Goal: Complete application form: Complete application form

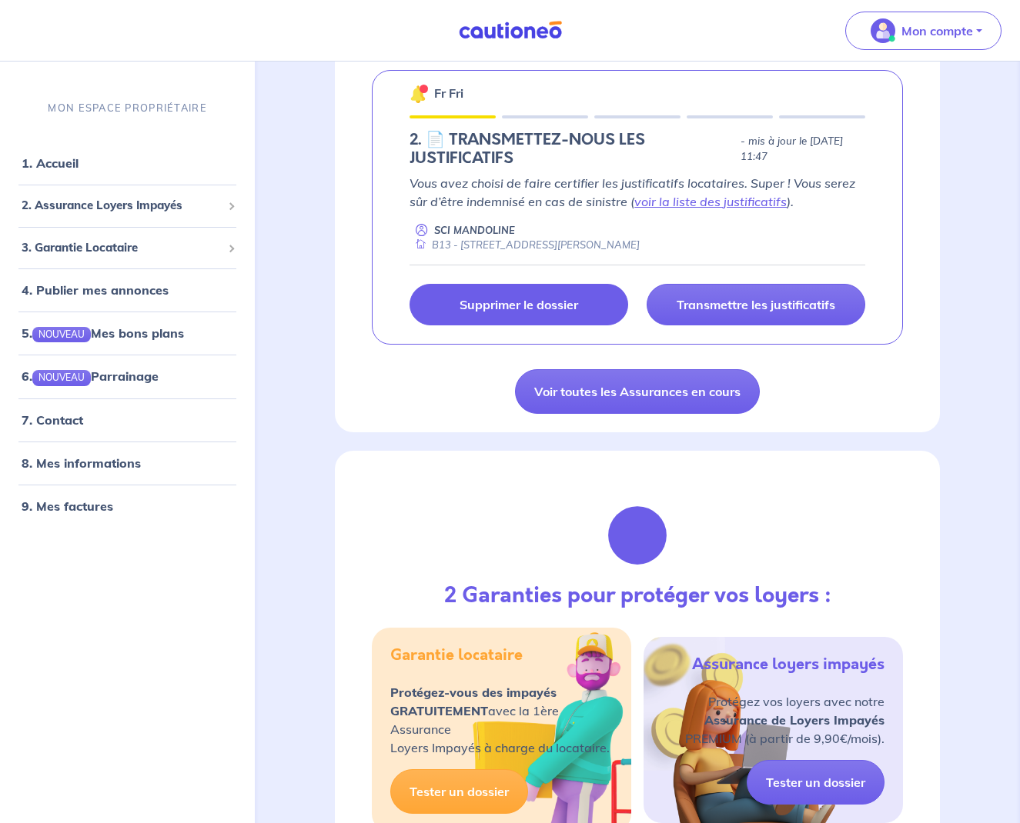
scroll to position [174, 0]
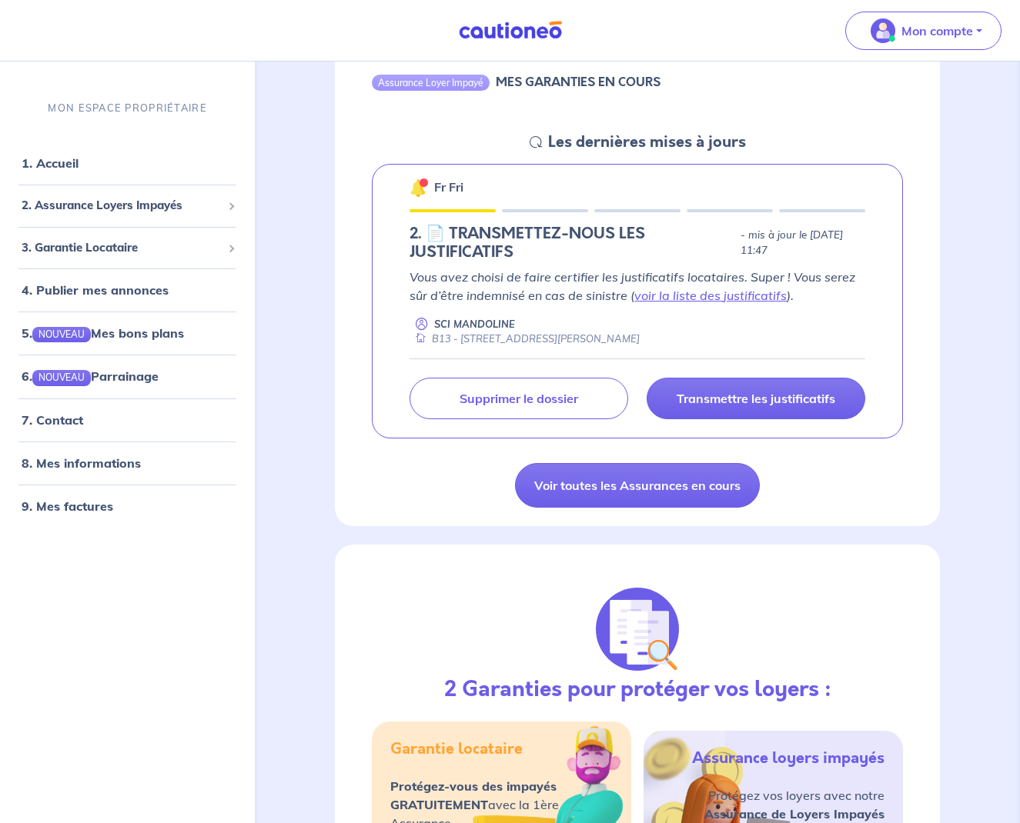
click at [435, 175] on div "Fr Fri 2.︎ 📄 TRANSMETTEZ-NOUS LES JUSTIFICATIFS - mis à jour le [DATE] 11:47 Vo…" at bounding box center [637, 301] width 531 height 275
click at [544, 136] on div "Les dernières mises à jours" at bounding box center [644, 143] width 204 height 18
click at [72, 162] on link "1. Accueil" at bounding box center [50, 162] width 56 height 15
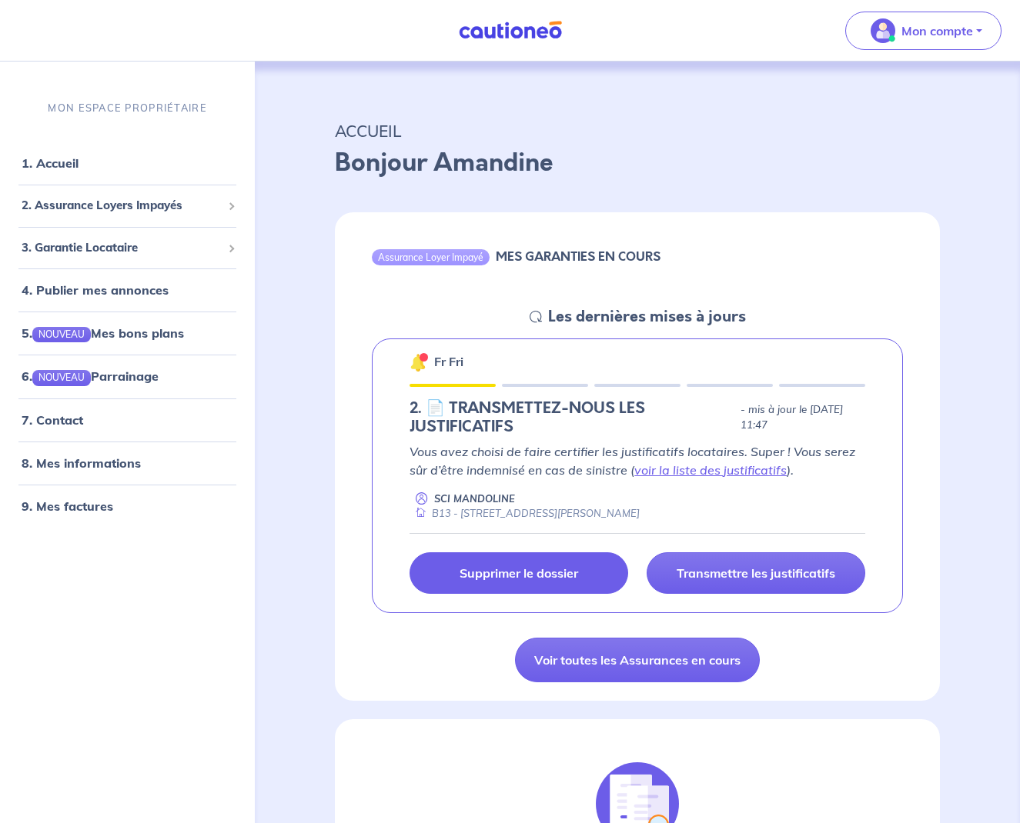
click at [550, 566] on p "Supprimer le dossier" at bounding box center [518, 573] width 118 height 15
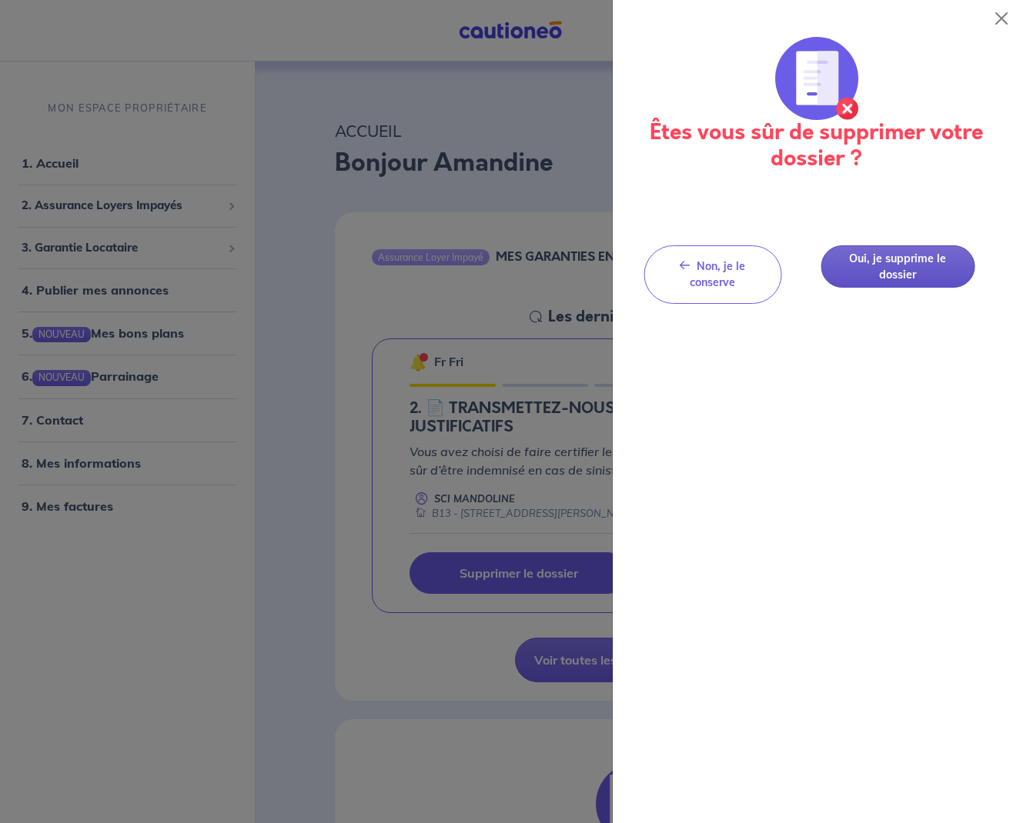
click at [863, 269] on button "Oui, je supprime le dossier" at bounding box center [897, 266] width 154 height 42
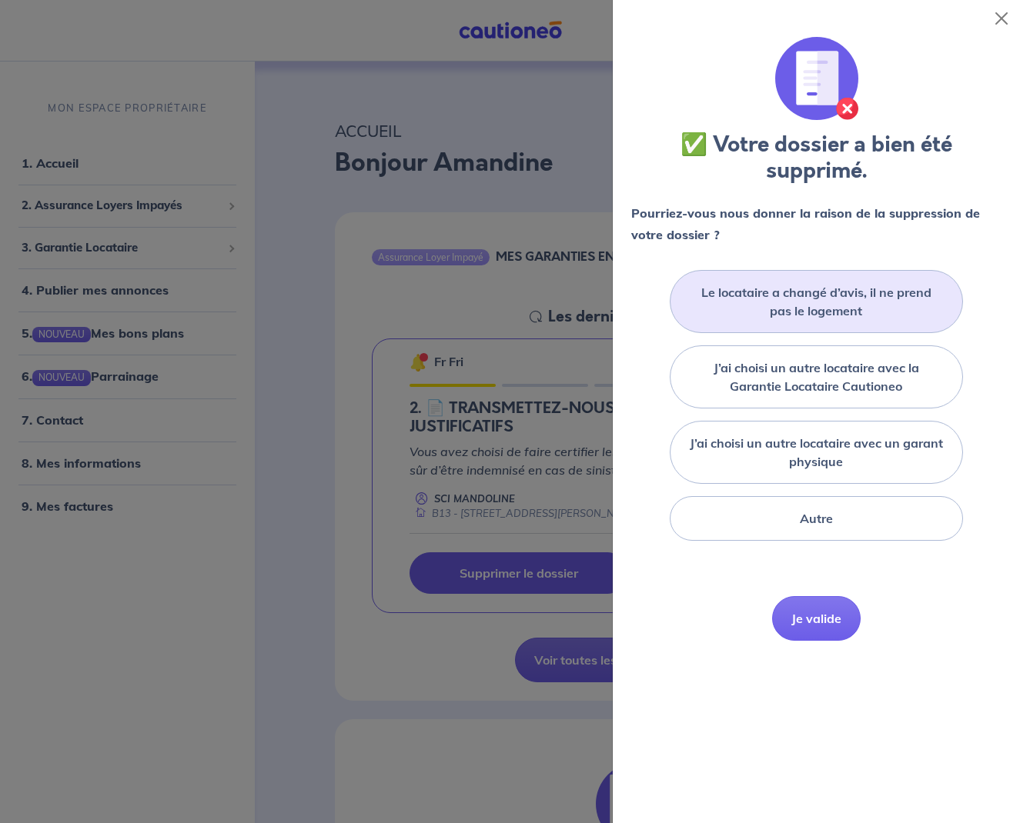
click at [849, 302] on label "Le locataire a changé d’avis, il ne prend pas le logement" at bounding box center [816, 301] width 255 height 37
click at [0, 0] on input "Le locataire a changé d’avis, il ne prend pas le logement" at bounding box center [0, 0] width 0 height 0
click at [809, 637] on button "Je valide" at bounding box center [816, 641] width 88 height 45
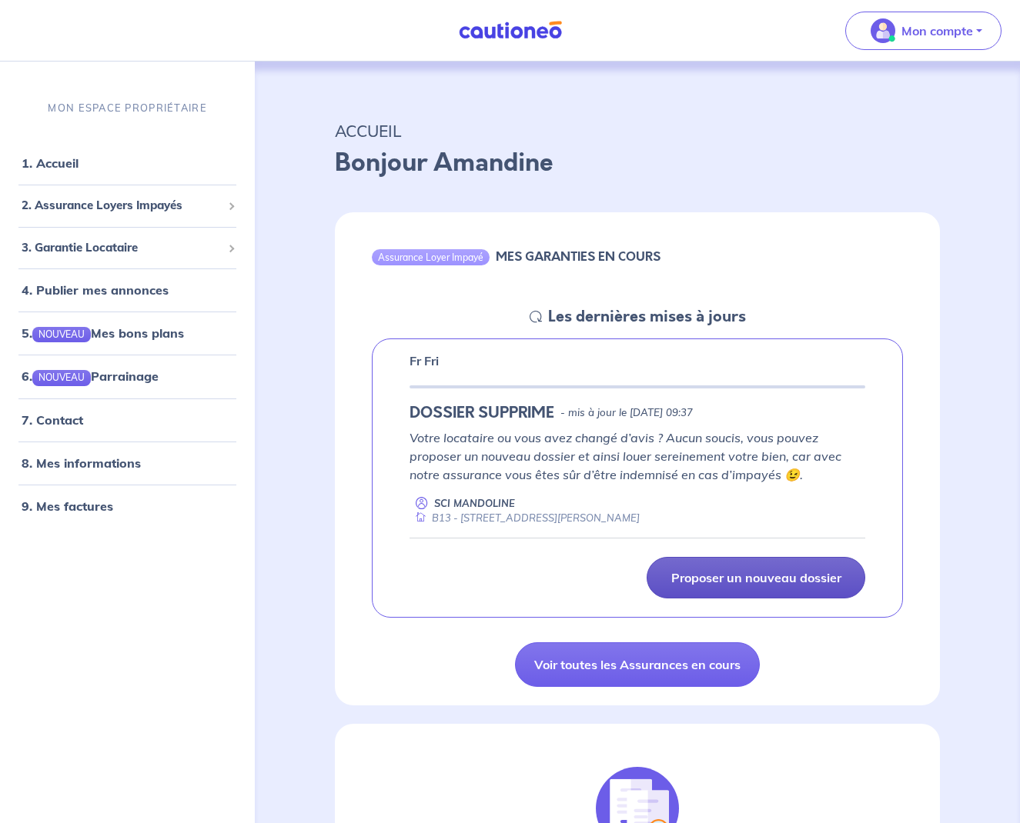
click at [809, 582] on p "Proposer un nouveau dossier" at bounding box center [756, 577] width 170 height 15
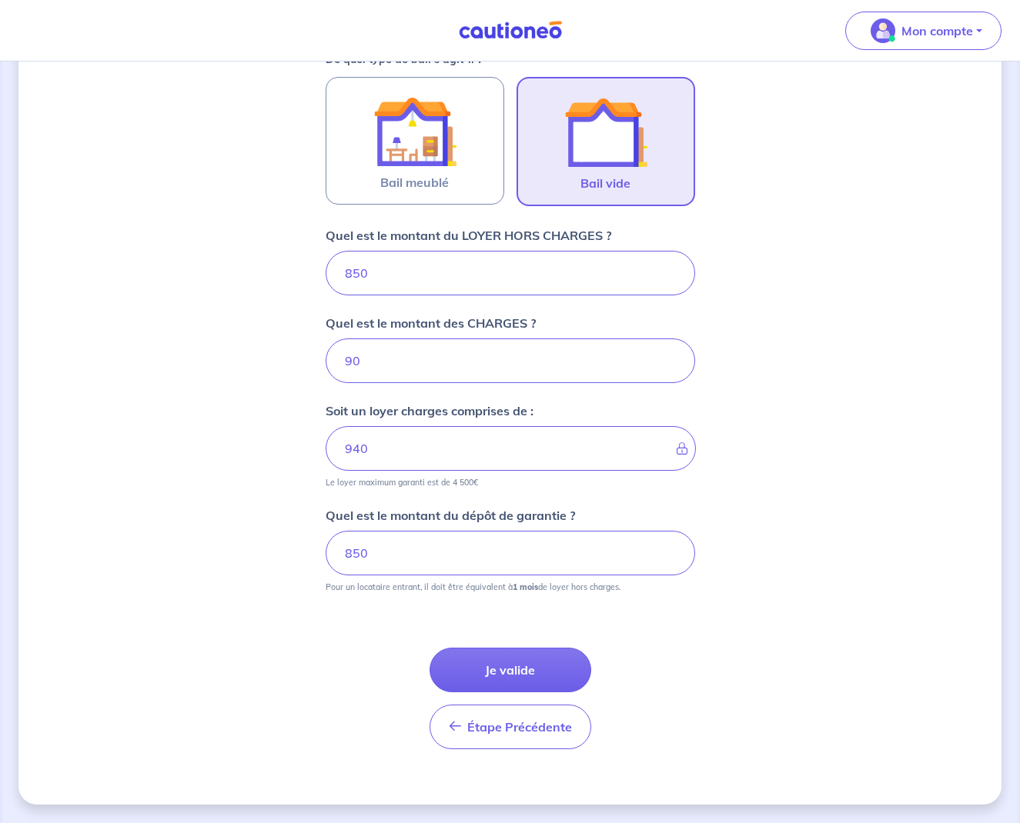
click at [513, 662] on button "Je valide" at bounding box center [510, 670] width 162 height 45
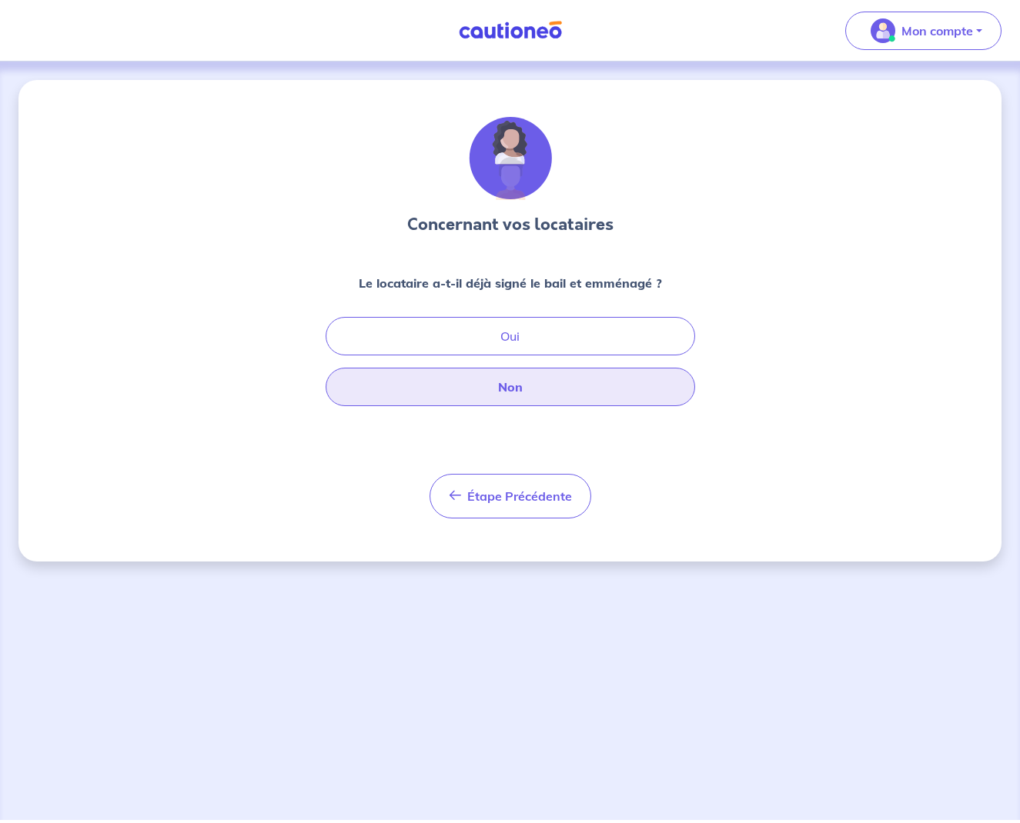
click at [528, 384] on button "Non" at bounding box center [509, 387] width 369 height 38
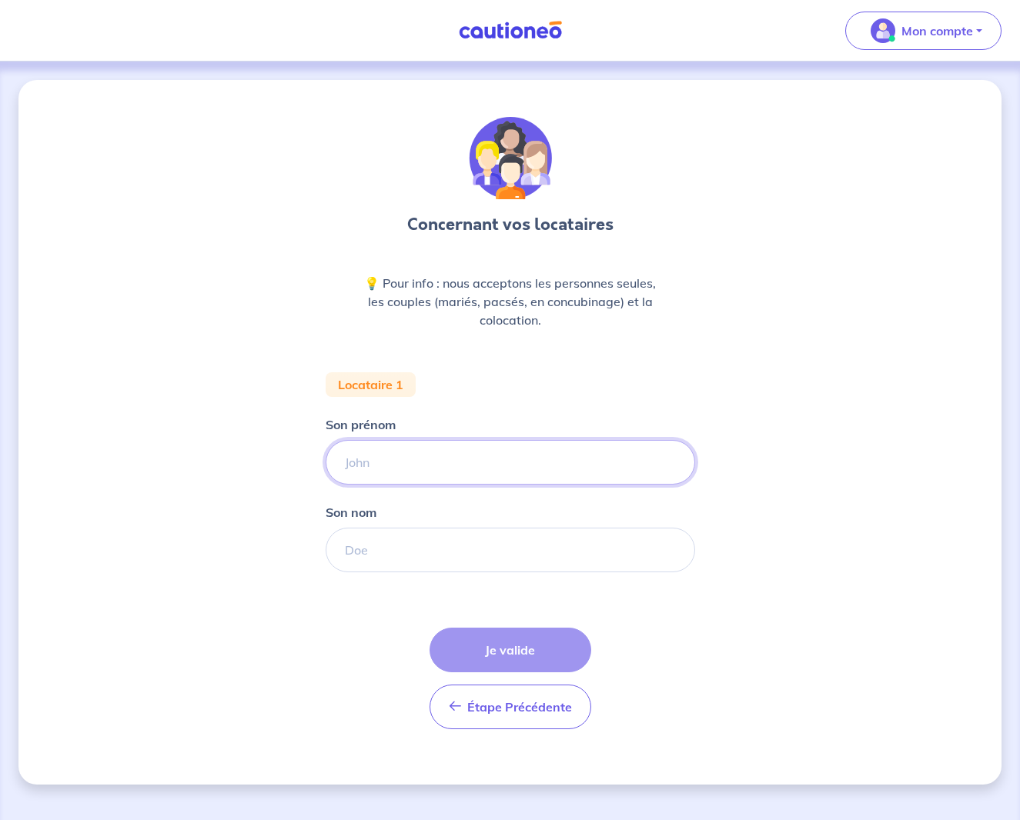
click at [504, 442] on input "Son prénom" at bounding box center [509, 462] width 369 height 45
type input "marie"
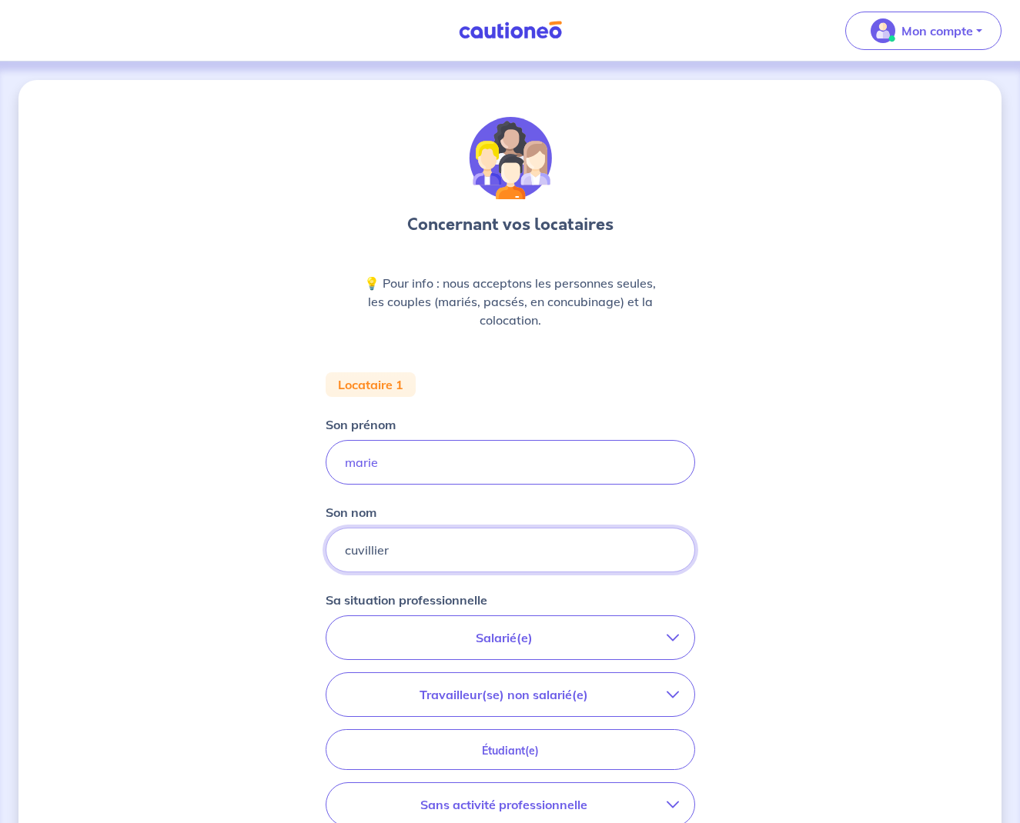
type input "cuvillier"
click at [549, 622] on button "Salarié(e)" at bounding box center [510, 637] width 368 height 43
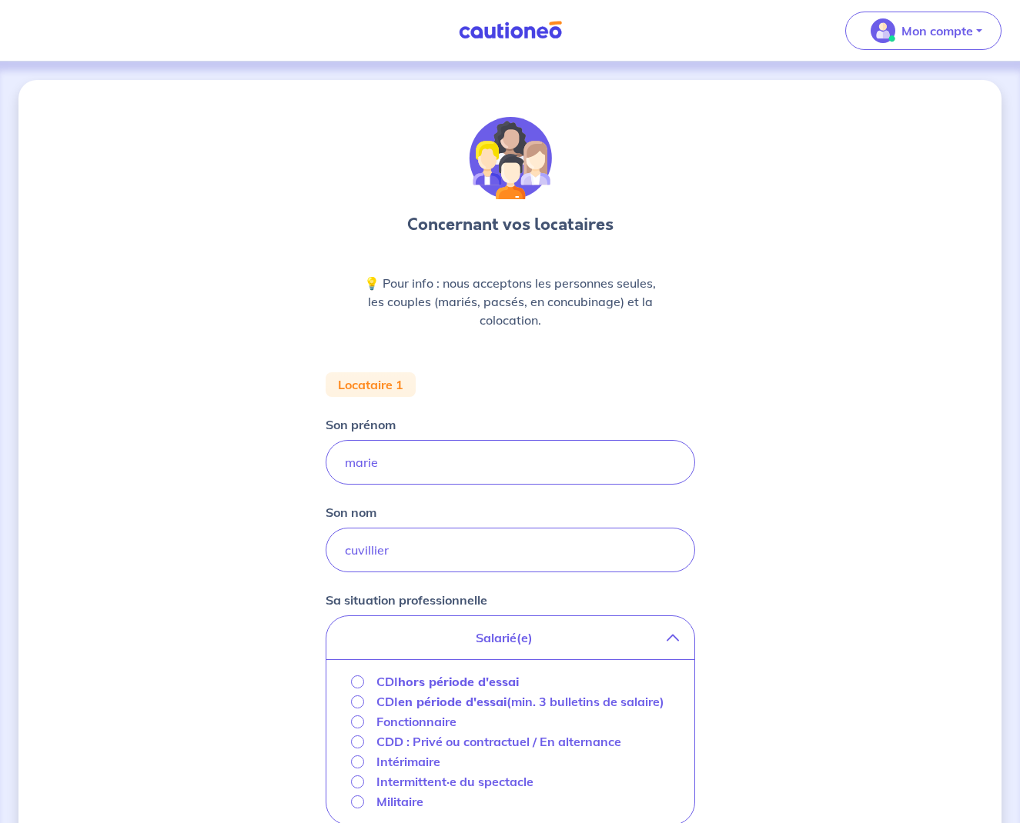
click at [437, 678] on strong "hors période d'essai" at bounding box center [458, 681] width 121 height 15
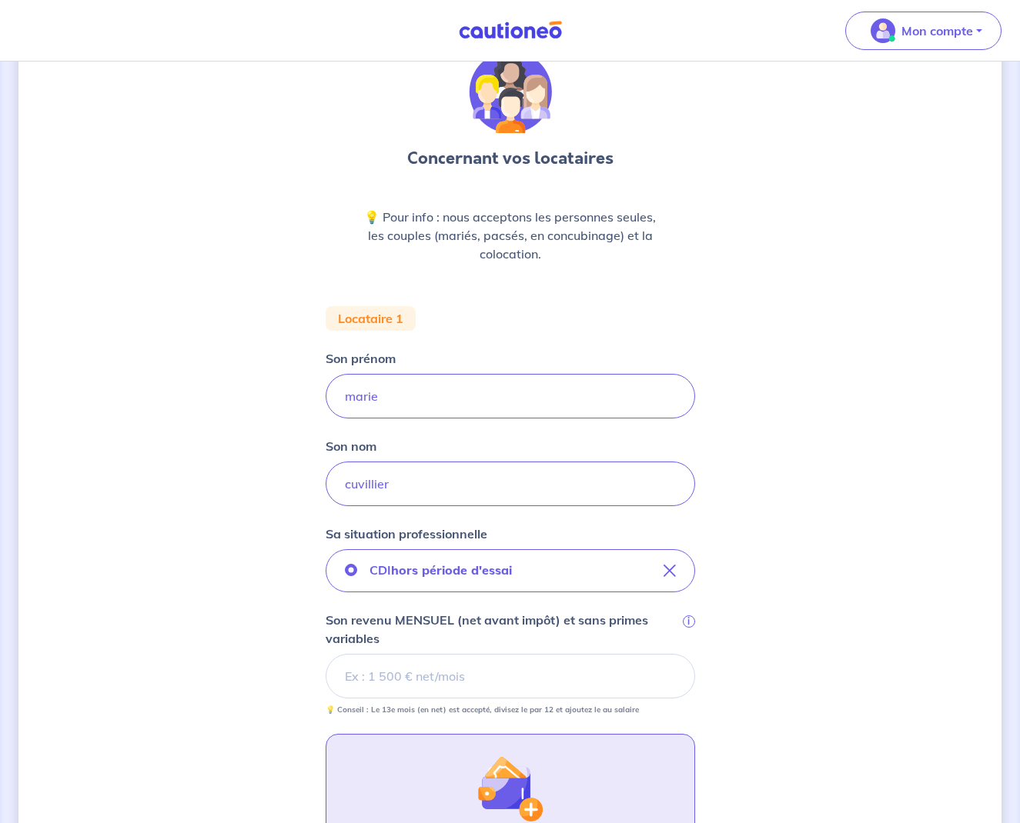
scroll to position [146, 0]
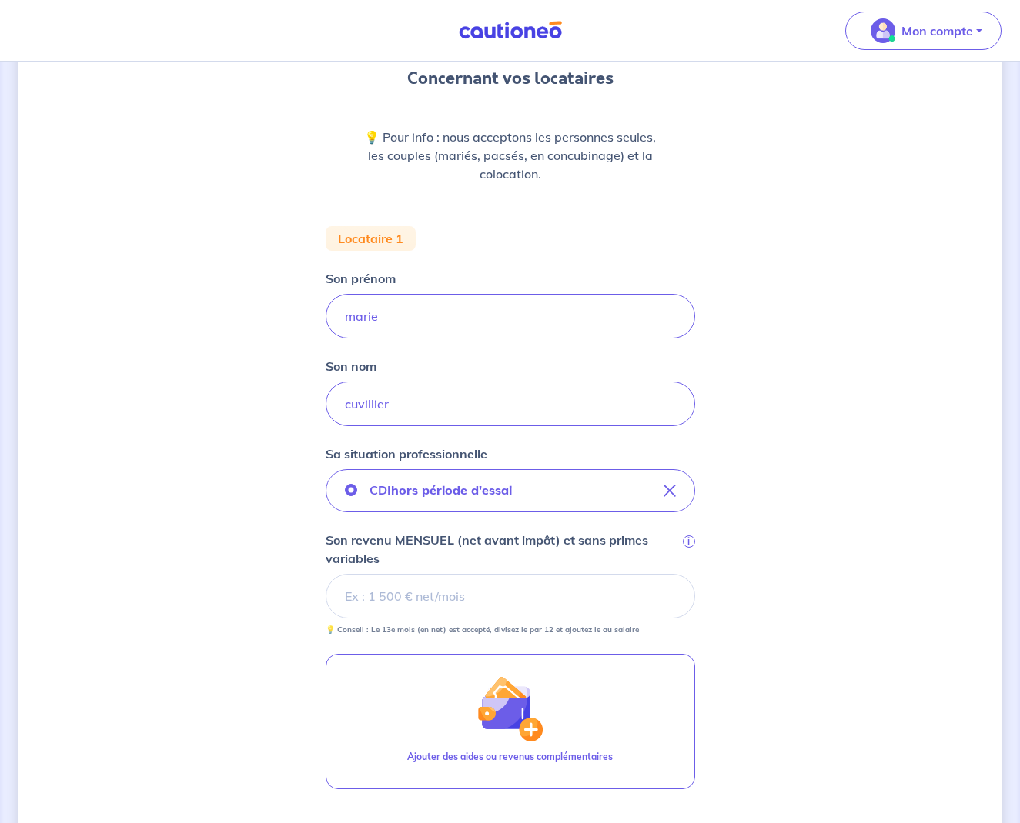
click at [459, 594] on input "Son revenu MENSUEL (net avant impôt) et sans primes variables i" at bounding box center [509, 596] width 369 height 45
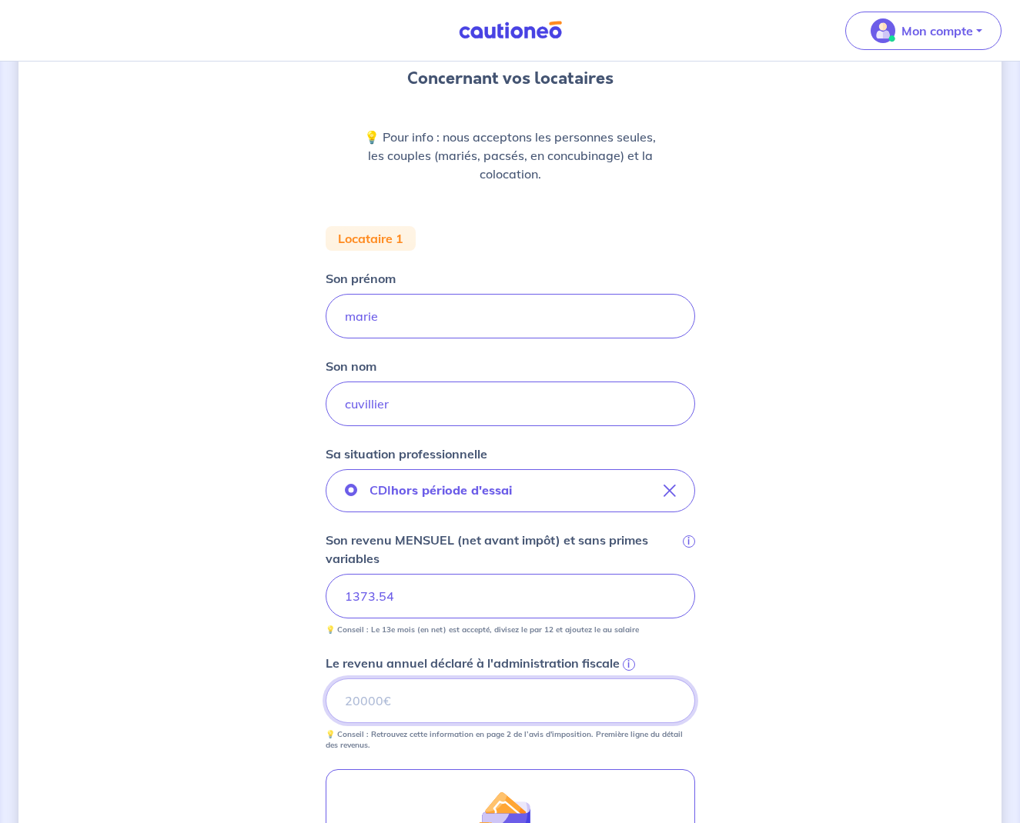
click at [441, 698] on input "Le revenu annuel déclaré à l'administration fiscale i" at bounding box center [509, 701] width 369 height 45
click at [622, 663] on span "i" at bounding box center [628, 665] width 12 height 12
click at [622, 679] on input "Le revenu annuel déclaré à l'administration fiscale i" at bounding box center [509, 701] width 369 height 45
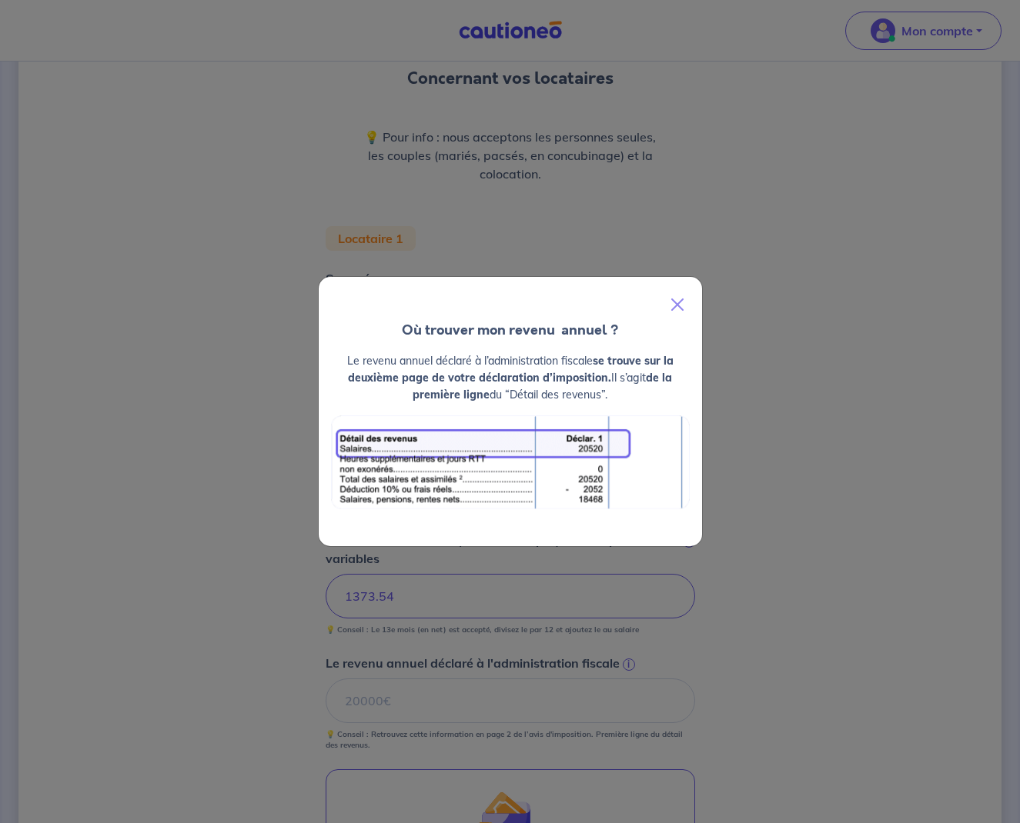
click at [593, 697] on div "Où trouver mon revenu  annuel ? Le revenu annuel déclaré à l’administration fis…" at bounding box center [510, 411] width 1020 height 823
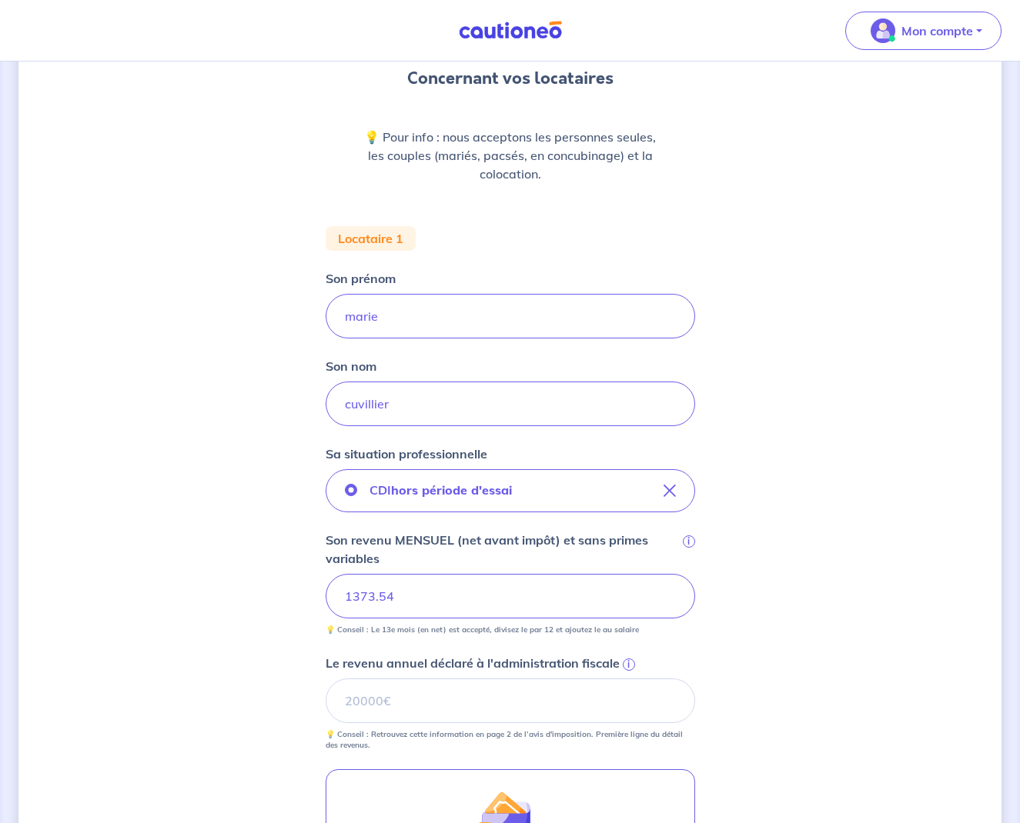
click at [622, 666] on span "i" at bounding box center [628, 665] width 12 height 12
click at [622, 679] on input "Le revenu annuel déclaré à l'administration fiscale i" at bounding box center [509, 701] width 369 height 45
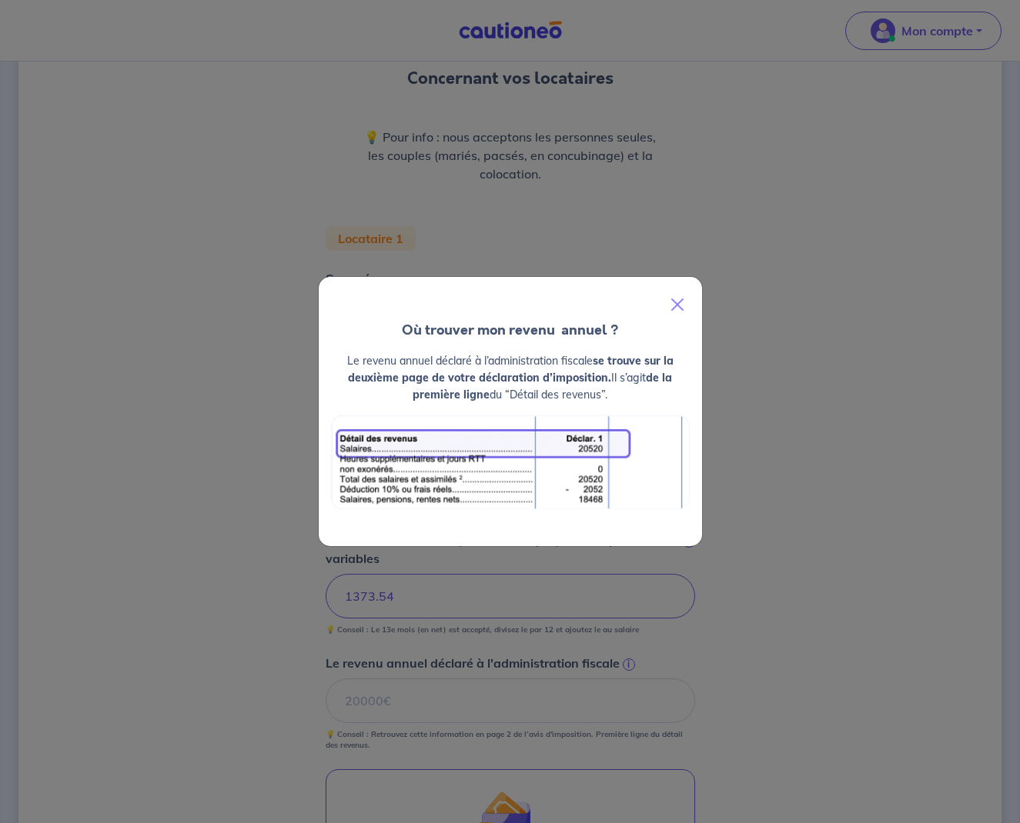
click at [616, 654] on div "Où trouver mon revenu  annuel ? Le revenu annuel déclaré à l’administration fis…" at bounding box center [510, 411] width 1020 height 823
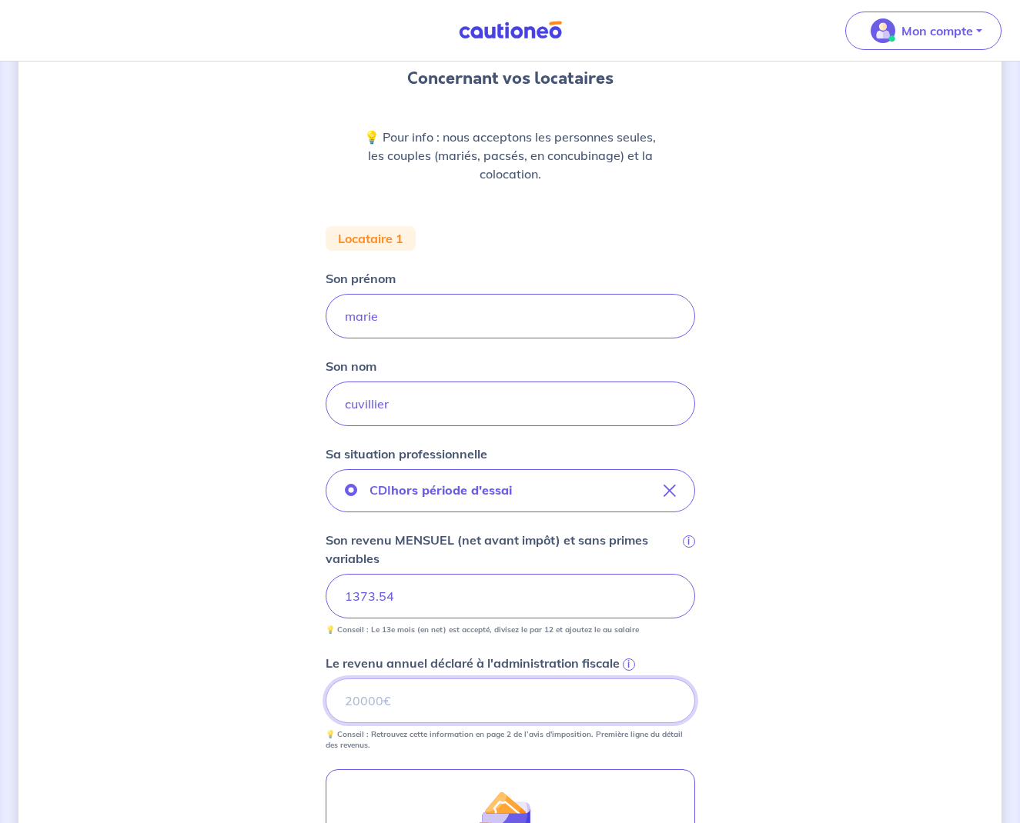
click at [496, 689] on input "Le revenu annuel déclaré à l'administration fiscale i" at bounding box center [509, 701] width 369 height 45
type input "4048"
click at [690, 669] on label "Le revenu annuel déclaré à l'administration fiscale i" at bounding box center [509, 663] width 369 height 18
click at [690, 679] on input "4048" at bounding box center [509, 701] width 369 height 45
click at [756, 699] on div "Concernant vos locataires 💡 Pour info : nous acceptons les personnes seules, le…" at bounding box center [509, 535] width 983 height 1202
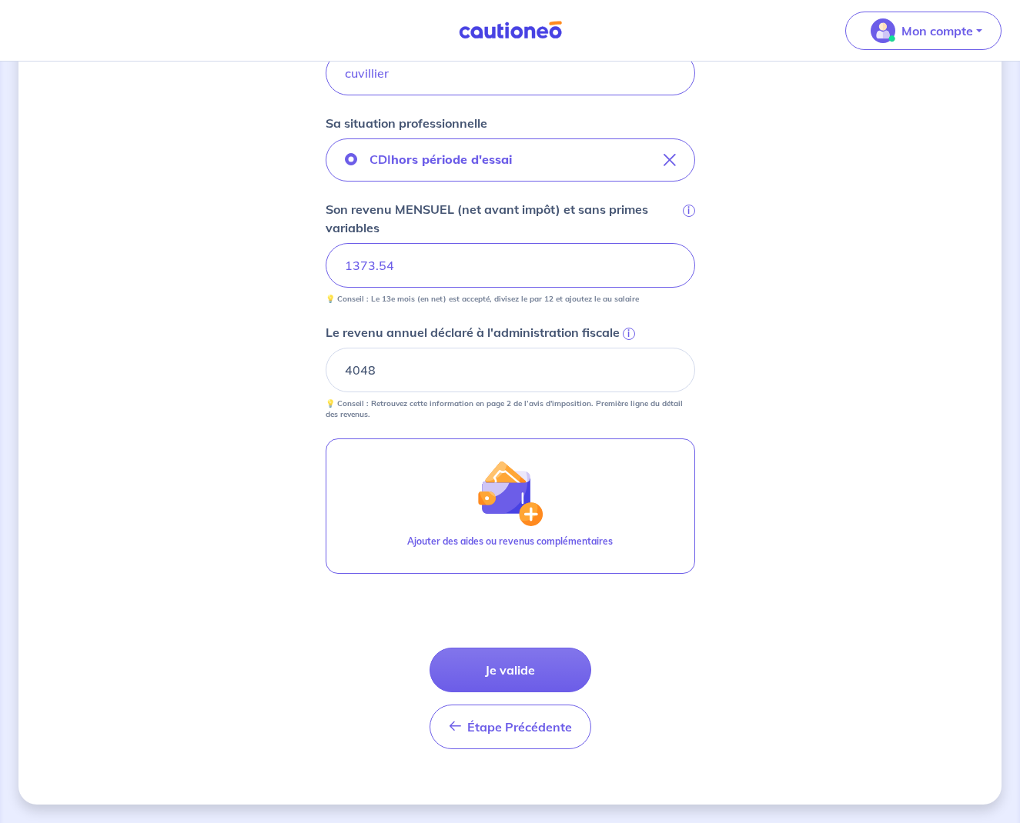
scroll to position [477, 0]
click at [506, 677] on button "Je valide" at bounding box center [510, 670] width 162 height 45
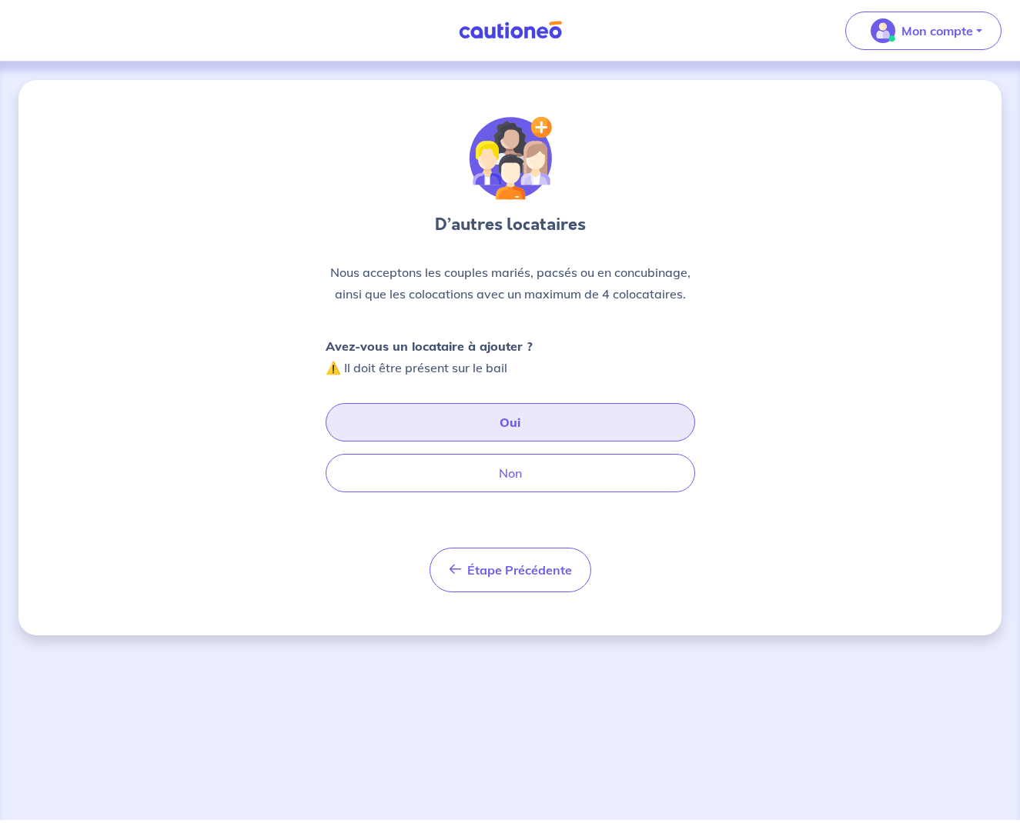
click at [524, 415] on button "Oui" at bounding box center [509, 422] width 369 height 38
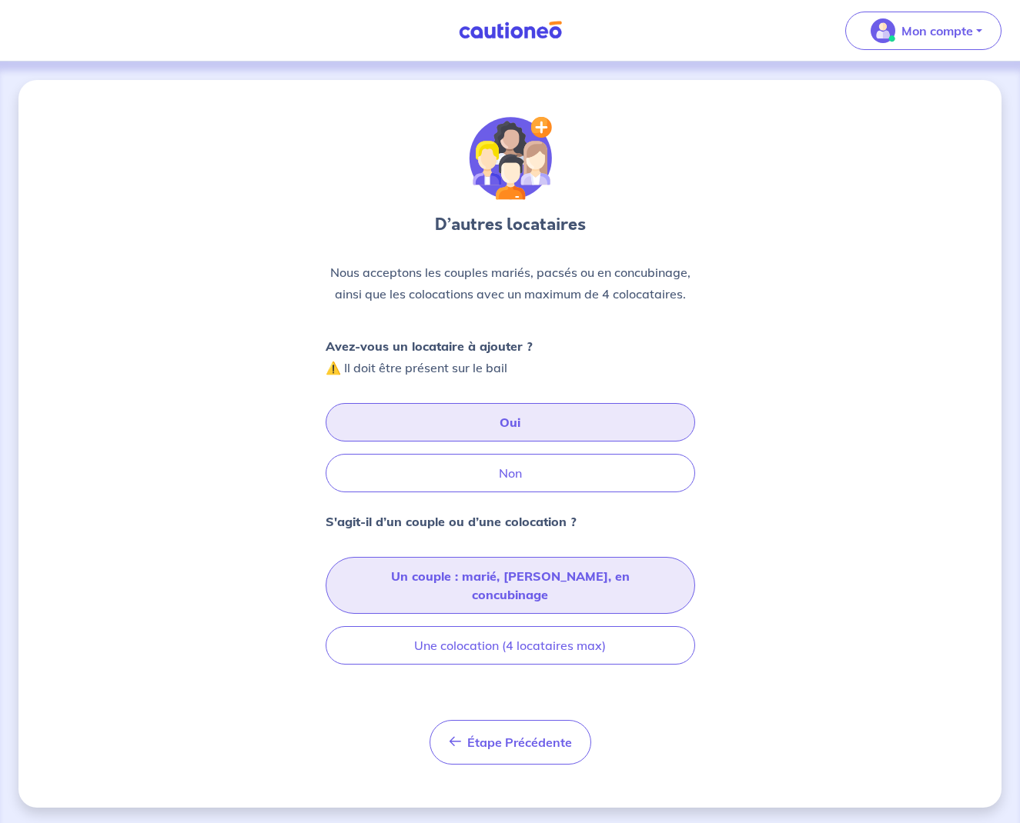
click at [535, 576] on button "Un couple : marié, [PERSON_NAME], en concubinage" at bounding box center [509, 585] width 369 height 57
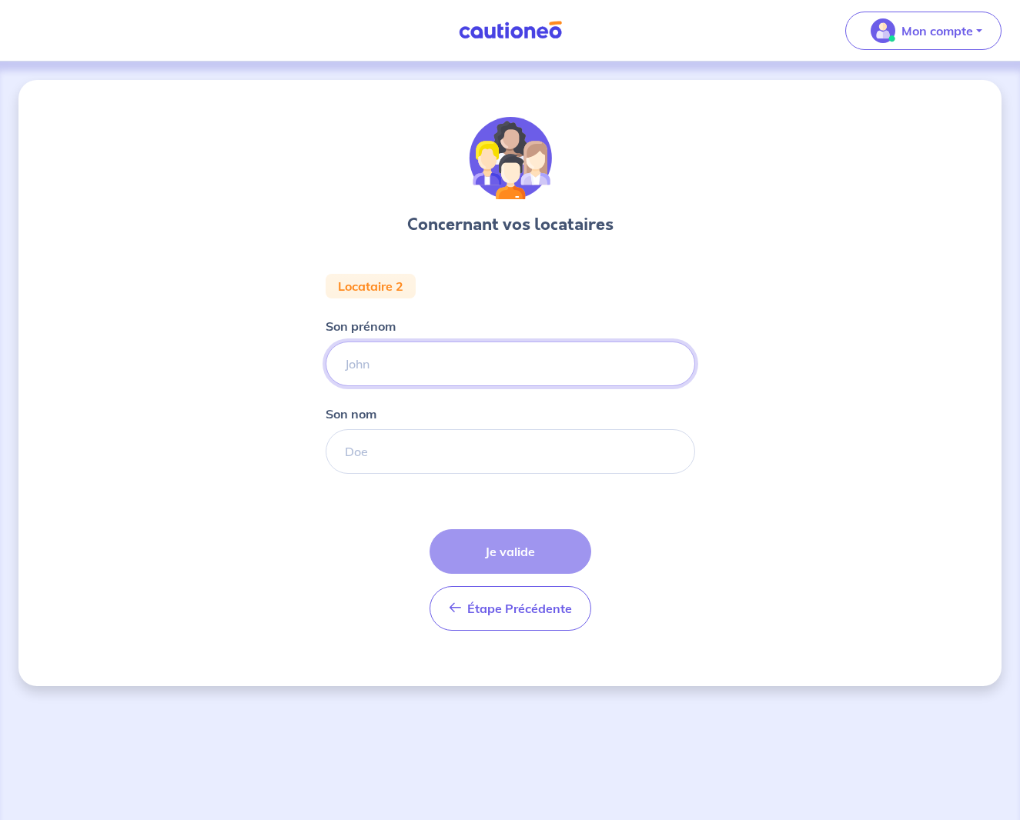
click at [434, 361] on input "Son prénom" at bounding box center [509, 364] width 369 height 45
type input "yohann"
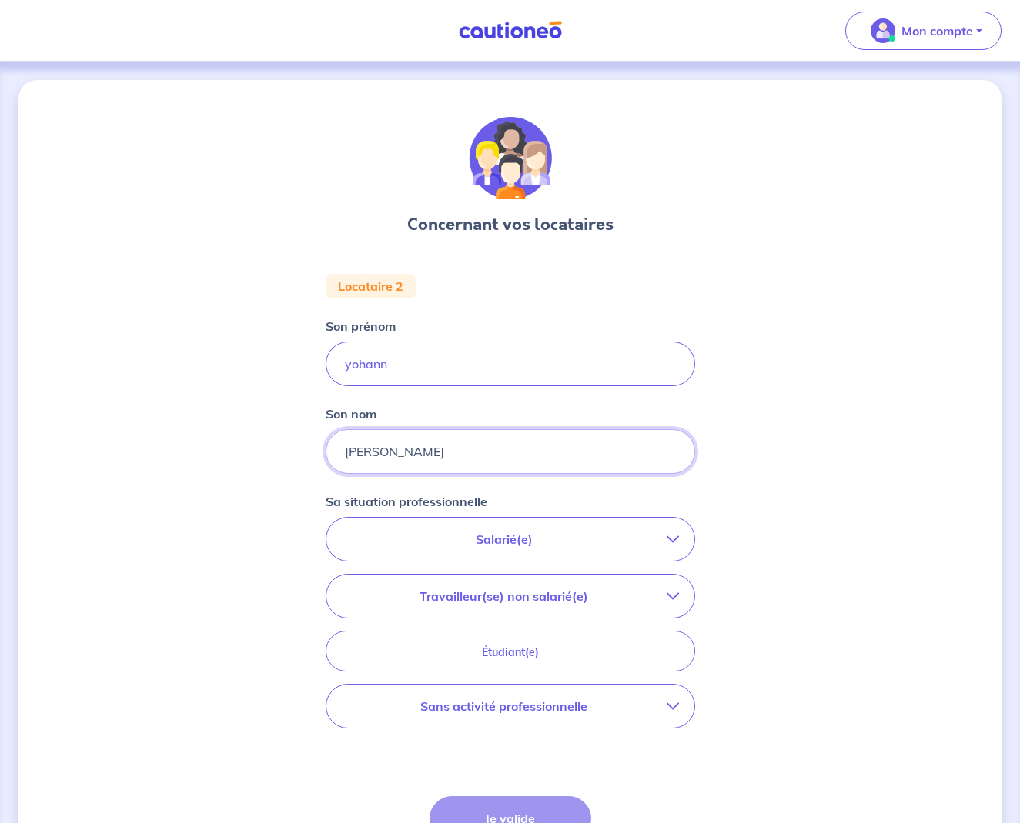
type input "[PERSON_NAME]"
click at [503, 529] on button "Salarié(e)" at bounding box center [510, 539] width 368 height 43
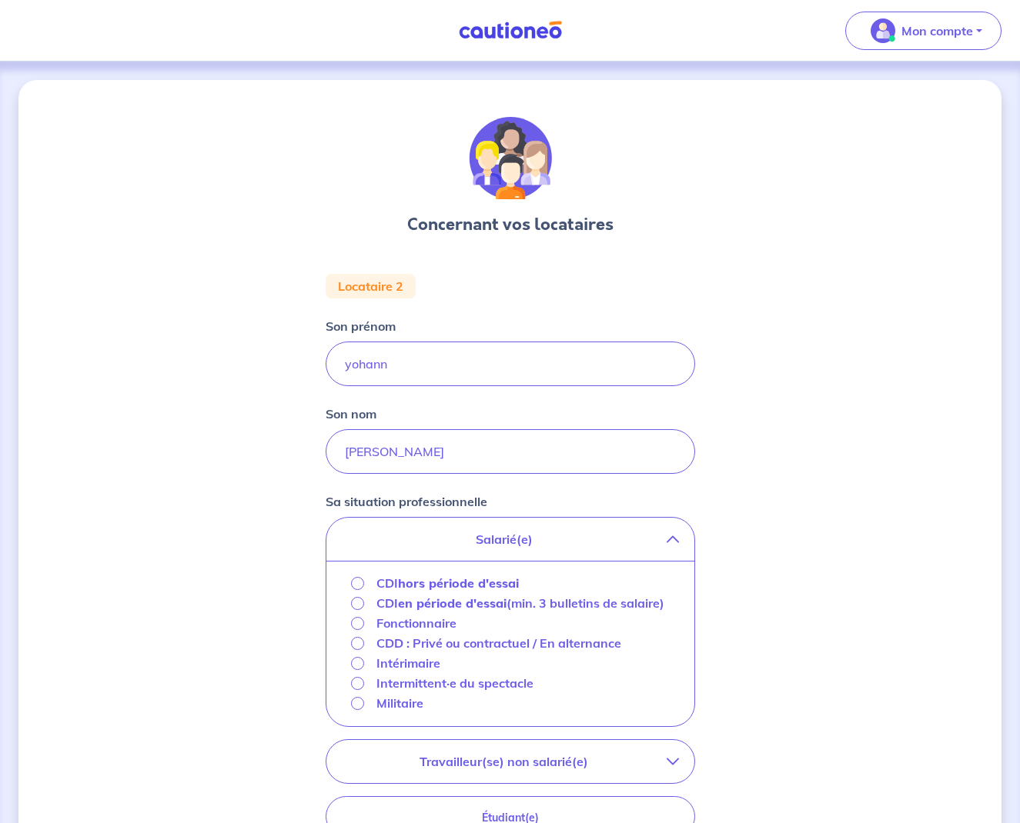
click at [471, 578] on strong "hors période d'essai" at bounding box center [458, 583] width 121 height 15
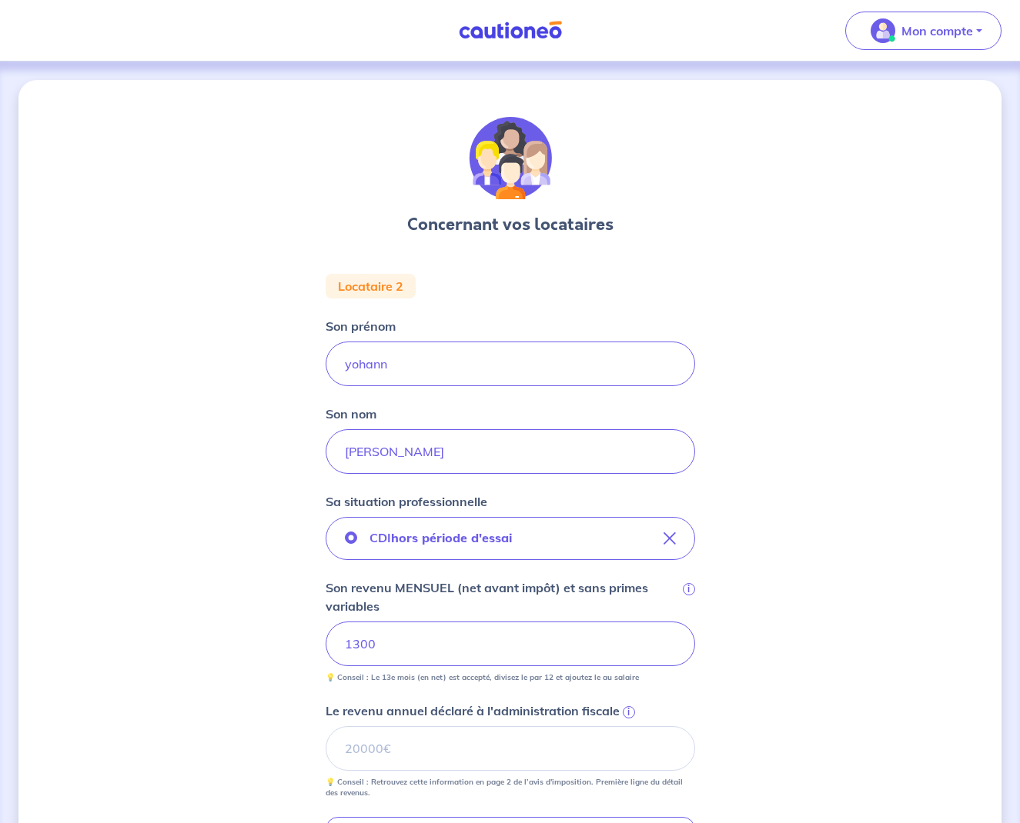
click at [789, 702] on div "Concernant vos locataires Locataire 2 Son prénom [PERSON_NAME] nom [PERSON_NAME…" at bounding box center [509, 631] width 983 height 1103
click at [546, 751] on input "Le revenu annuel déclaré à l'administration fiscale i" at bounding box center [509, 748] width 369 height 45
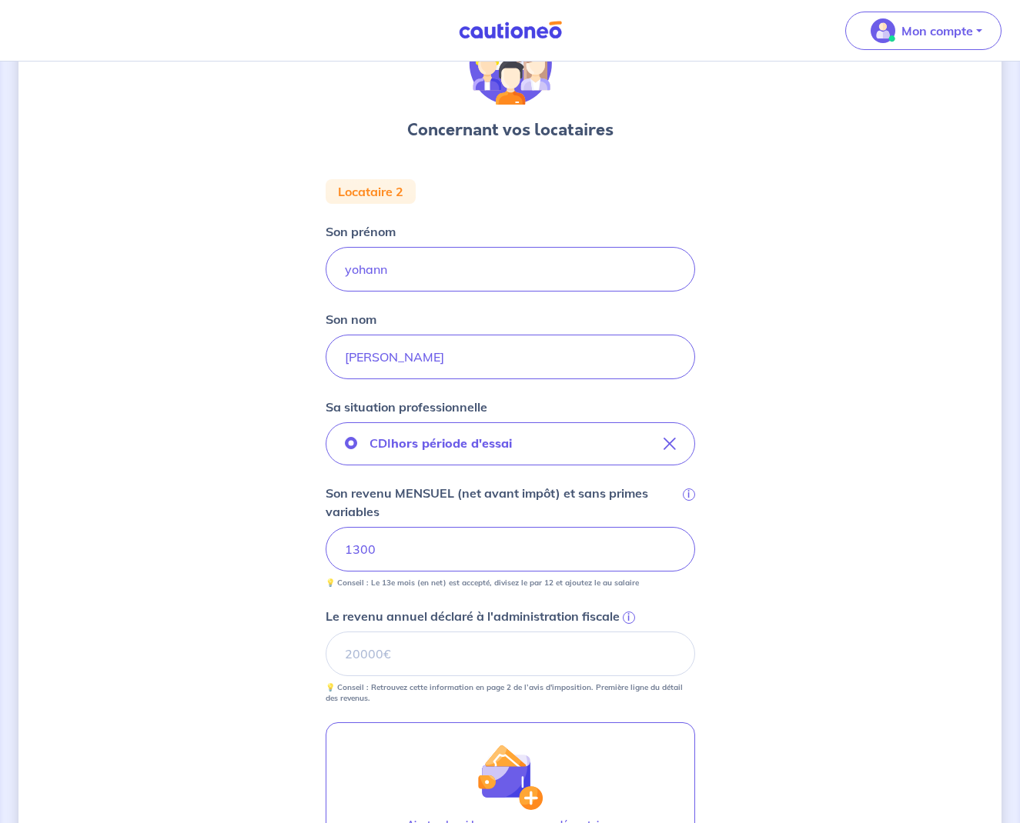
scroll to position [158, 0]
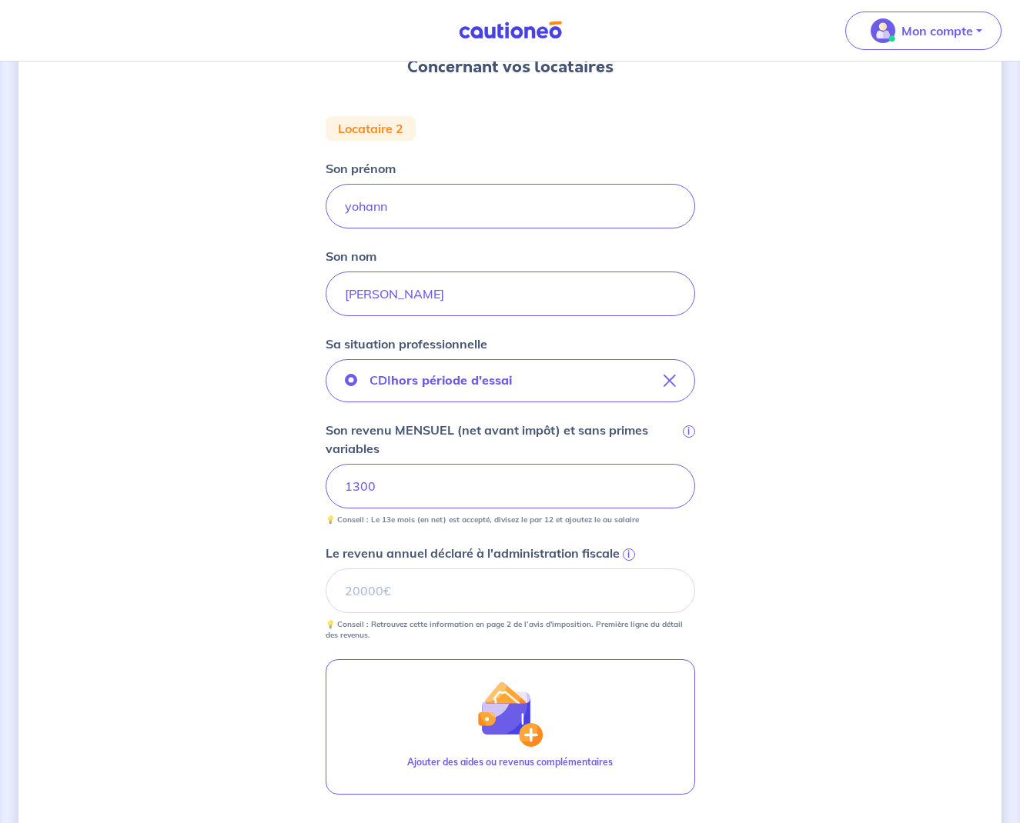
click at [534, 583] on input "Le revenu annuel déclaré à l'administration fiscale i" at bounding box center [509, 591] width 369 height 45
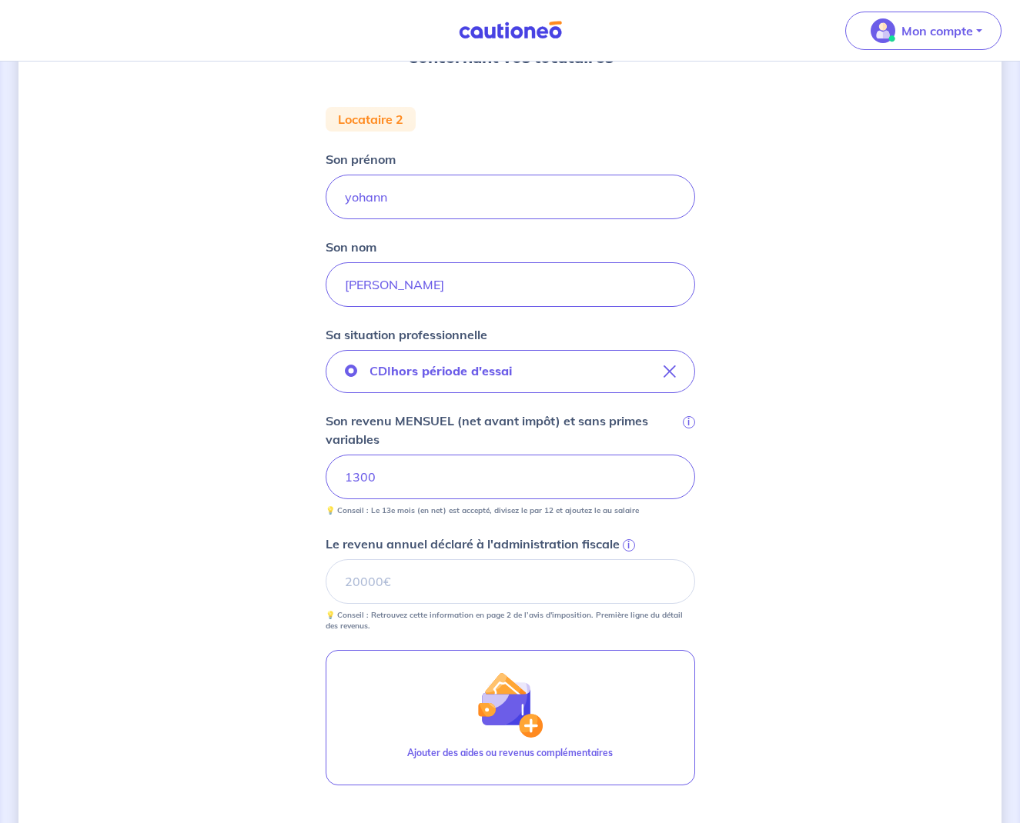
click at [534, 583] on input "Le revenu annuel déclaré à l'administration fiscale i" at bounding box center [509, 581] width 369 height 45
click at [534, 583] on input "Le revenu annuel déclaré à l'administration fiscale i" at bounding box center [509, 582] width 369 height 45
click at [546, 585] on input "Le revenu annuel déclaré à l'administration fiscale i" at bounding box center [509, 582] width 369 height 45
type input "16800"
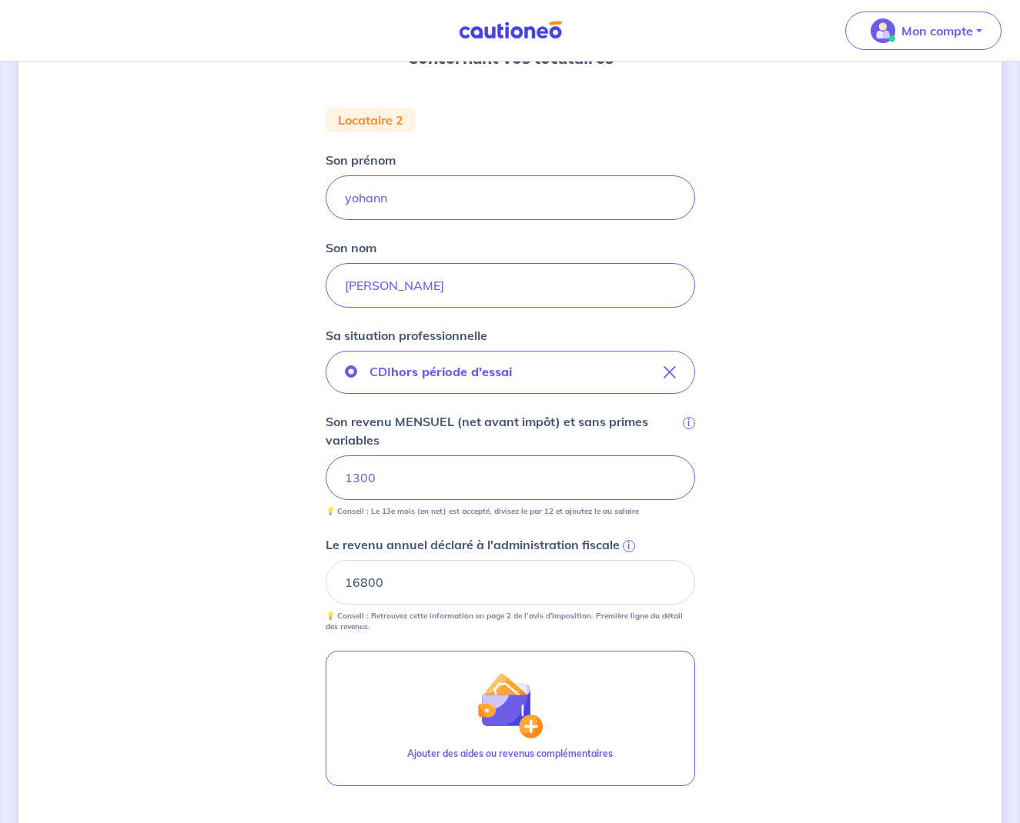
click at [853, 509] on div "Concernant vos locataires Locataire 2 Son prénom [PERSON_NAME] nom [PERSON_NAME…" at bounding box center [509, 465] width 983 height 1103
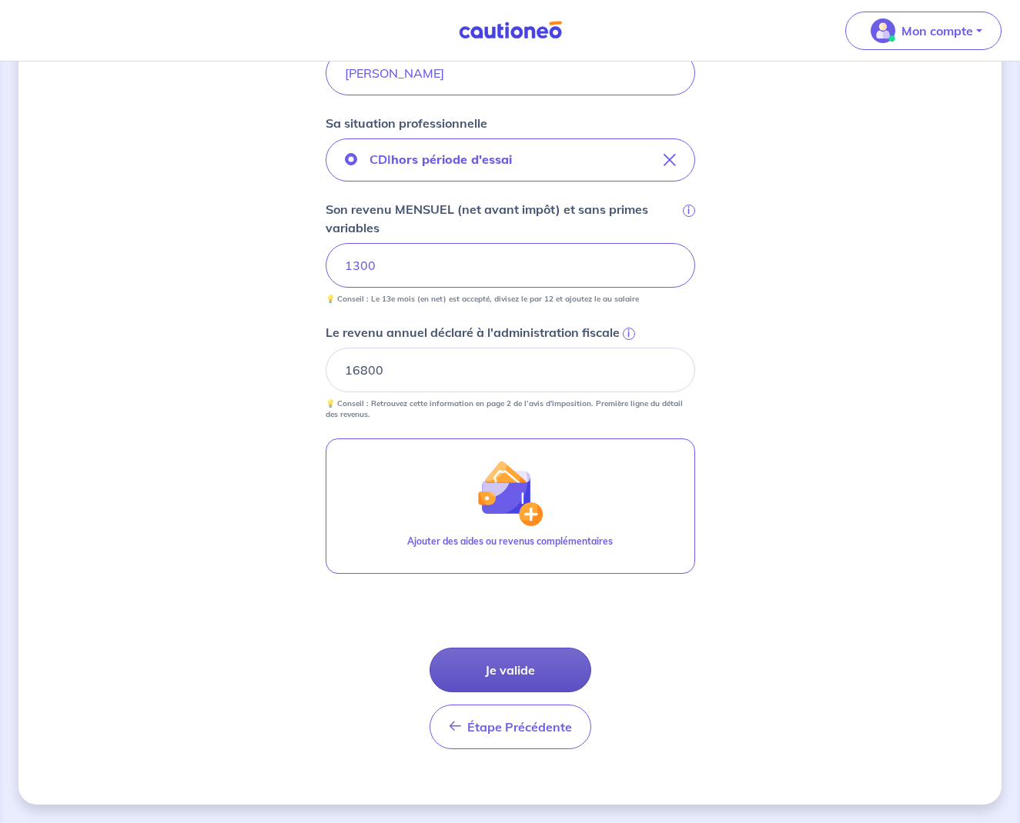
scroll to position [379, 0]
click at [540, 656] on button "Je valide" at bounding box center [510, 670] width 162 height 45
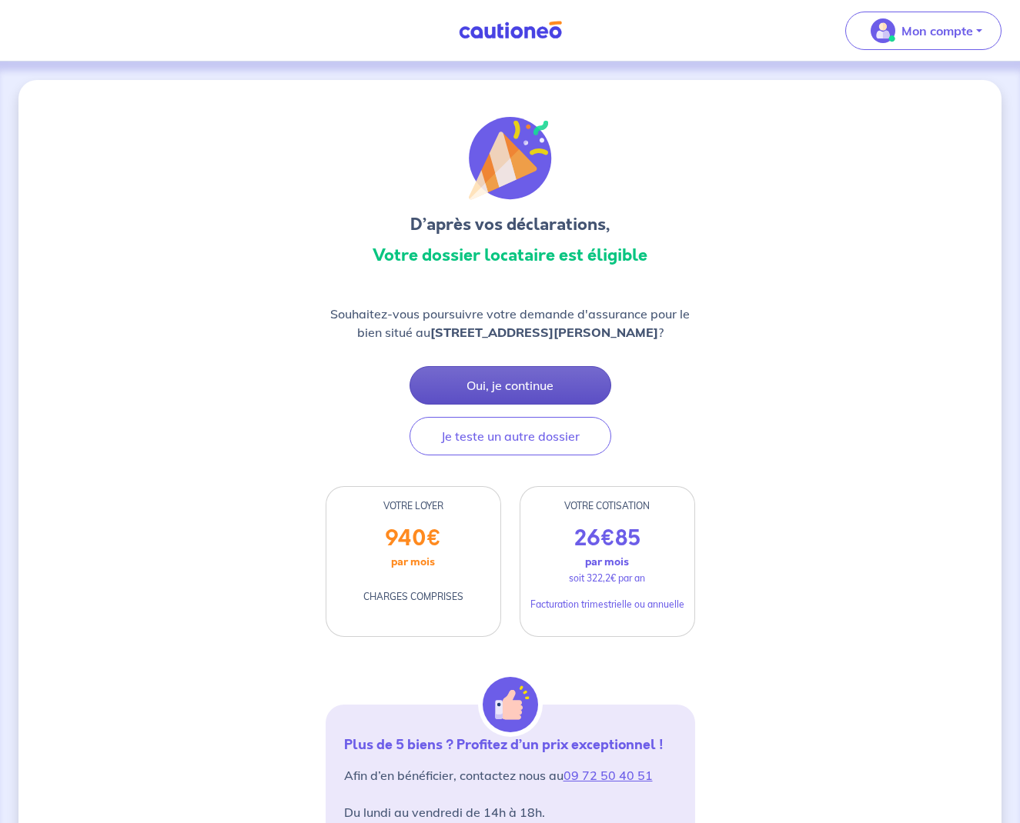
click at [538, 376] on button "Oui, je continue" at bounding box center [510, 385] width 202 height 38
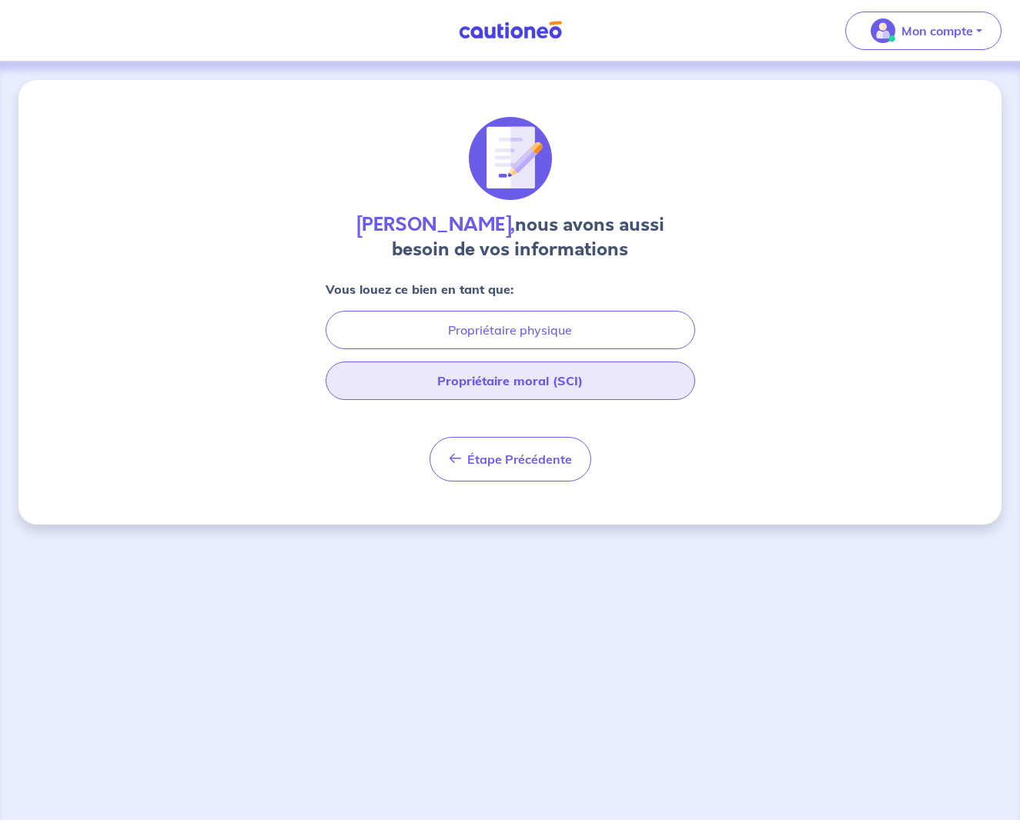
click at [536, 383] on button "Propriétaire moral (SCI)" at bounding box center [509, 381] width 369 height 38
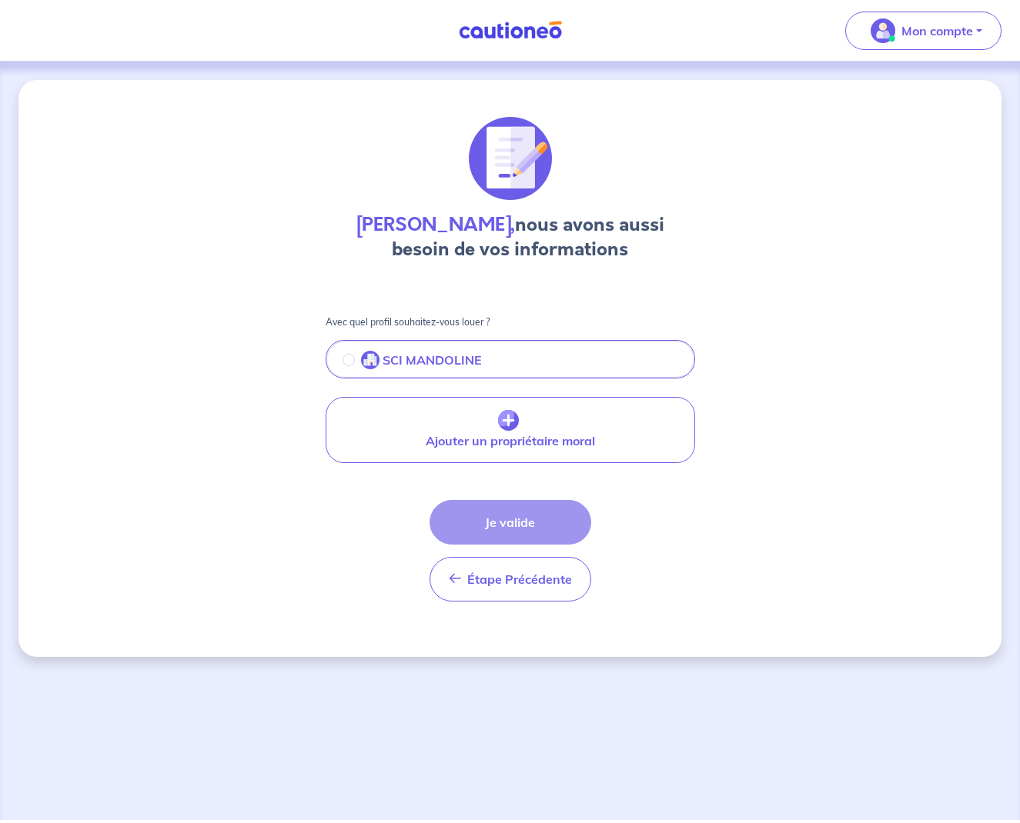
click at [519, 362] on button "SCI MANDOLINE" at bounding box center [510, 361] width 366 height 32
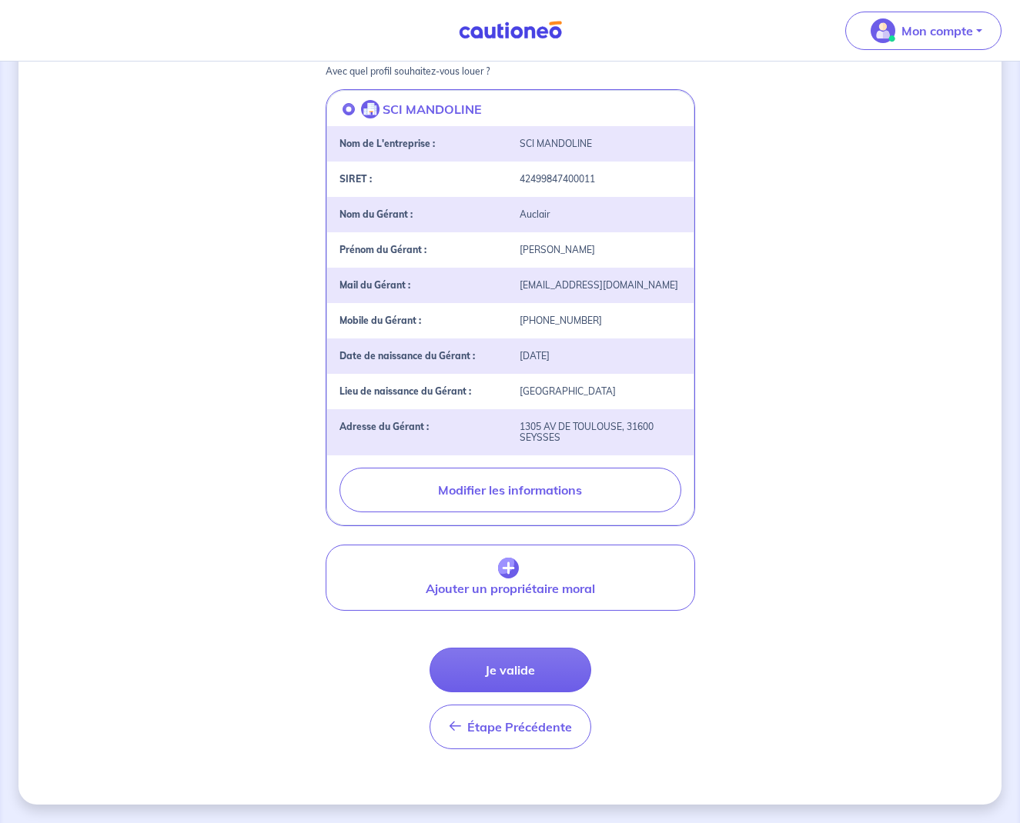
scroll to position [251, 0]
click at [527, 666] on button "Je valide" at bounding box center [510, 670] width 162 height 45
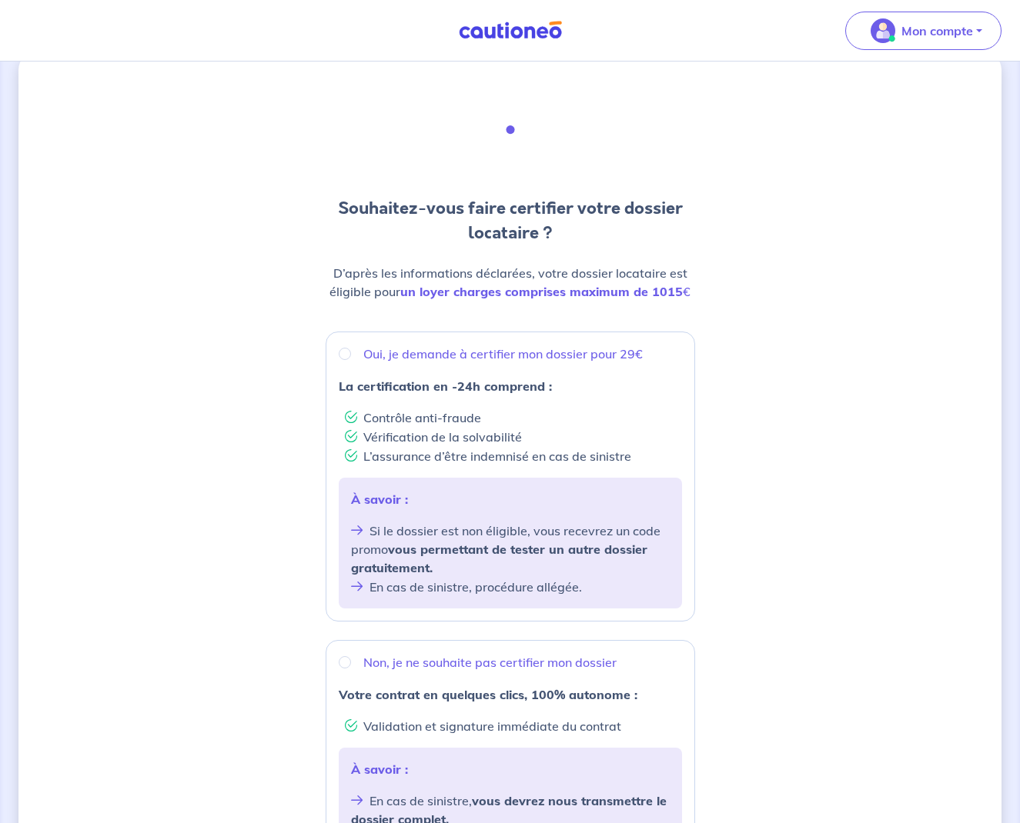
scroll to position [28, 0]
click at [354, 355] on div "Oui, je demande à certifier mon dossier pour 29€" at bounding box center [510, 354] width 343 height 18
radio input "true"
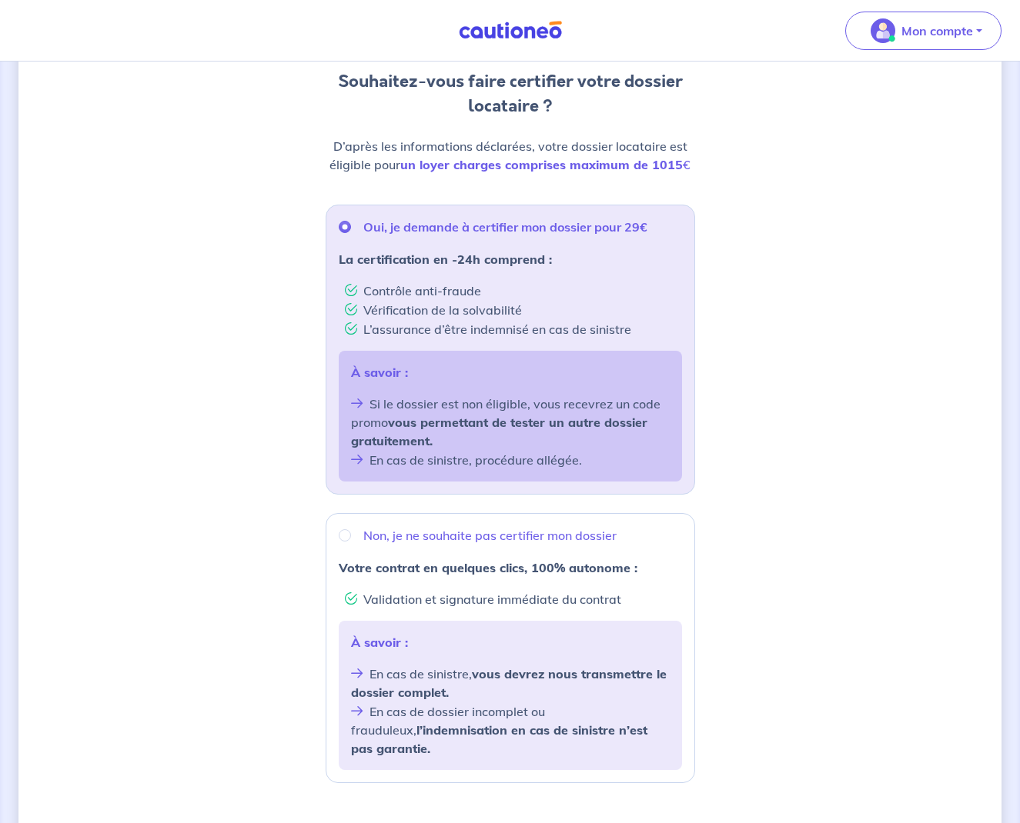
scroll to position [199, 0]
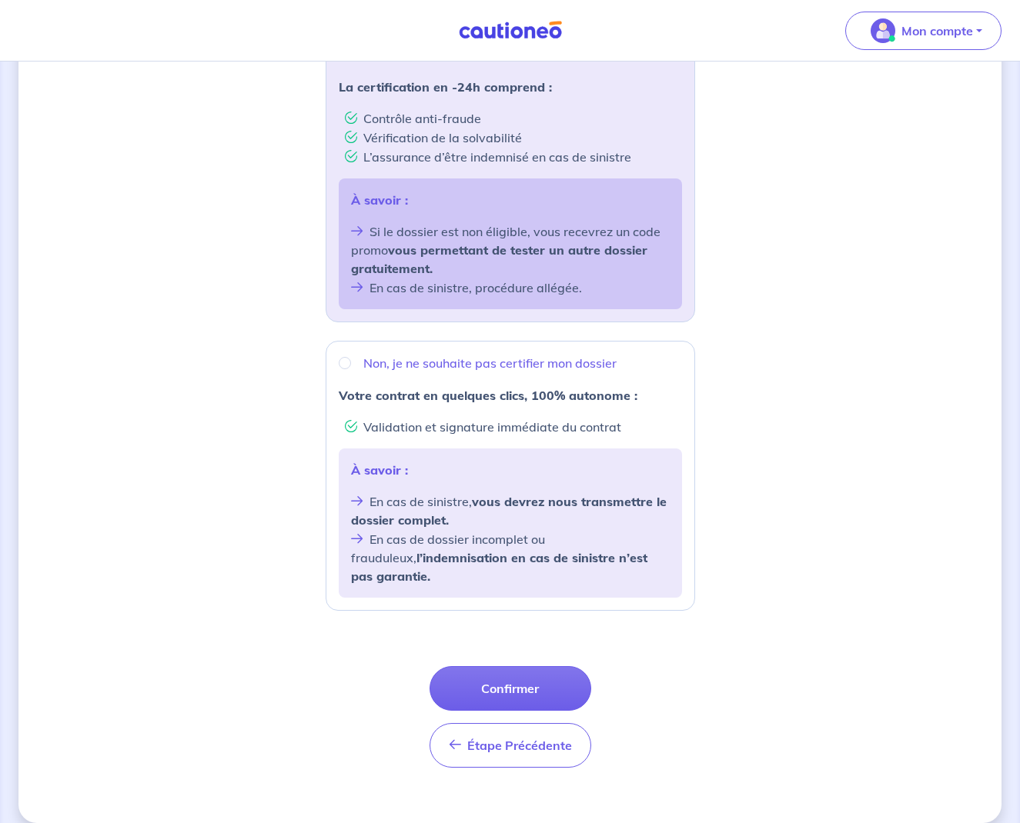
click at [542, 674] on button "Confirmer" at bounding box center [510, 688] width 162 height 45
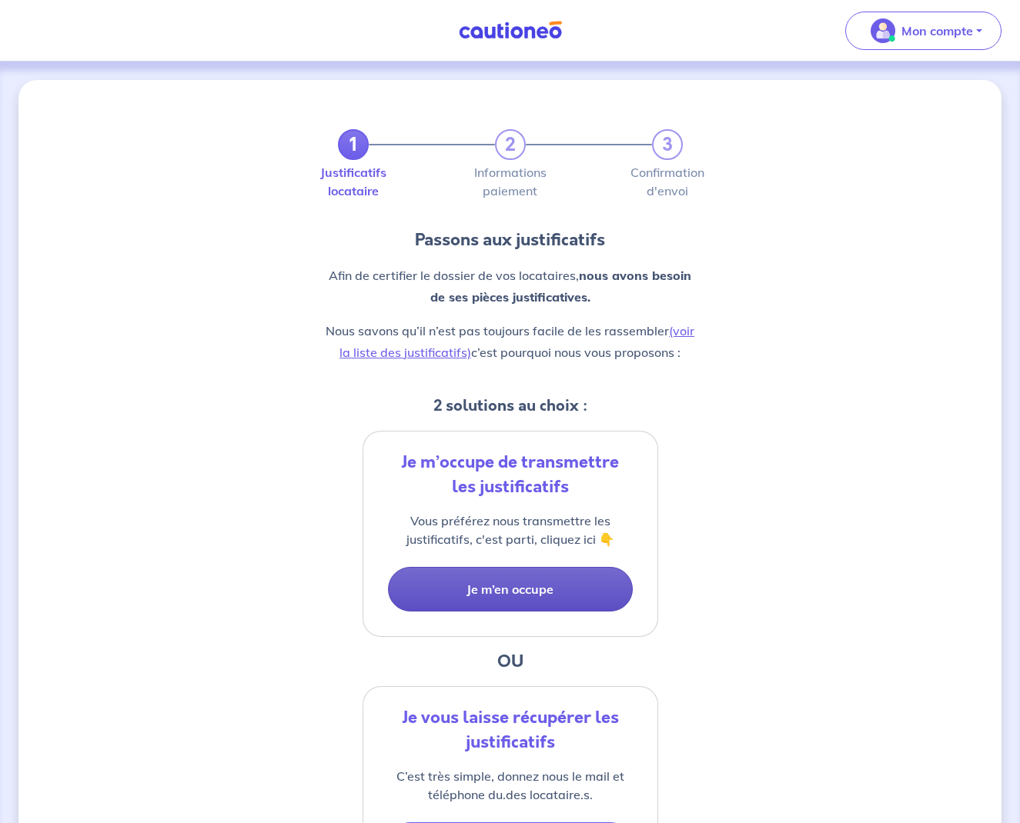
click at [546, 589] on button "Je m’en occupe" at bounding box center [510, 589] width 245 height 45
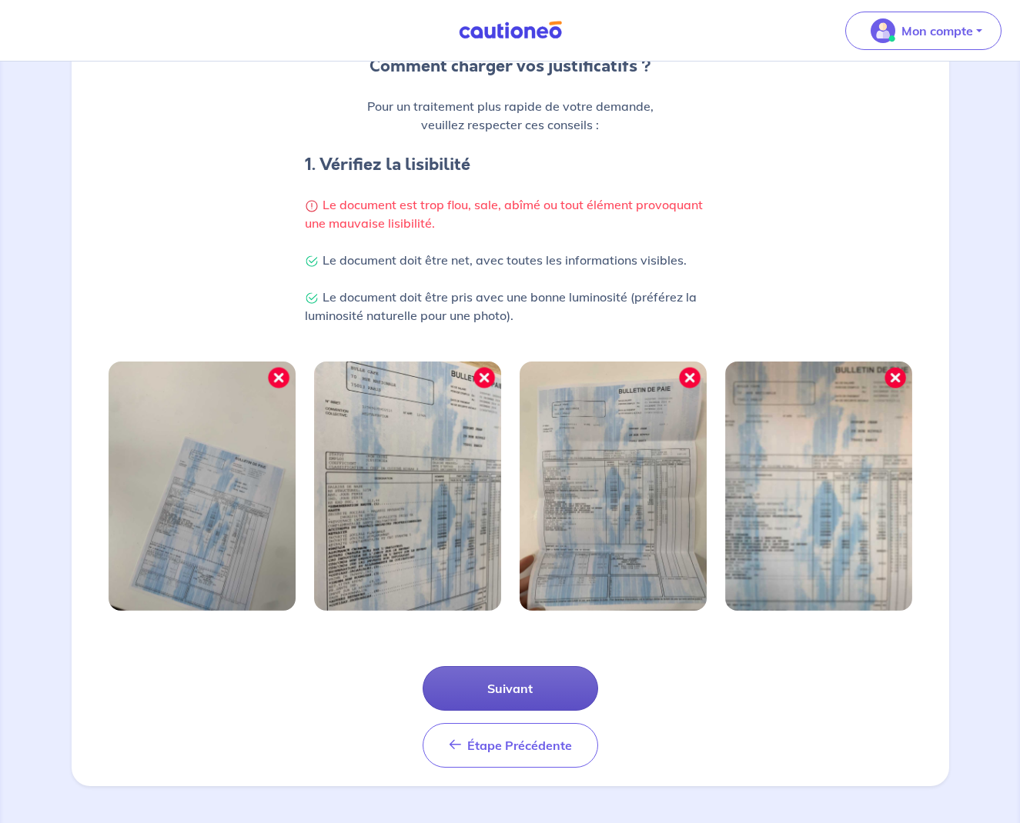
click at [519, 684] on button "Suivant" at bounding box center [509, 688] width 175 height 45
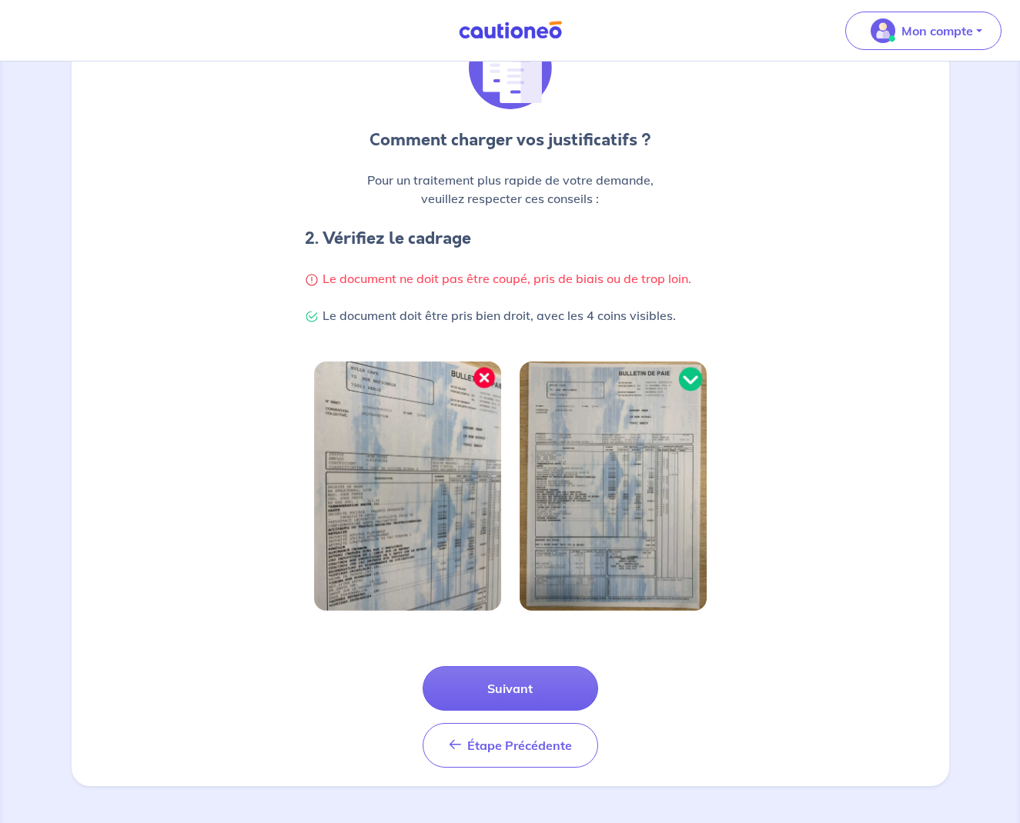
click at [519, 684] on button "Suivant" at bounding box center [509, 688] width 175 height 45
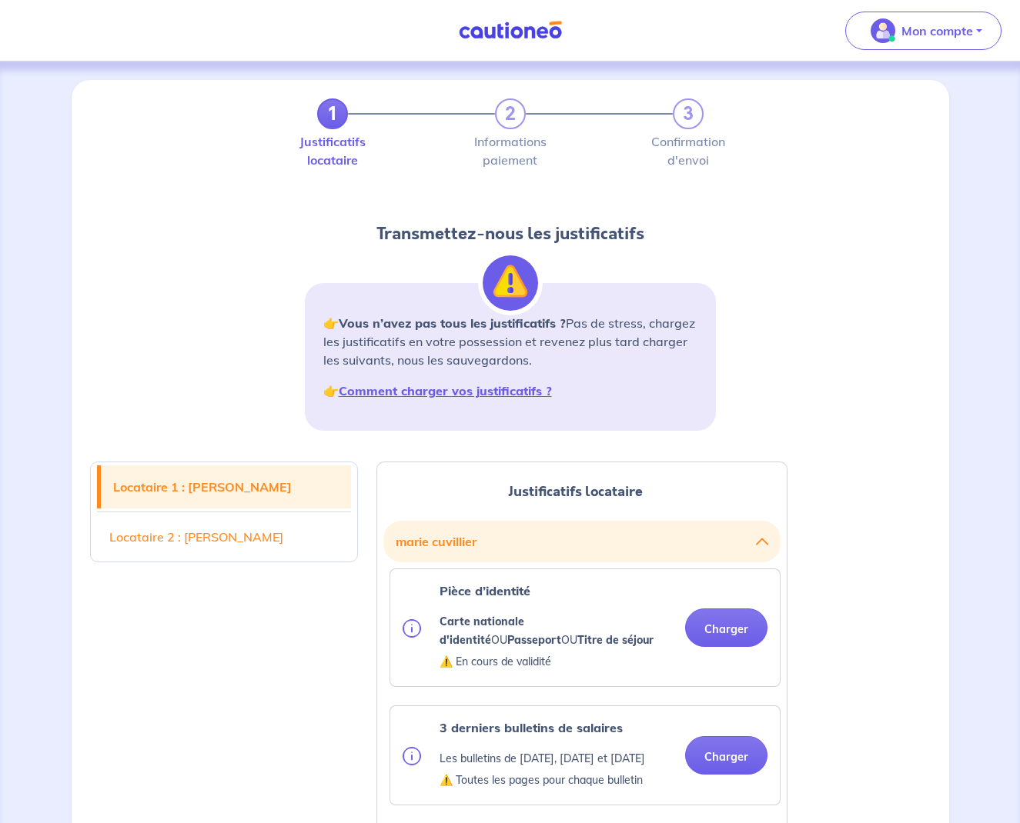
scroll to position [14, 0]
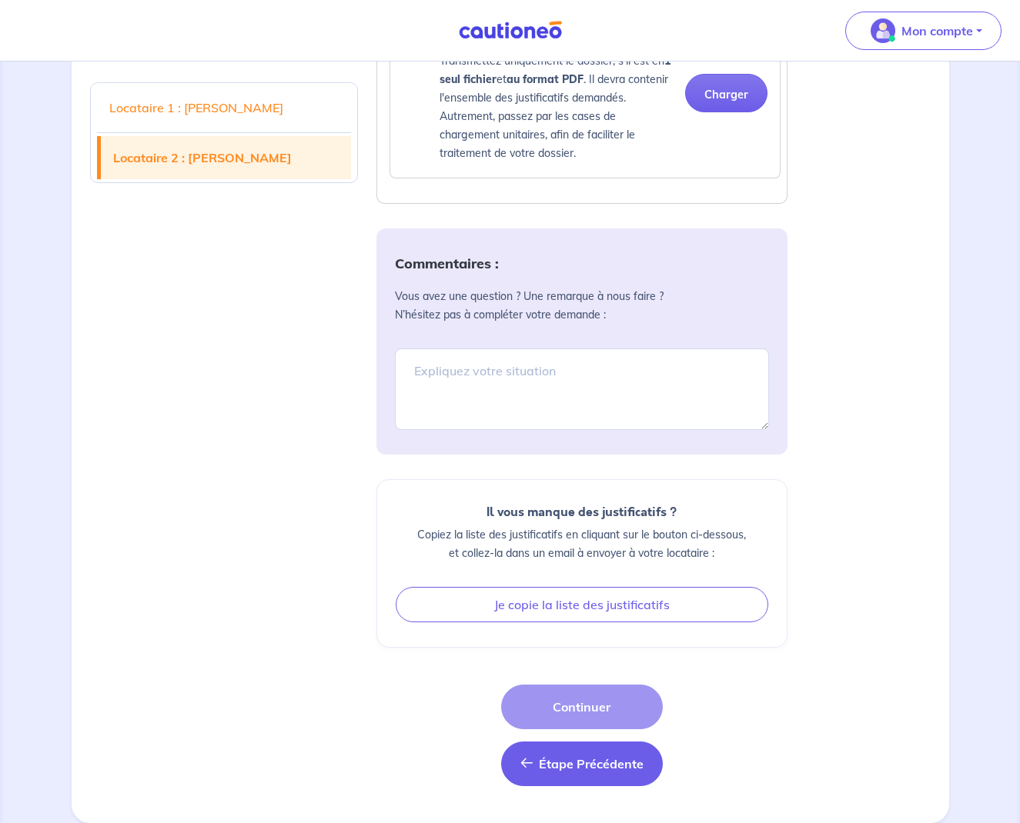
click at [570, 766] on span "Étape Précédente" at bounding box center [591, 763] width 105 height 15
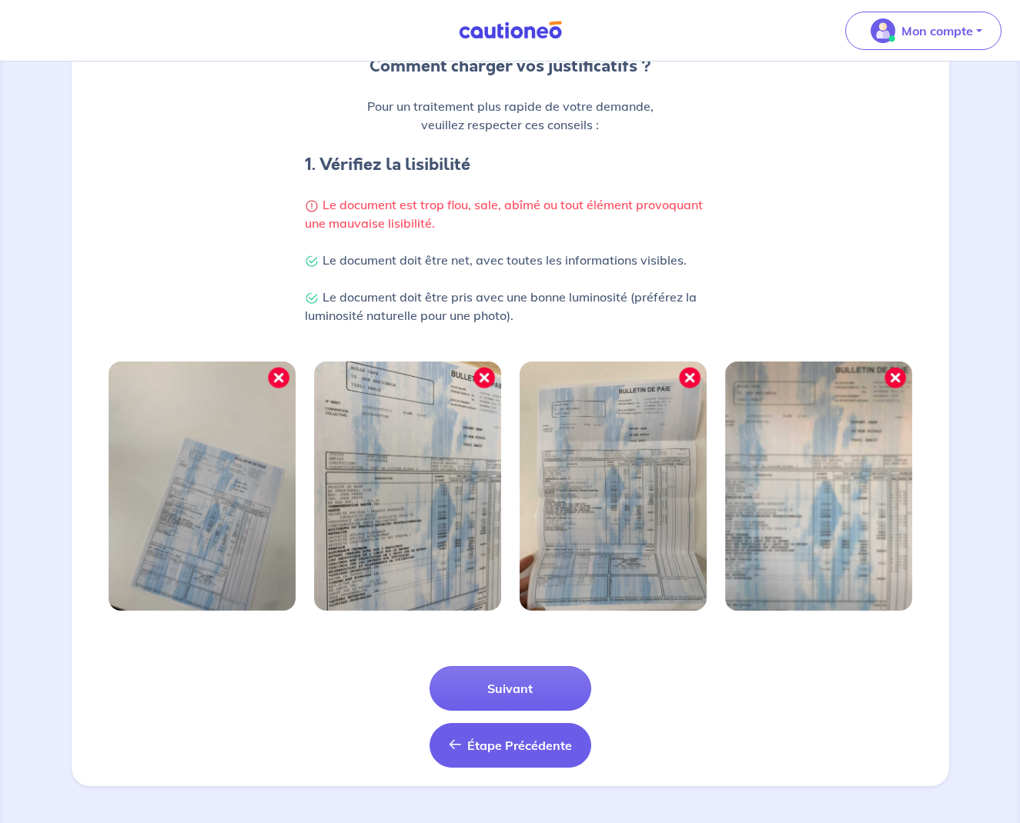
click at [502, 747] on span "Étape Précédente" at bounding box center [519, 745] width 105 height 15
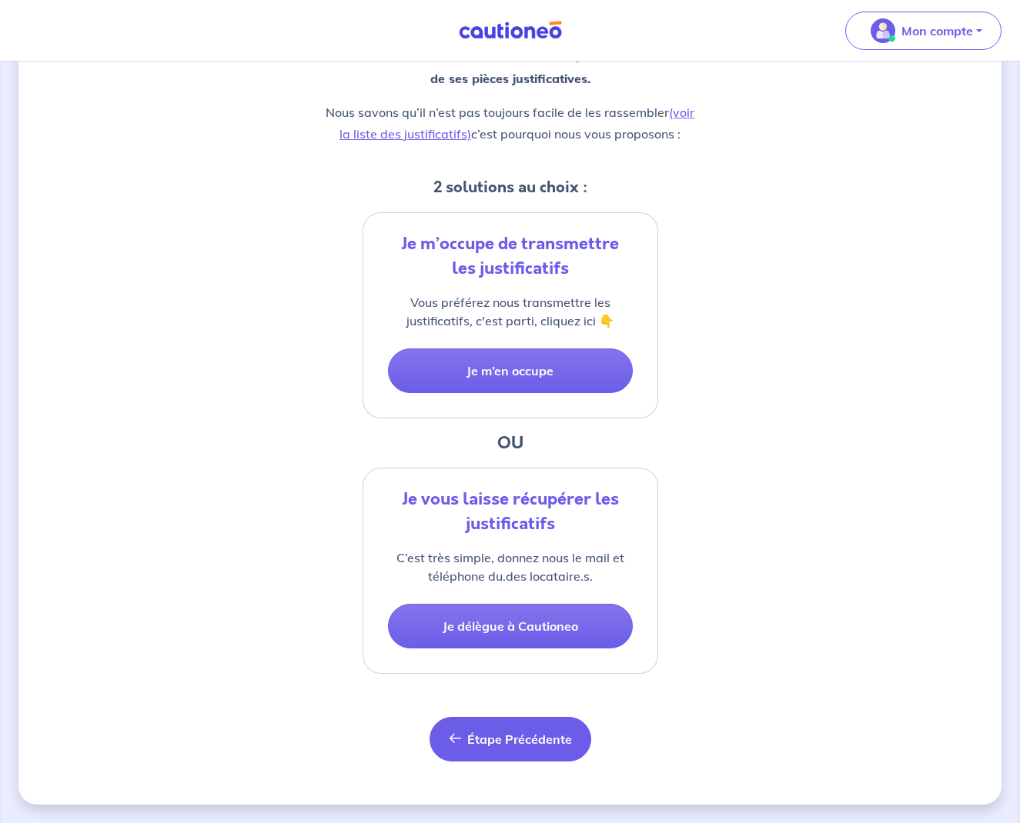
click at [501, 746] on span "Étape Précédente" at bounding box center [519, 739] width 105 height 15
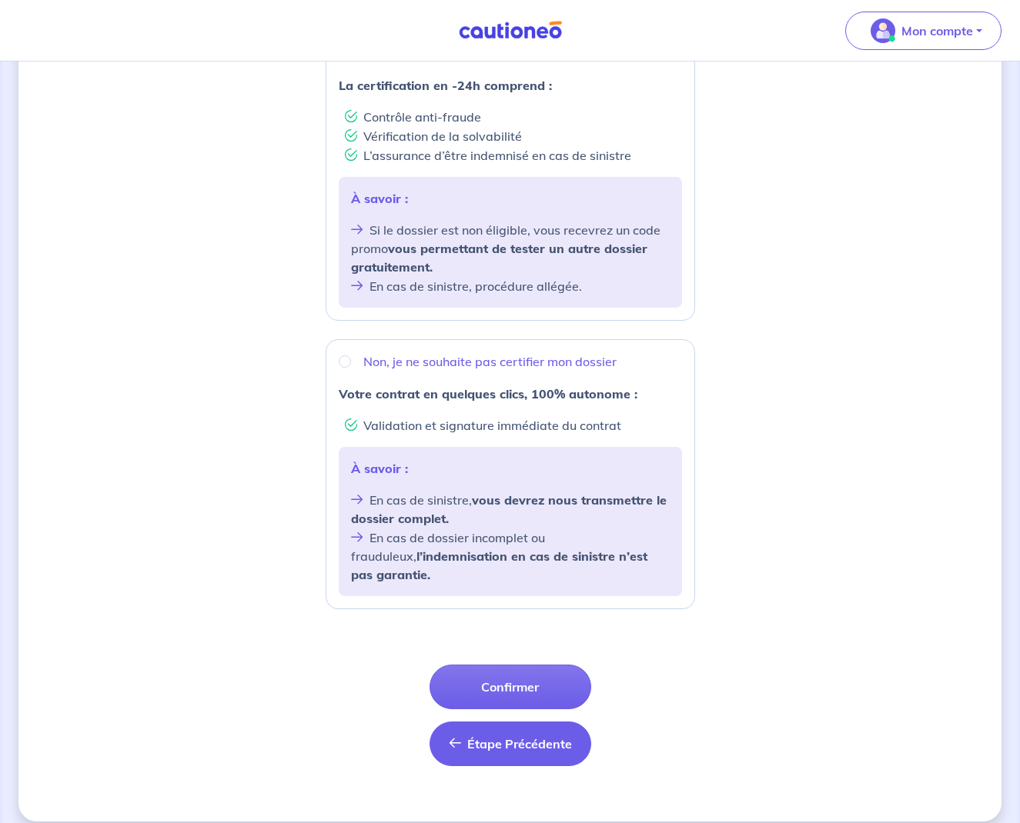
scroll to position [328, 0]
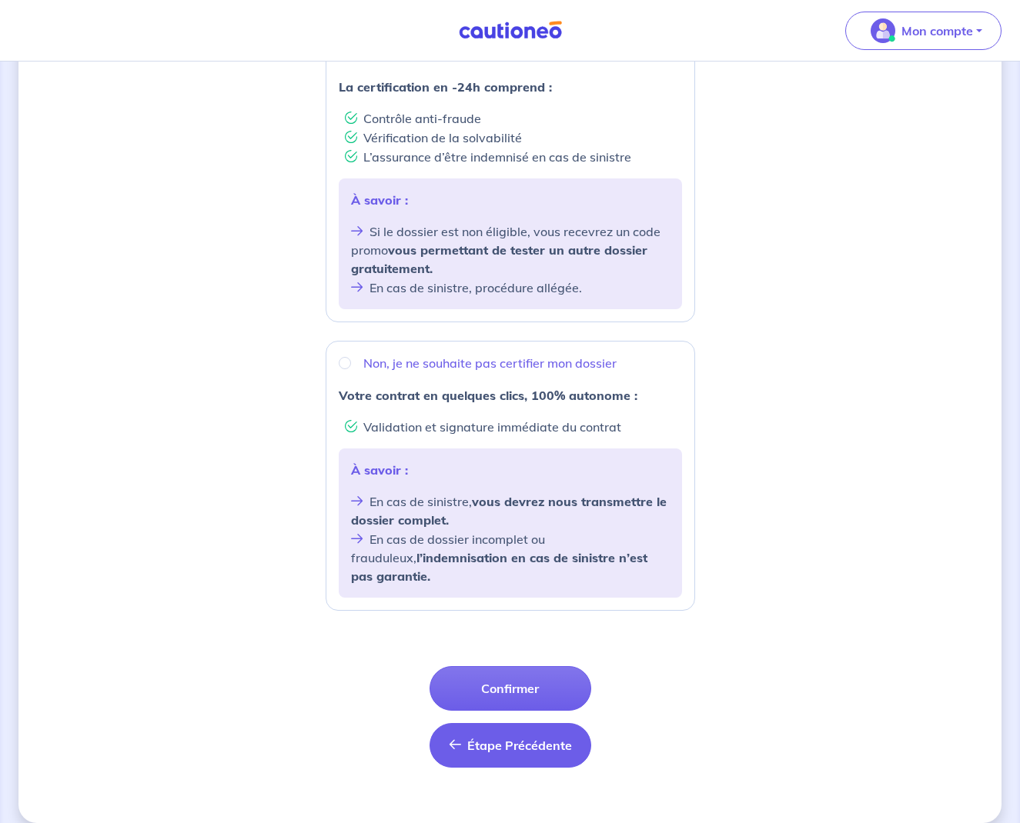
click at [502, 738] on button "Étape Précédente Précédent" at bounding box center [510, 745] width 162 height 45
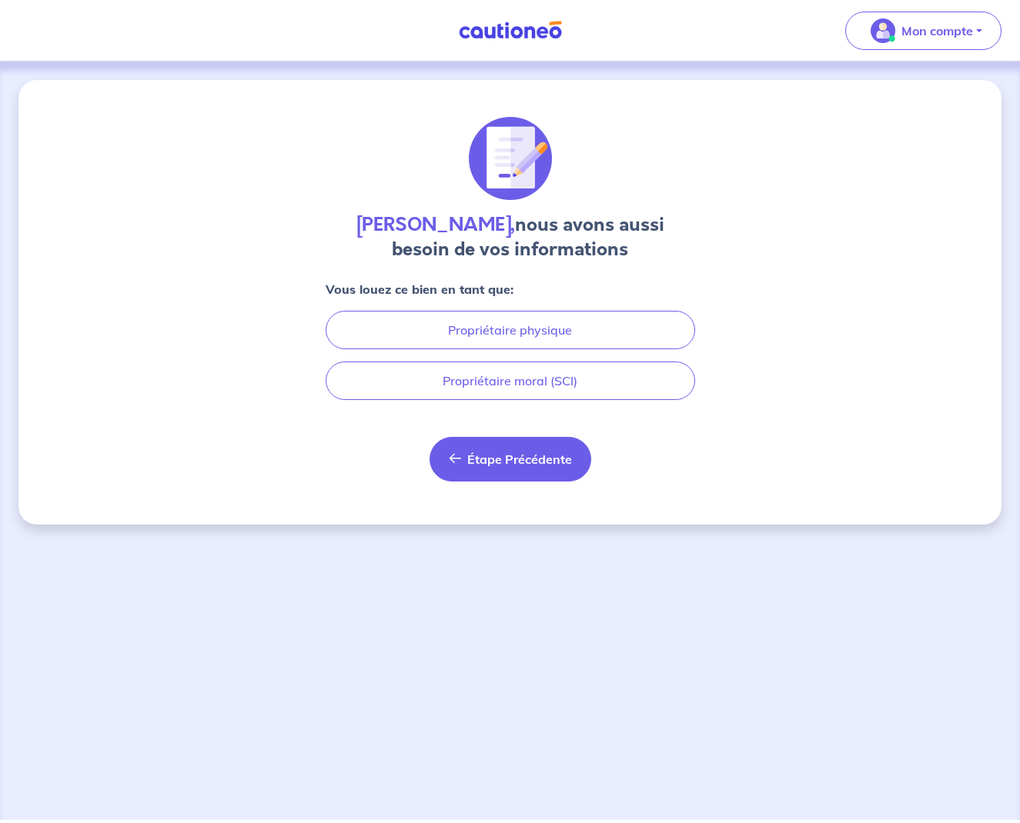
click at [492, 461] on span "Étape Précédente" at bounding box center [519, 459] width 105 height 15
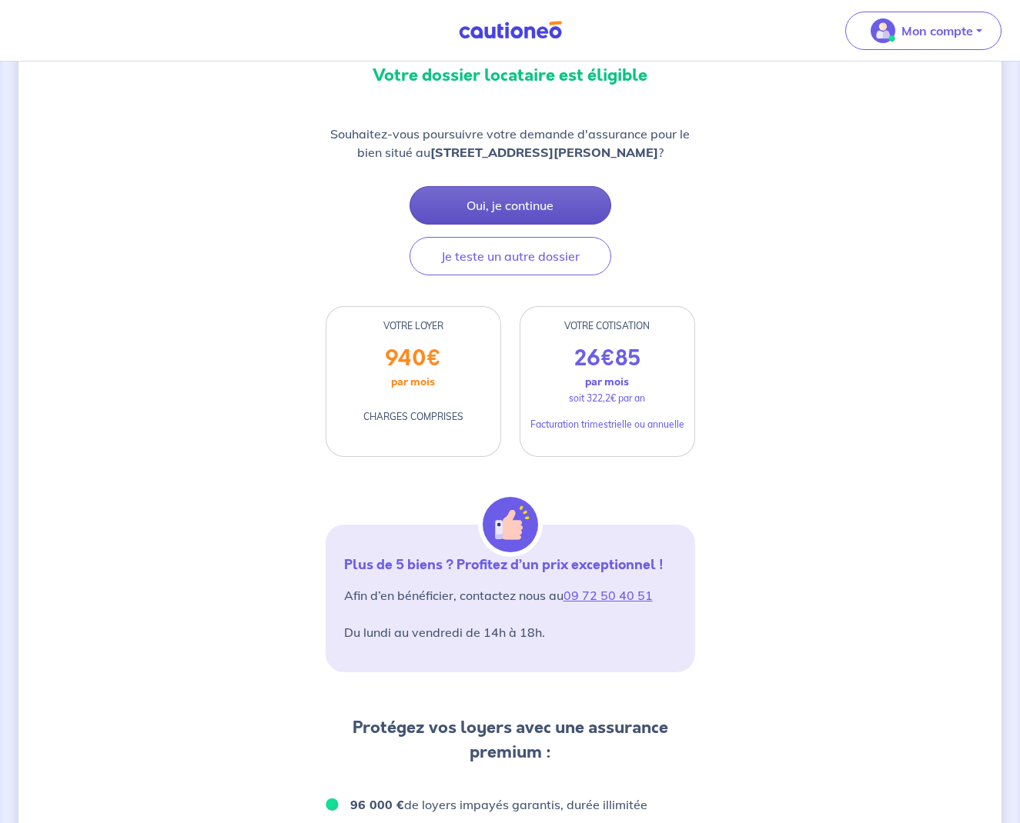
scroll to position [182, 0]
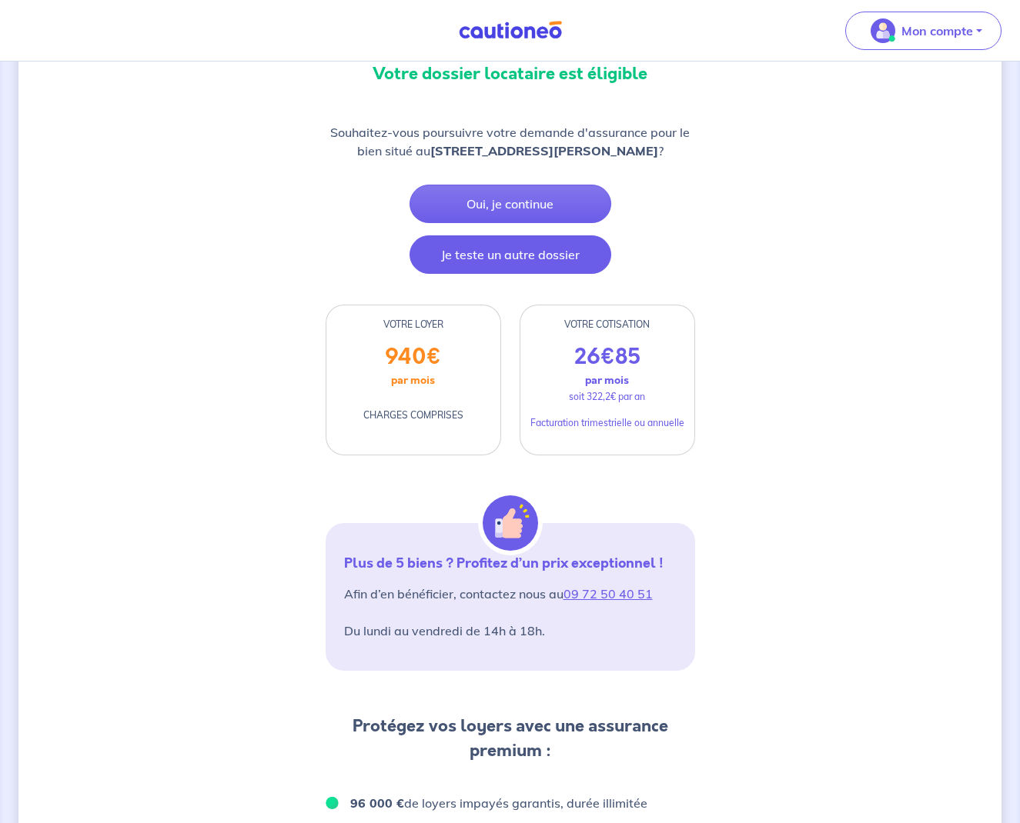
click at [502, 260] on button "Je teste un autre dossier" at bounding box center [510, 254] width 202 height 38
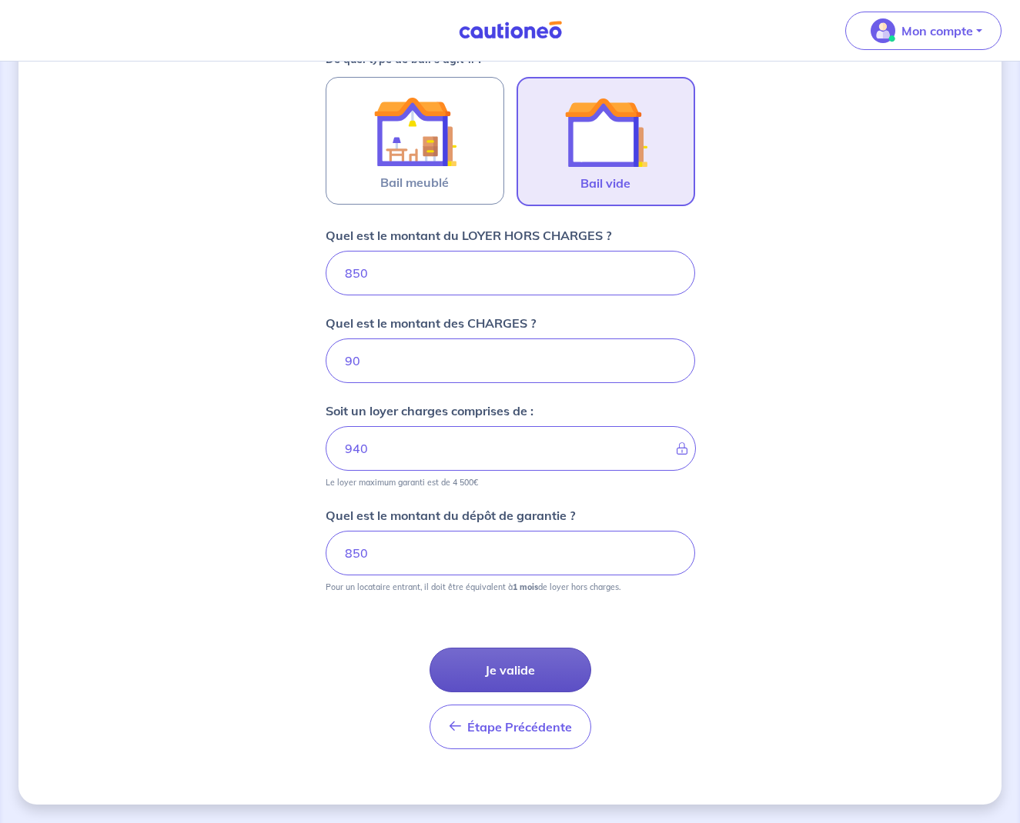
scroll to position [468, 0]
click at [530, 669] on button "Je valide" at bounding box center [510, 670] width 162 height 45
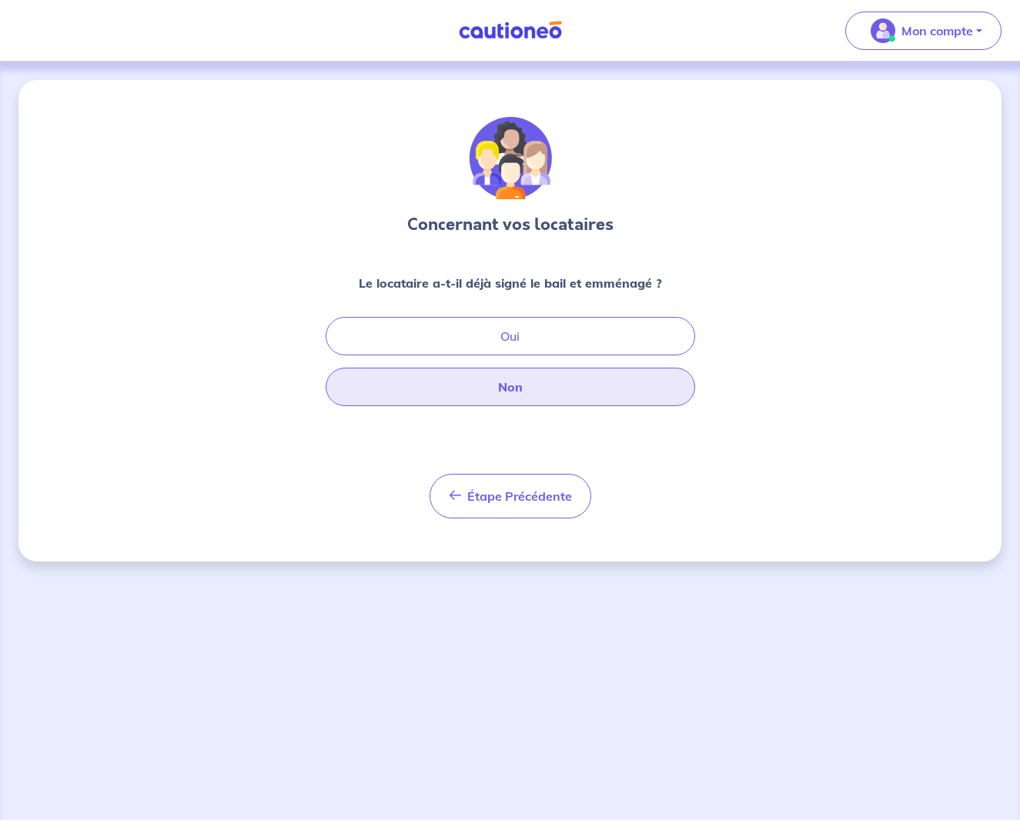
click at [502, 375] on button "Non" at bounding box center [509, 387] width 369 height 38
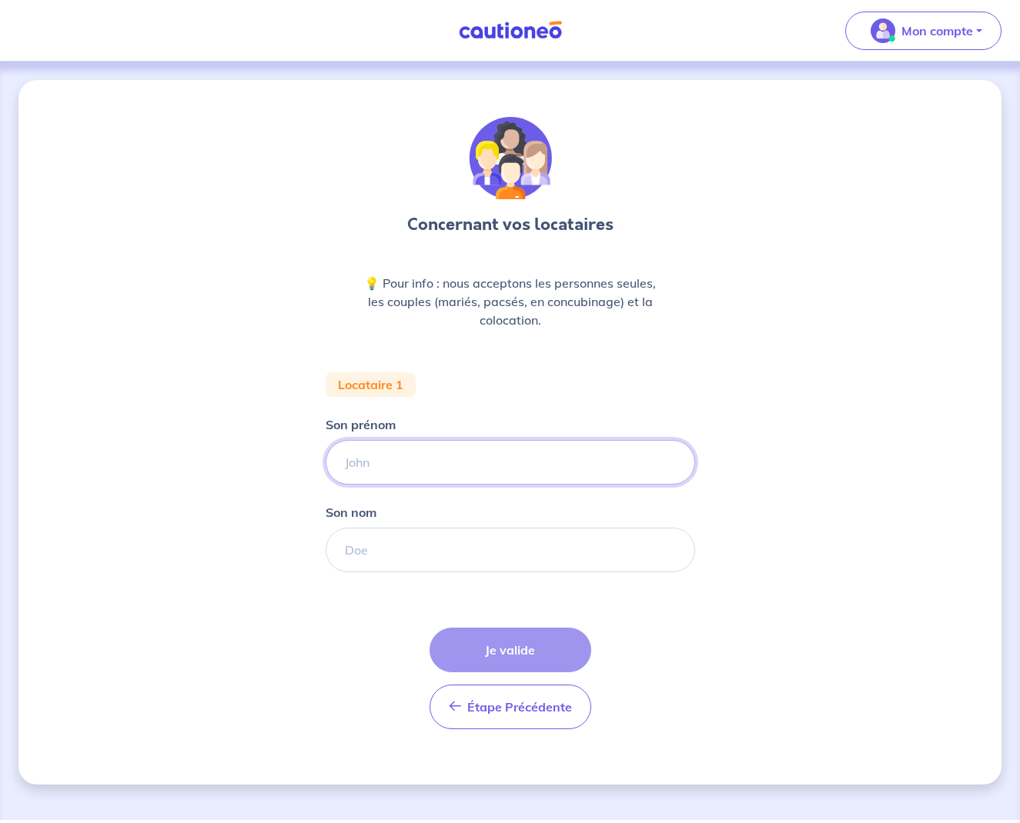
click at [479, 460] on input "Son prénom" at bounding box center [509, 462] width 369 height 45
type input "COUTRET"
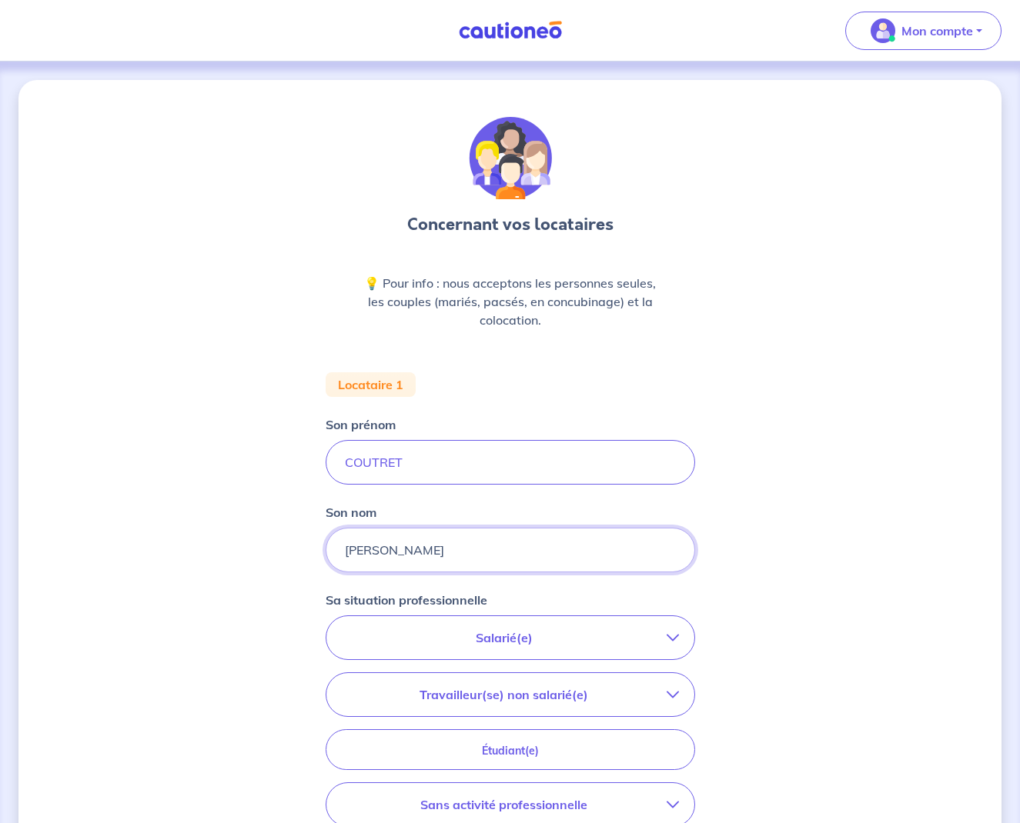
type input "[PERSON_NAME]"
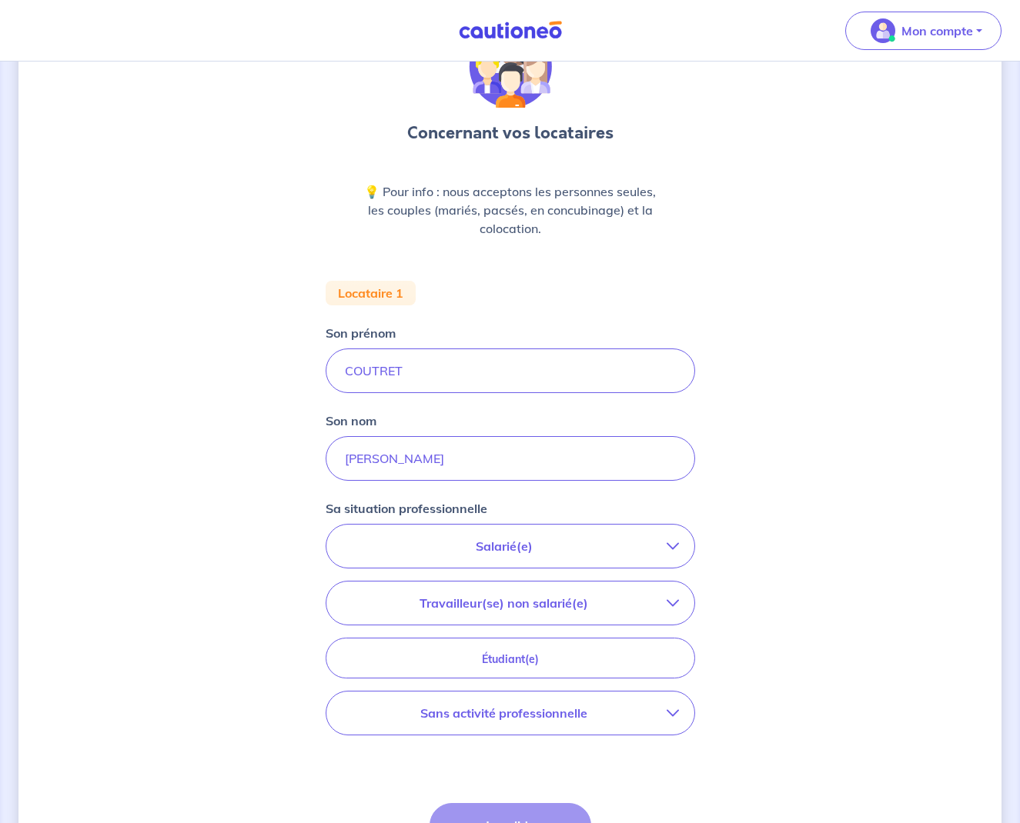
scroll to position [181, 0]
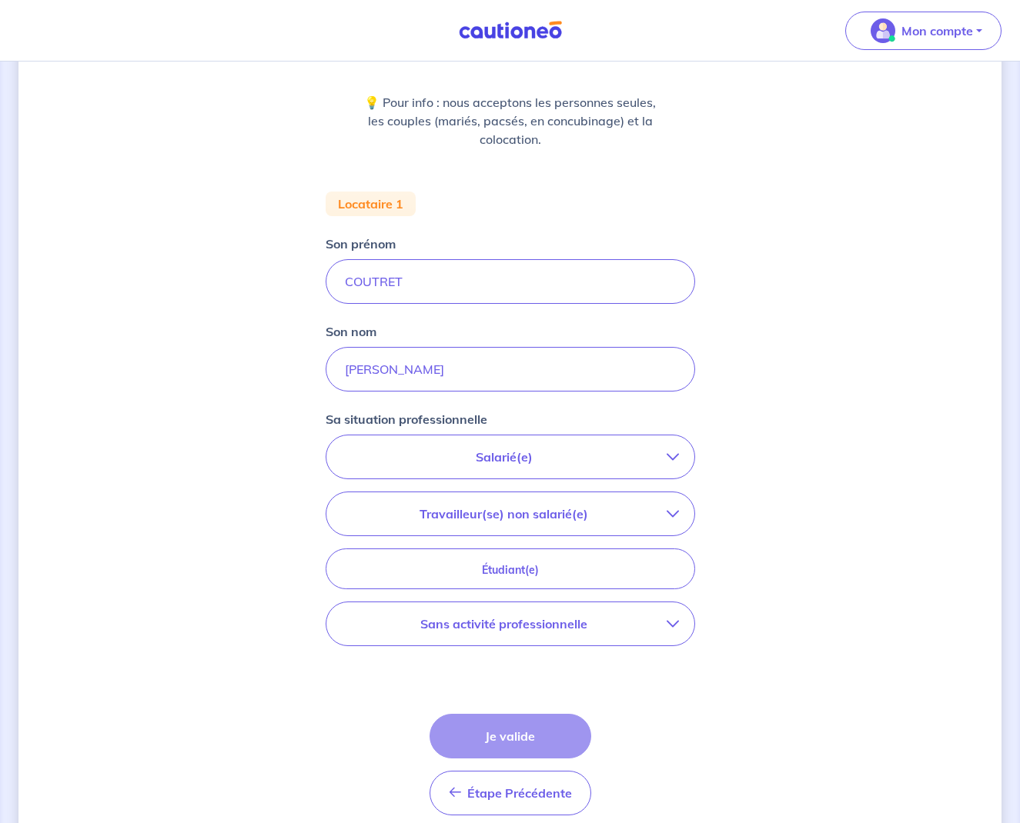
click at [612, 460] on p "Salarié(e)" at bounding box center [504, 457] width 325 height 18
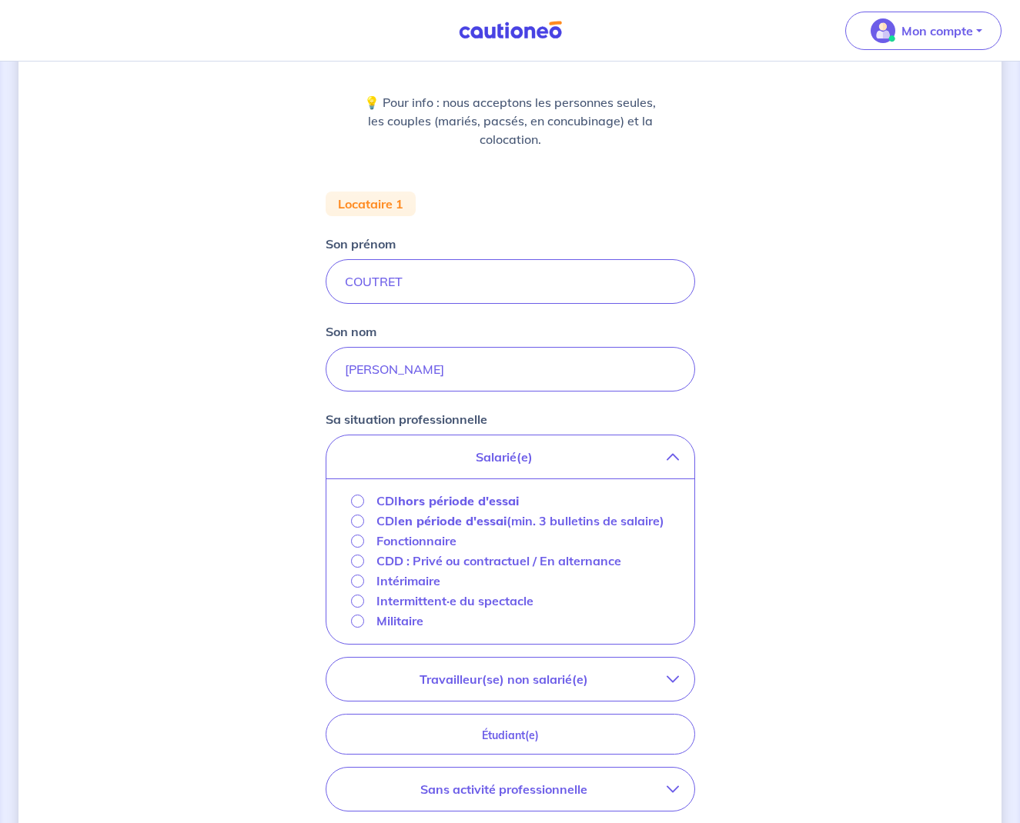
click at [425, 570] on p "CDD : Privé ou contractuel / En alternance" at bounding box center [498, 561] width 245 height 18
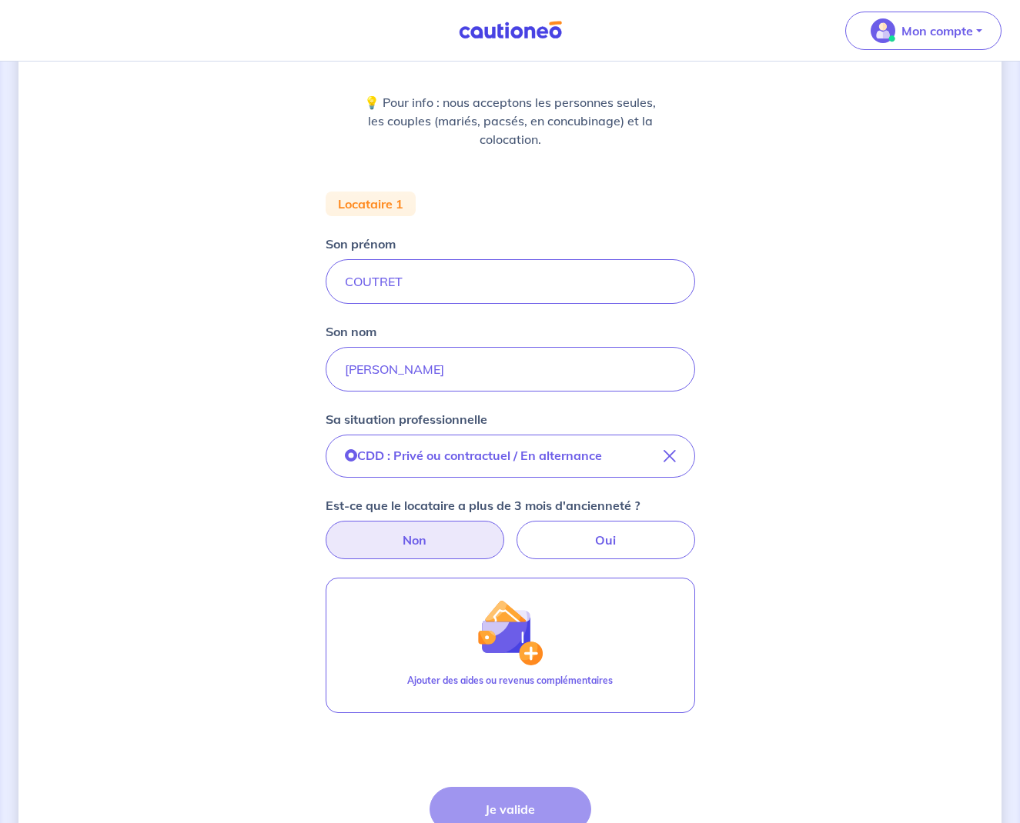
click at [442, 541] on label "Non" at bounding box center [414, 540] width 179 height 38
click at [505, 531] on input "Non" at bounding box center [510, 526] width 10 height 10
radio input "true"
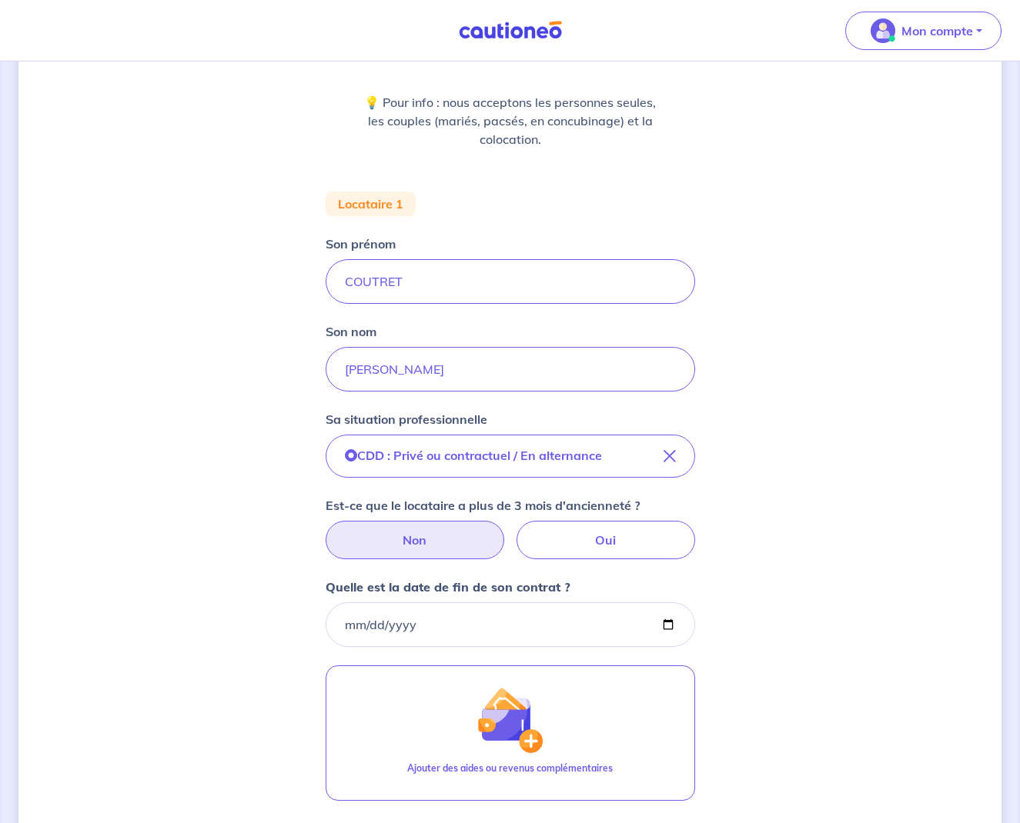
click at [457, 624] on input "Quelle est la date de fin de son contrat ?" at bounding box center [509, 624] width 369 height 45
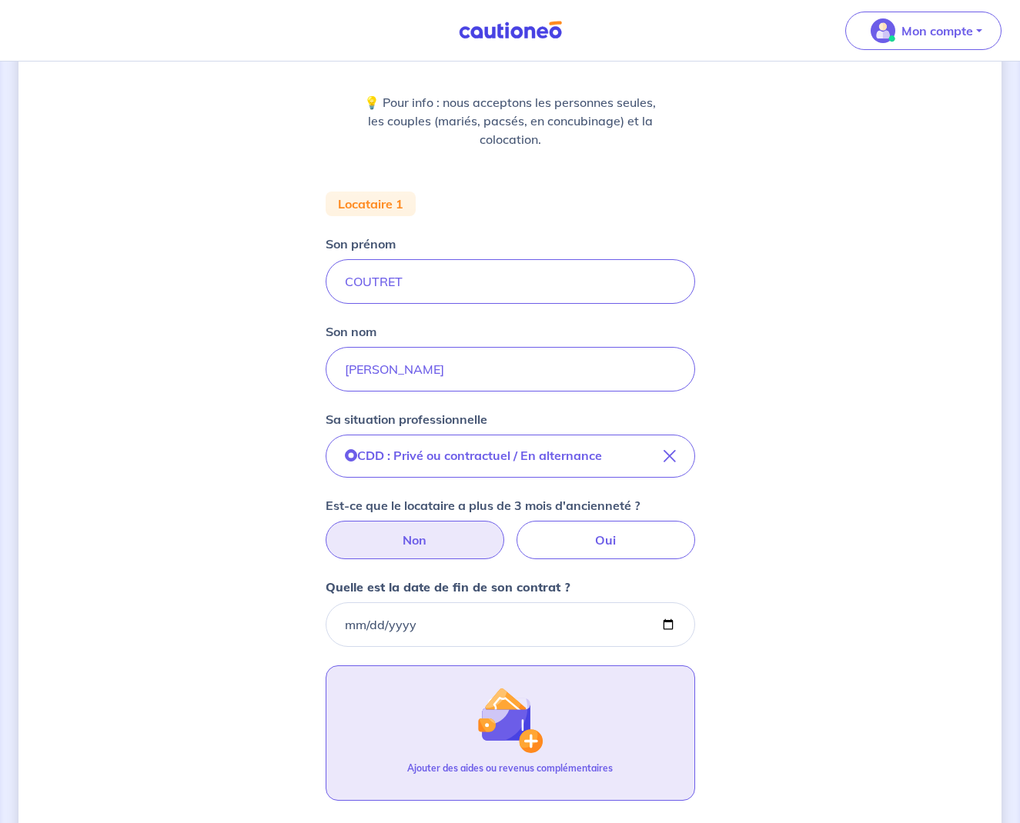
type input "[DATE]"
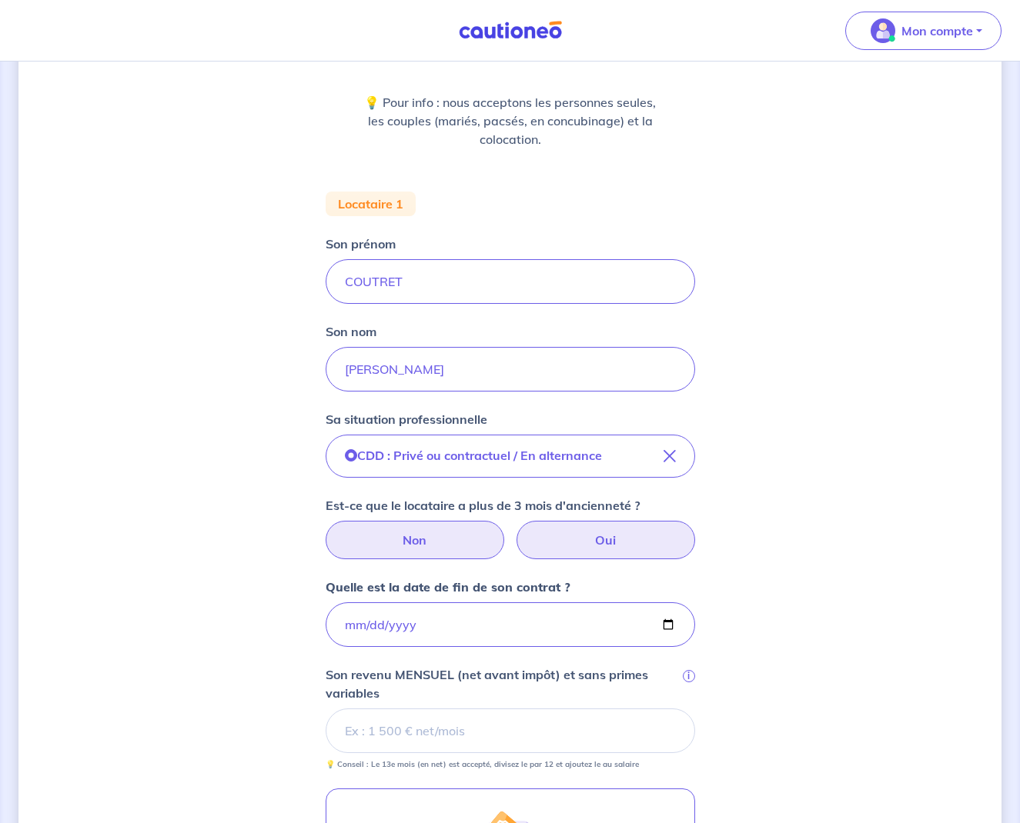
click at [614, 557] on label "Oui" at bounding box center [605, 540] width 179 height 38
click at [515, 531] on input "Oui" at bounding box center [510, 526] width 10 height 10
radio input "true"
click at [606, 542] on label "Oui" at bounding box center [605, 540] width 179 height 38
click at [515, 531] on input "Oui" at bounding box center [510, 526] width 10 height 10
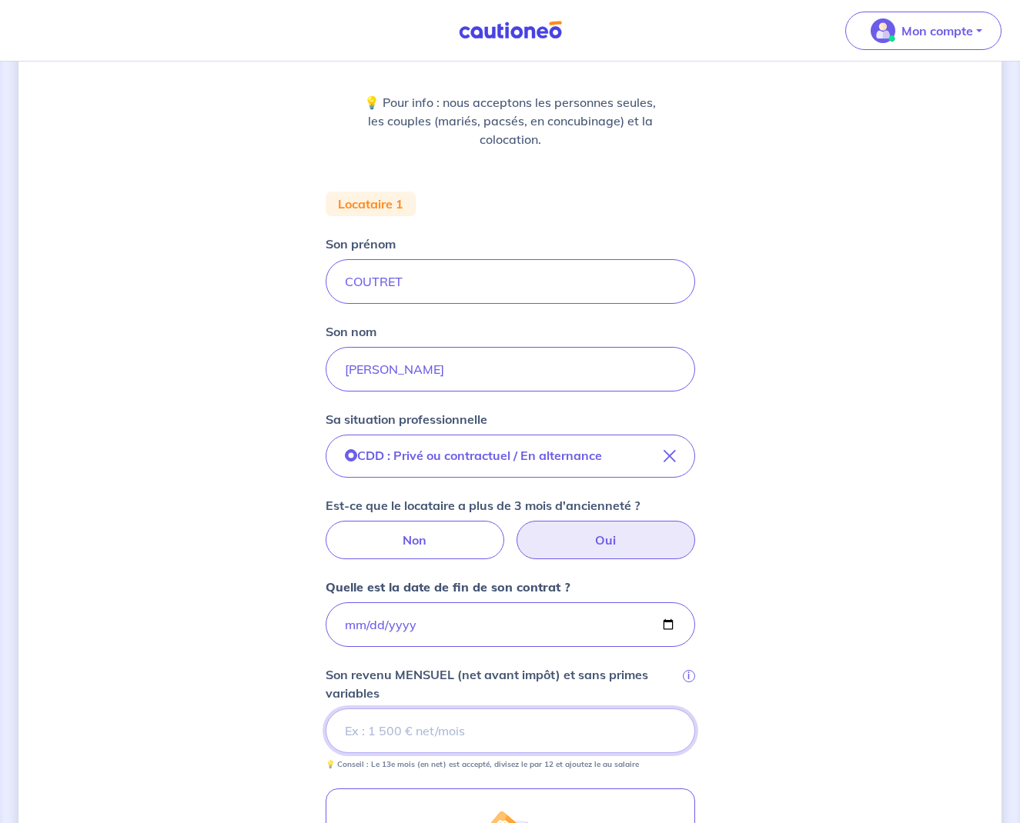
click at [499, 736] on input "Son revenu MENSUEL (net avant impôt) et sans primes variables i" at bounding box center [509, 731] width 369 height 45
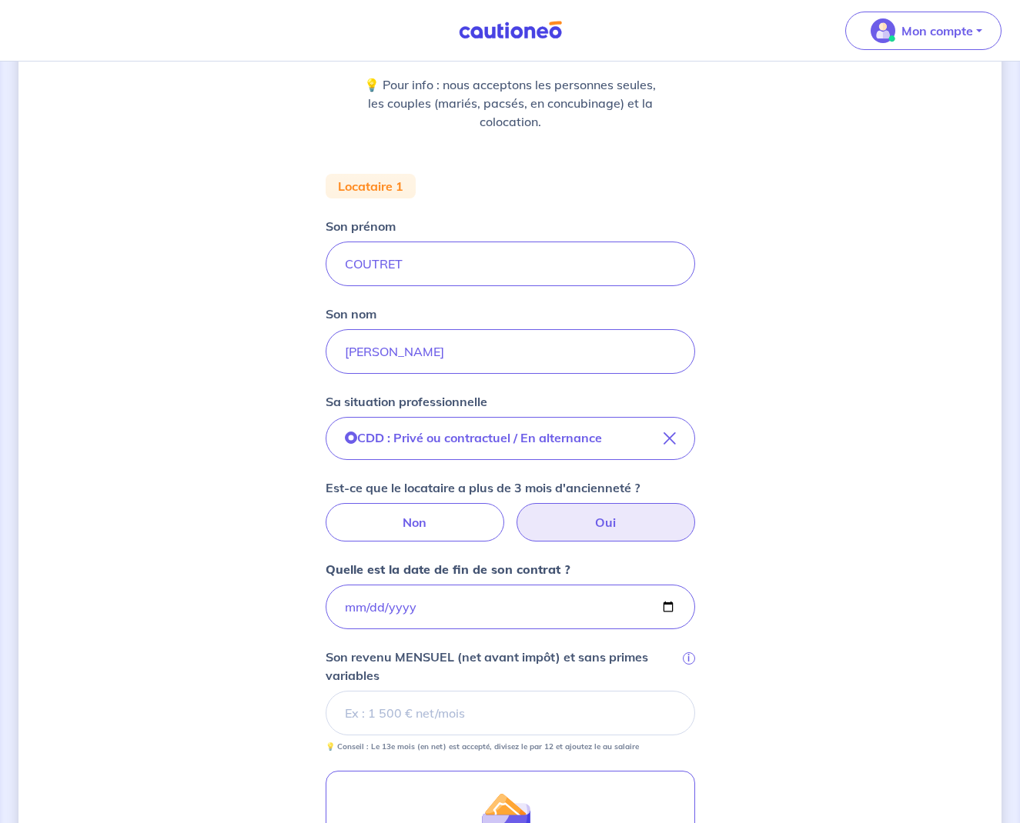
scroll to position [208, 0]
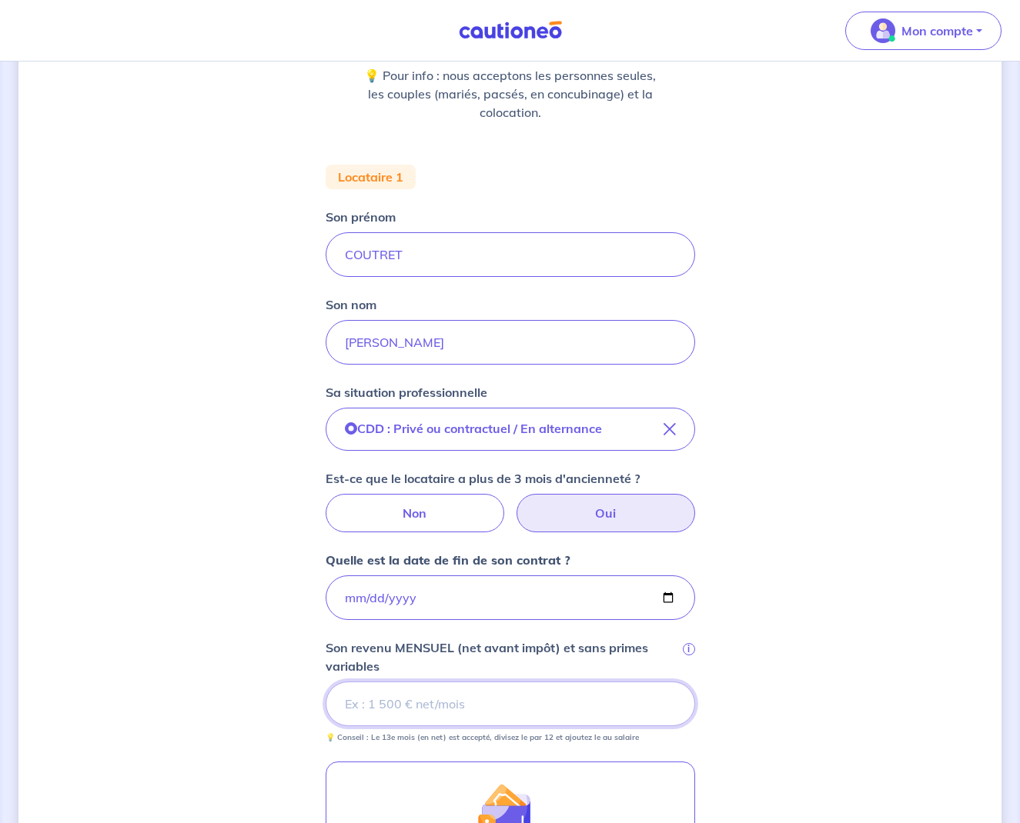
click at [509, 714] on input "Son revenu MENSUEL (net avant impôt) et sans primes variables i" at bounding box center [509, 704] width 369 height 45
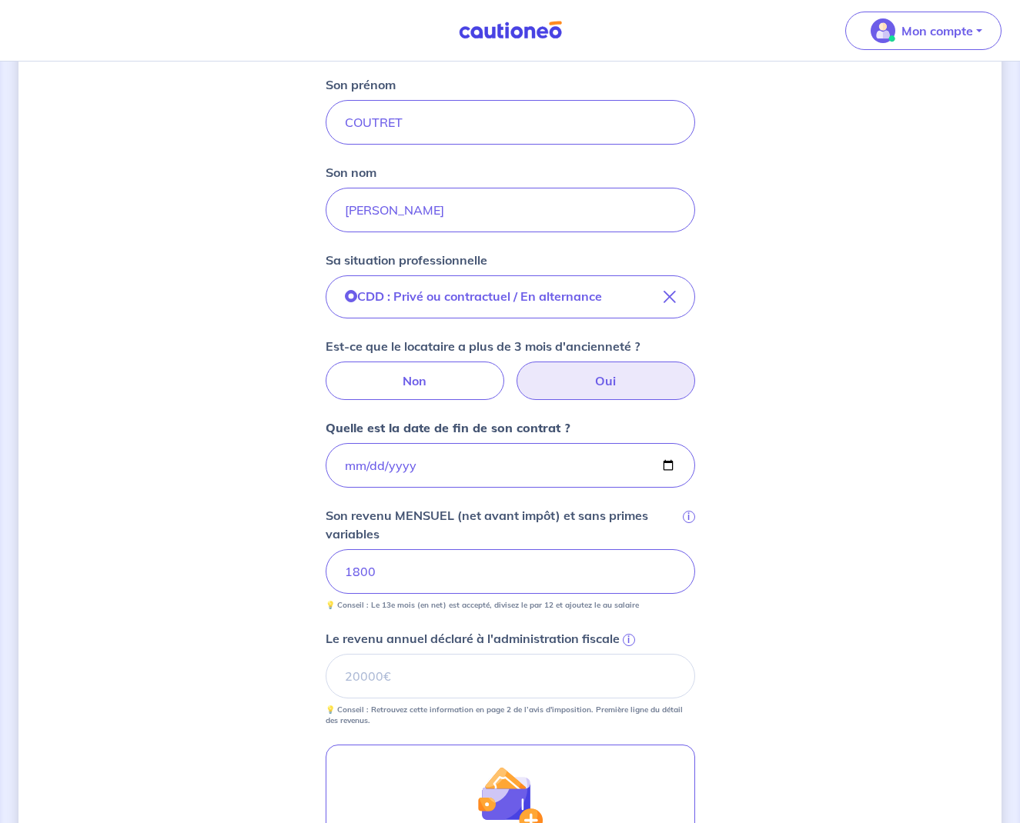
scroll to position [350, 0]
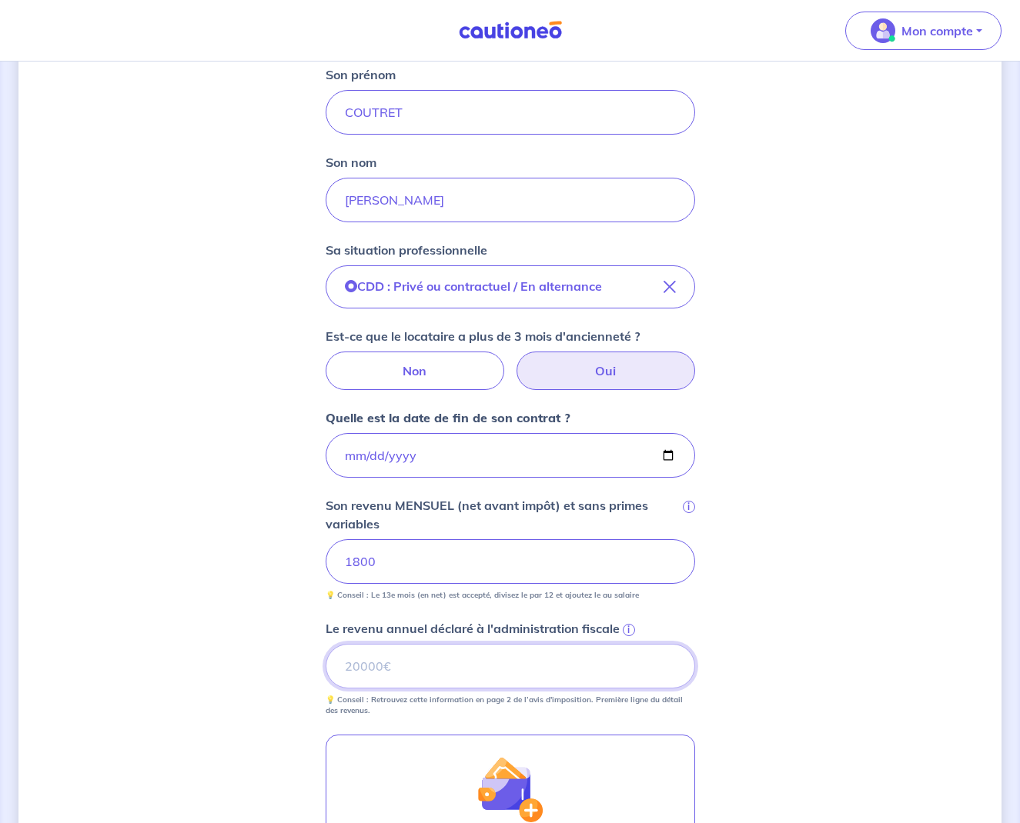
click at [503, 661] on input "Le revenu annuel déclaré à l'administration fiscale i" at bounding box center [509, 666] width 369 height 45
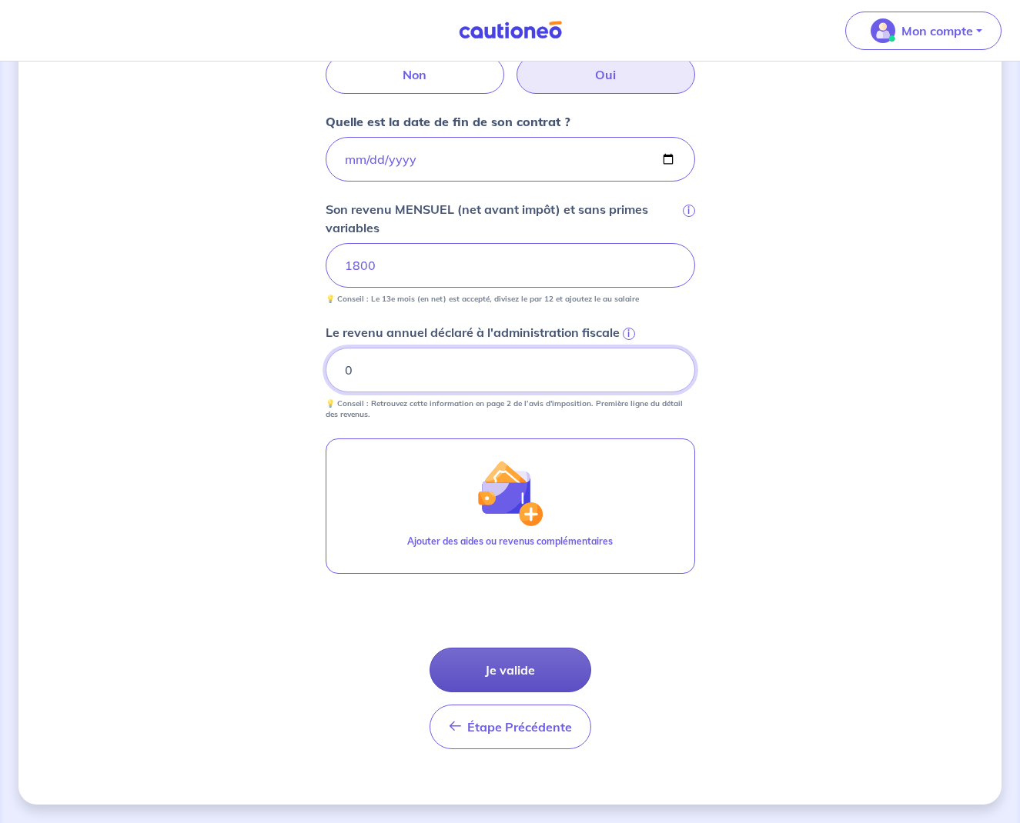
scroll to position [646, 0]
type input "0"
click at [519, 671] on button "Je valide" at bounding box center [510, 670] width 162 height 45
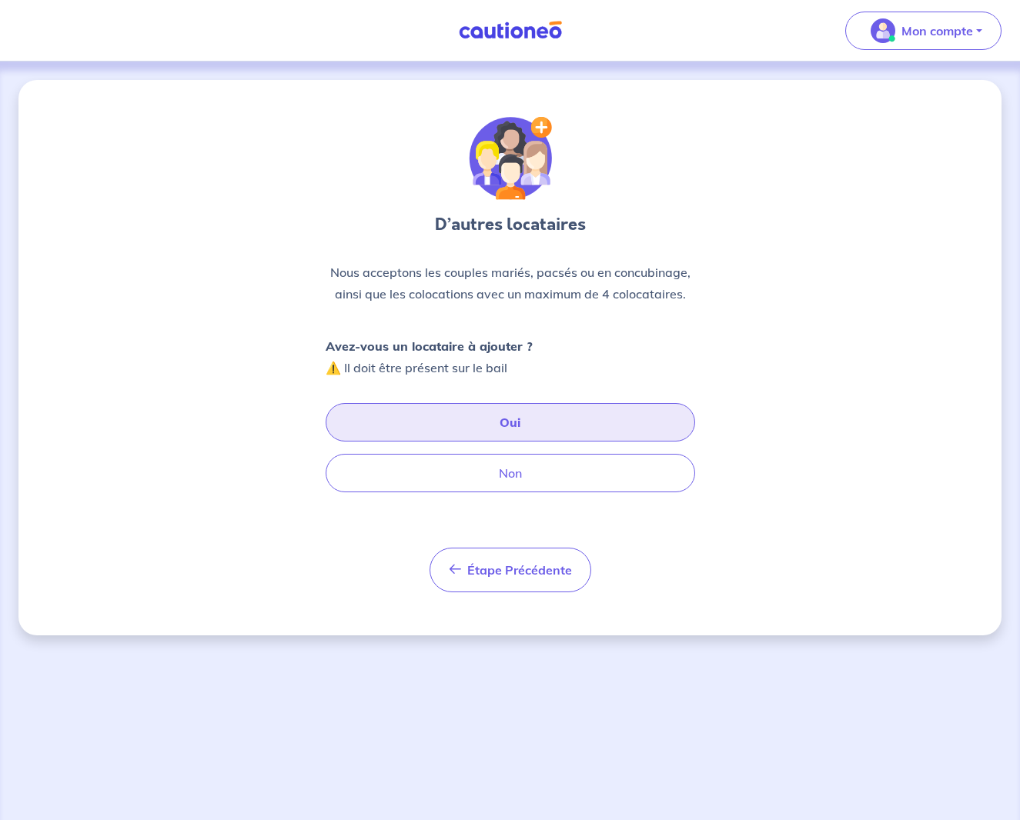
click at [536, 415] on button "Oui" at bounding box center [509, 422] width 369 height 38
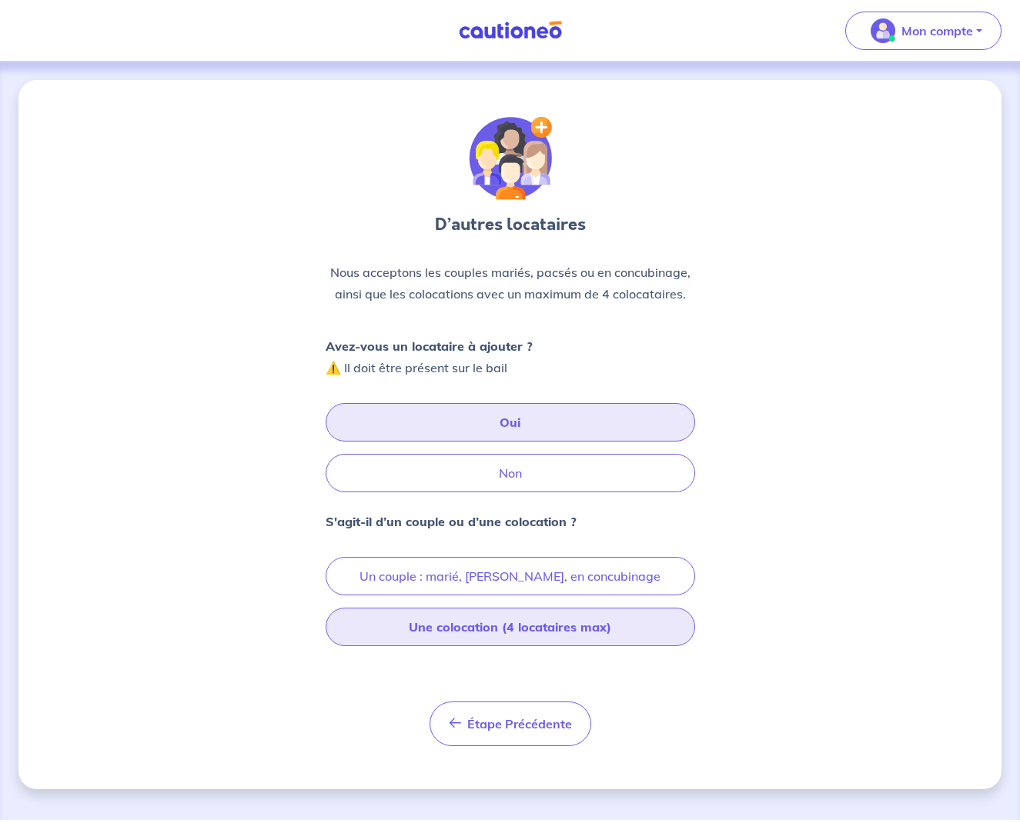
click at [537, 631] on button "Une colocation (4 locataires max)" at bounding box center [509, 627] width 369 height 38
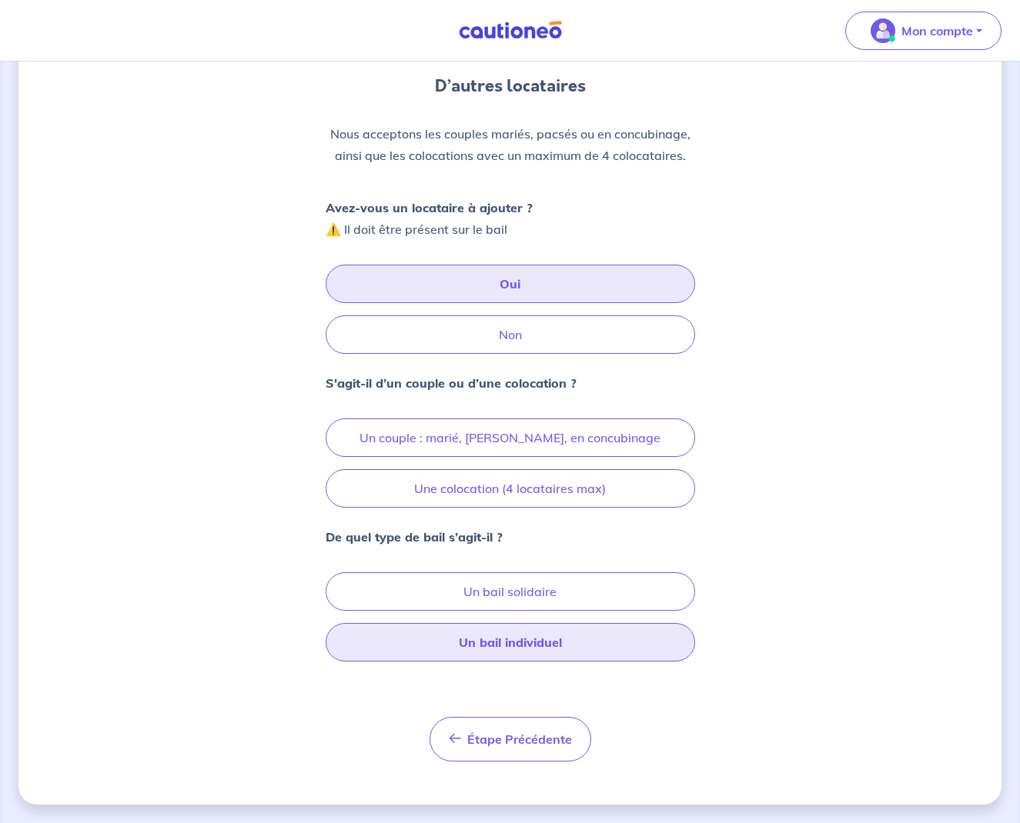
scroll to position [139, 0]
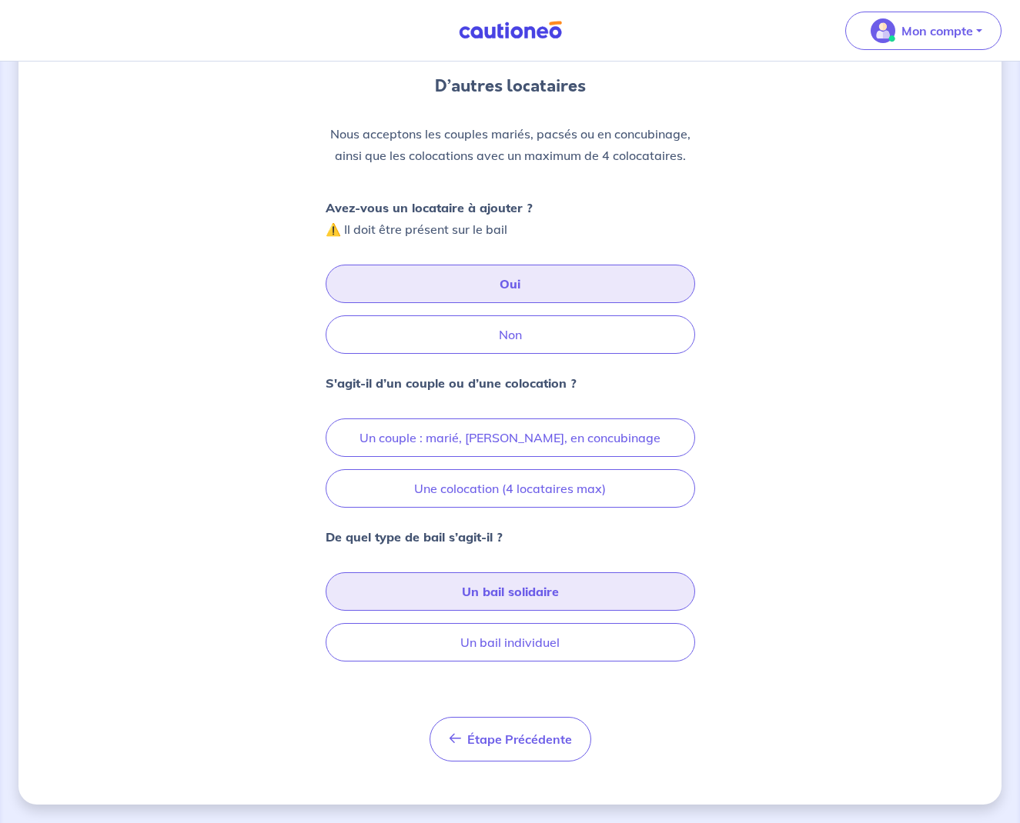
click at [522, 601] on button "Un bail solidaire" at bounding box center [509, 591] width 369 height 38
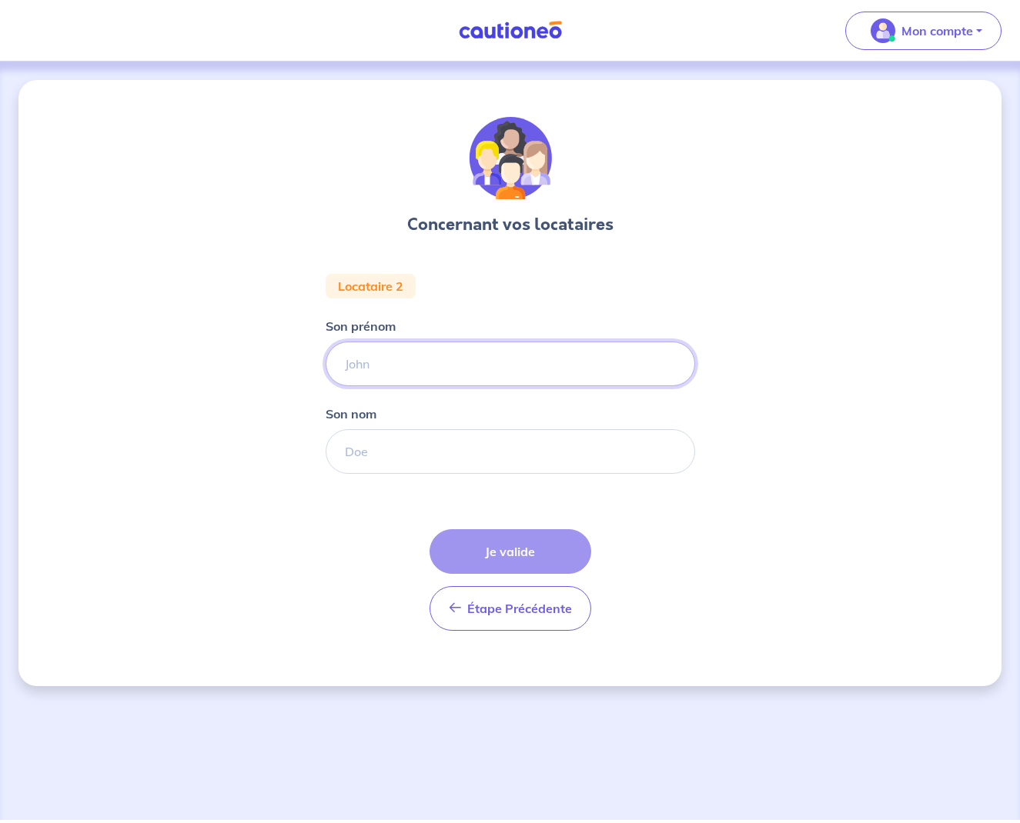
click at [448, 366] on input "Son prénom" at bounding box center [509, 364] width 369 height 45
type input "HOPE"
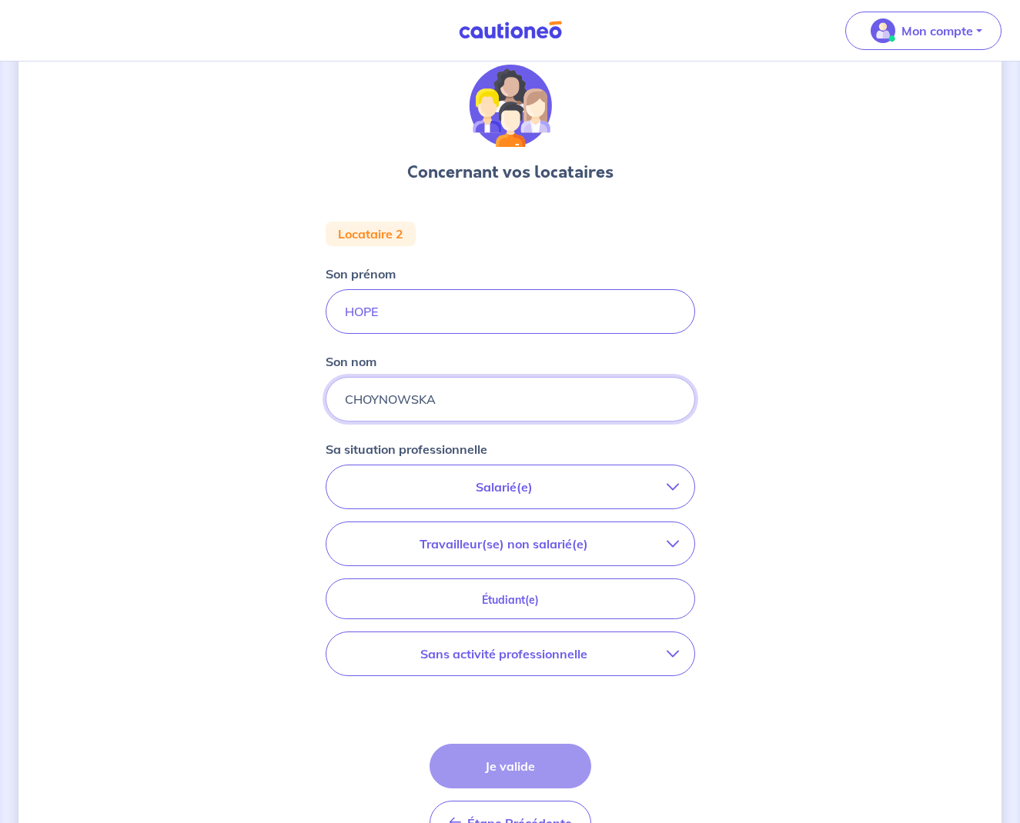
scroll to position [59, 0]
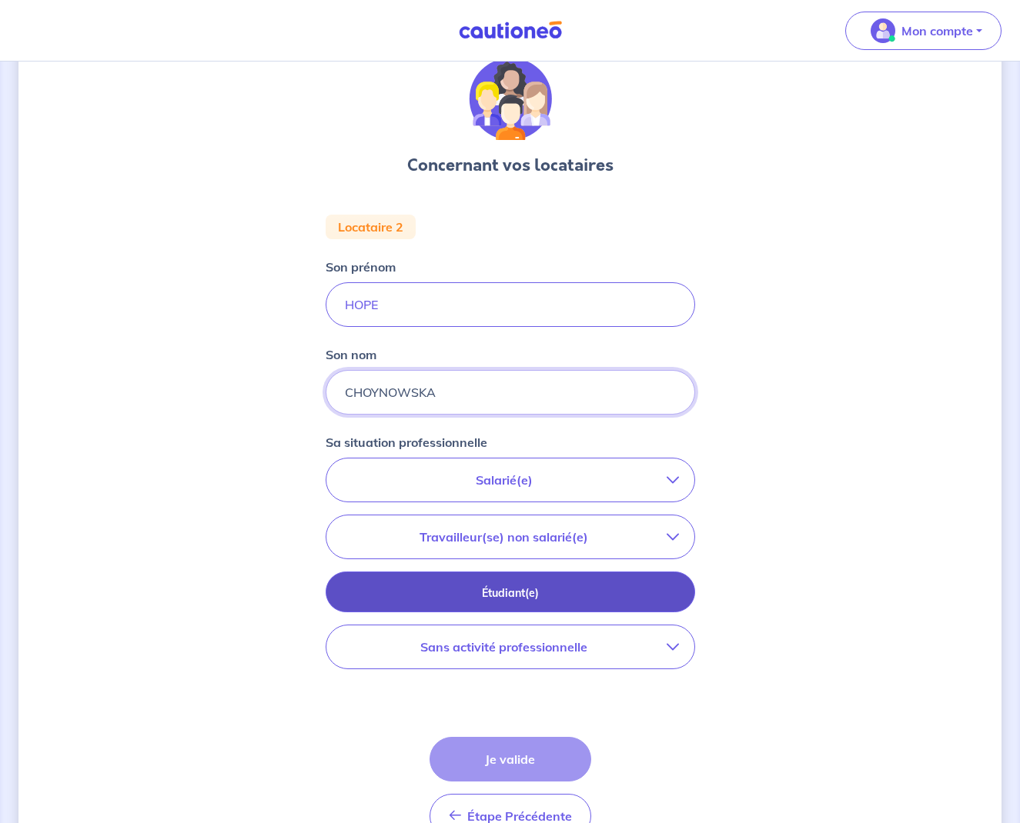
type input "CHOYNOWSKA"
click at [549, 596] on p "Étudiant(e)" at bounding box center [510, 593] width 331 height 17
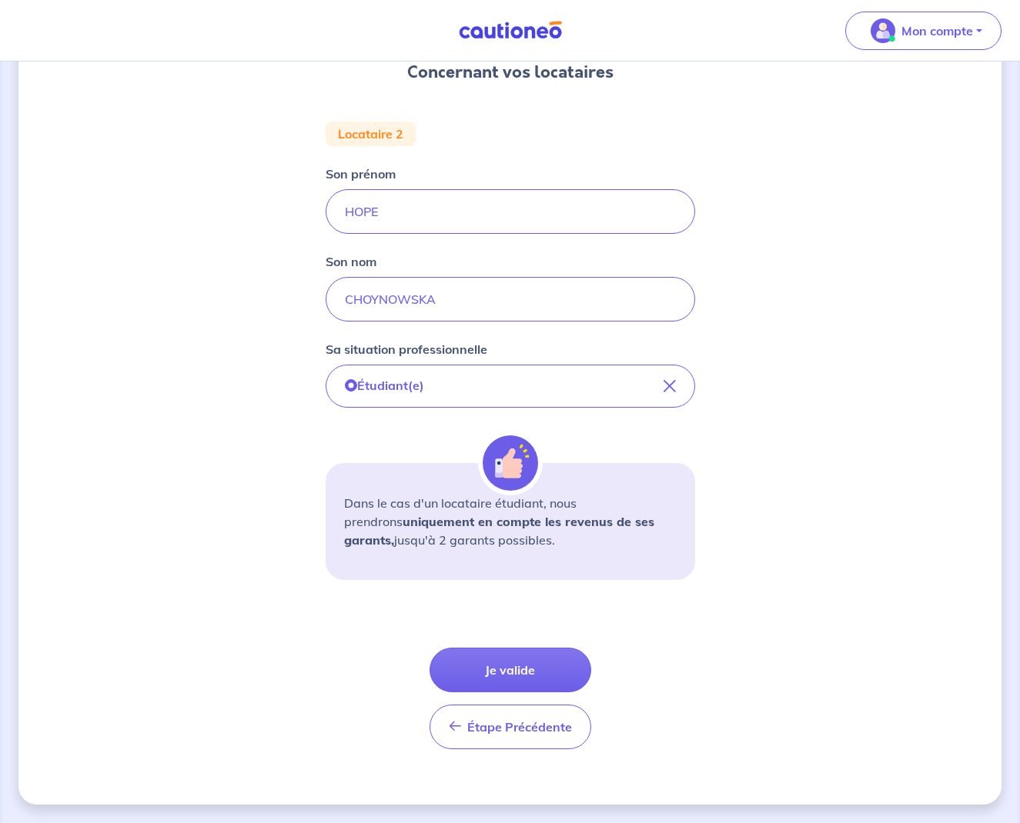
scroll to position [152, 0]
click at [510, 675] on button "Je valide" at bounding box center [510, 670] width 162 height 45
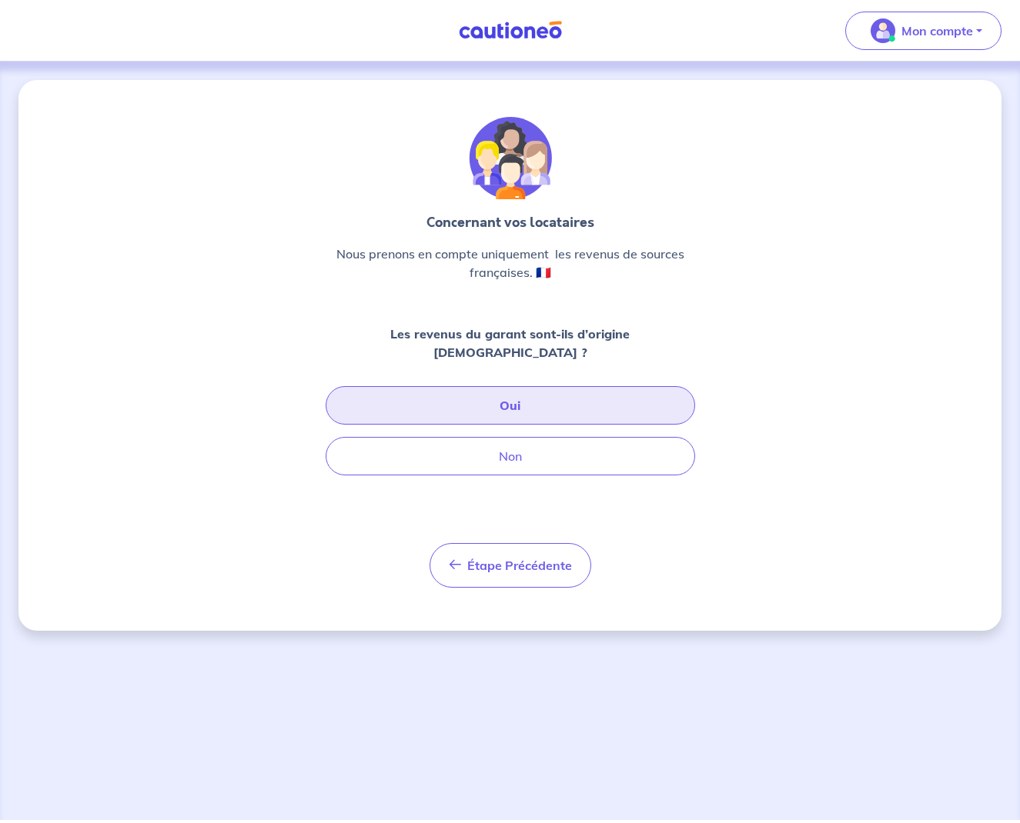
click at [522, 386] on button "Oui" at bounding box center [509, 405] width 369 height 38
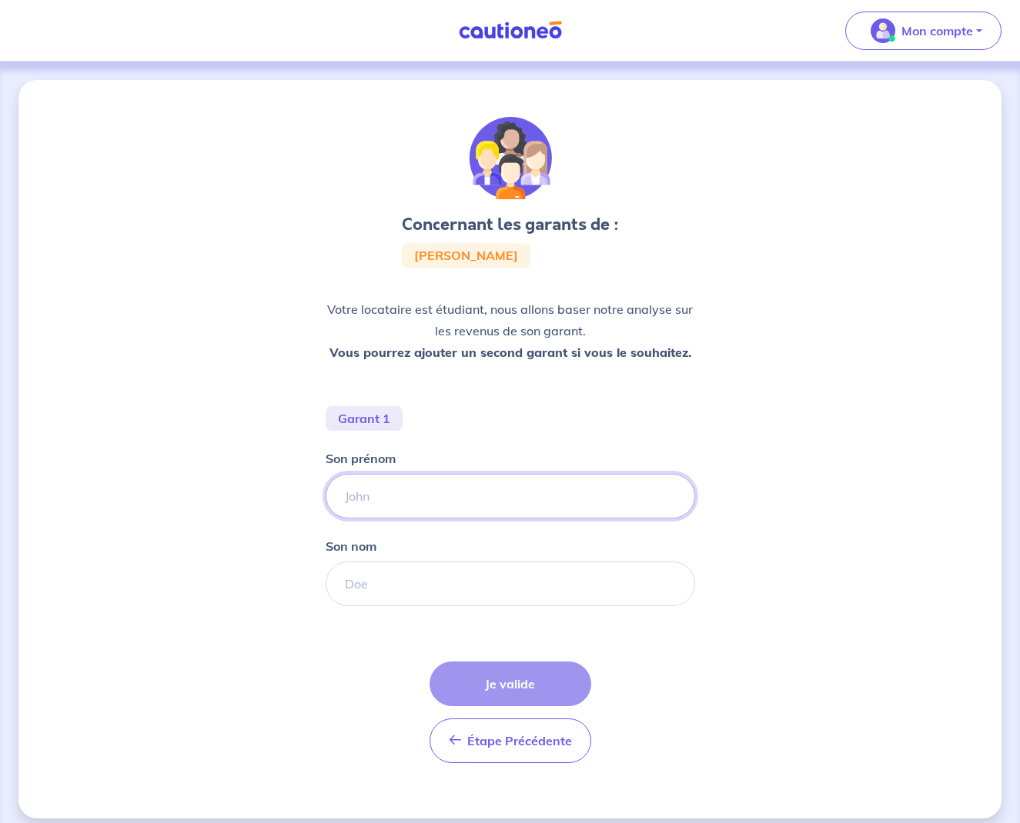
click at [519, 501] on input "Son prénom" at bounding box center [509, 496] width 369 height 45
type input "[PERSON_NAME]"
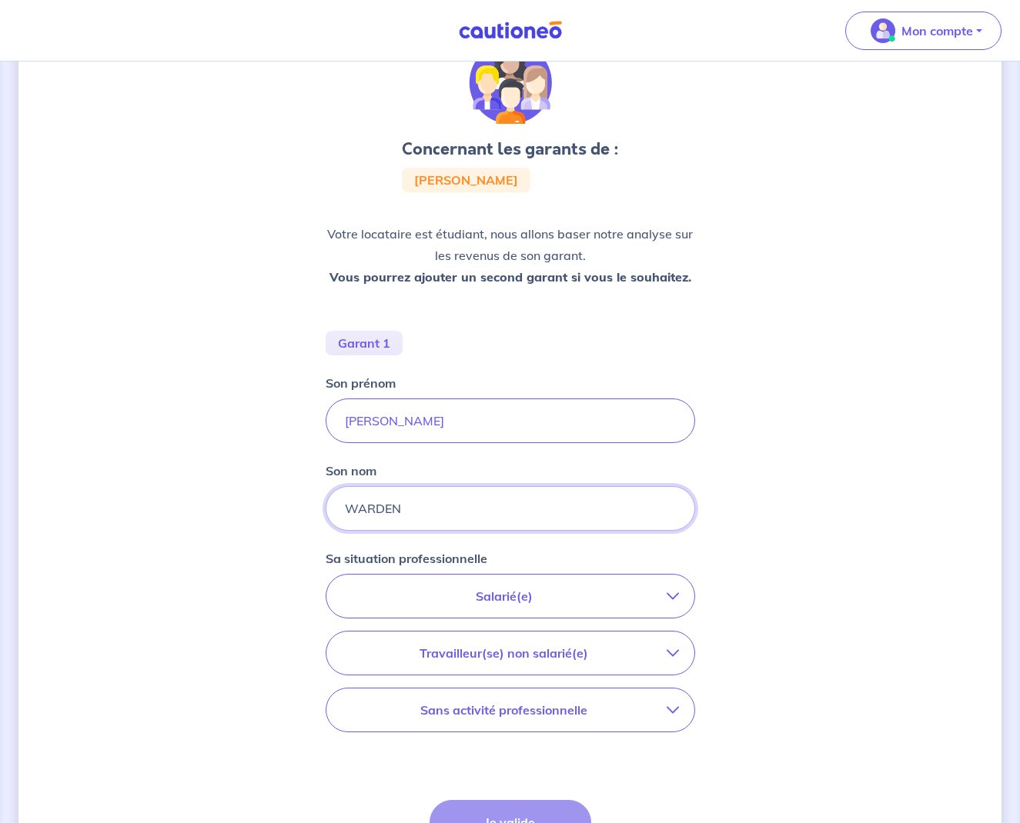
scroll to position [107, 0]
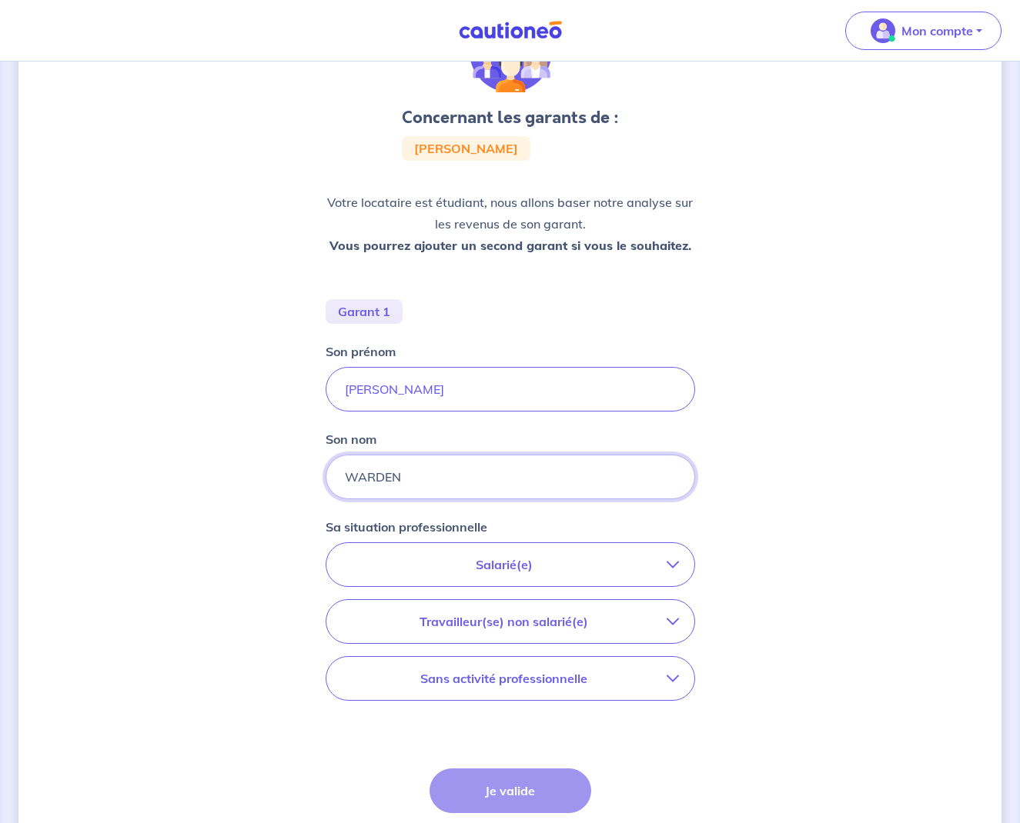
type input "WARDEN"
click at [553, 635] on button "Travailleur(se) non salarié(e)" at bounding box center [510, 621] width 368 height 43
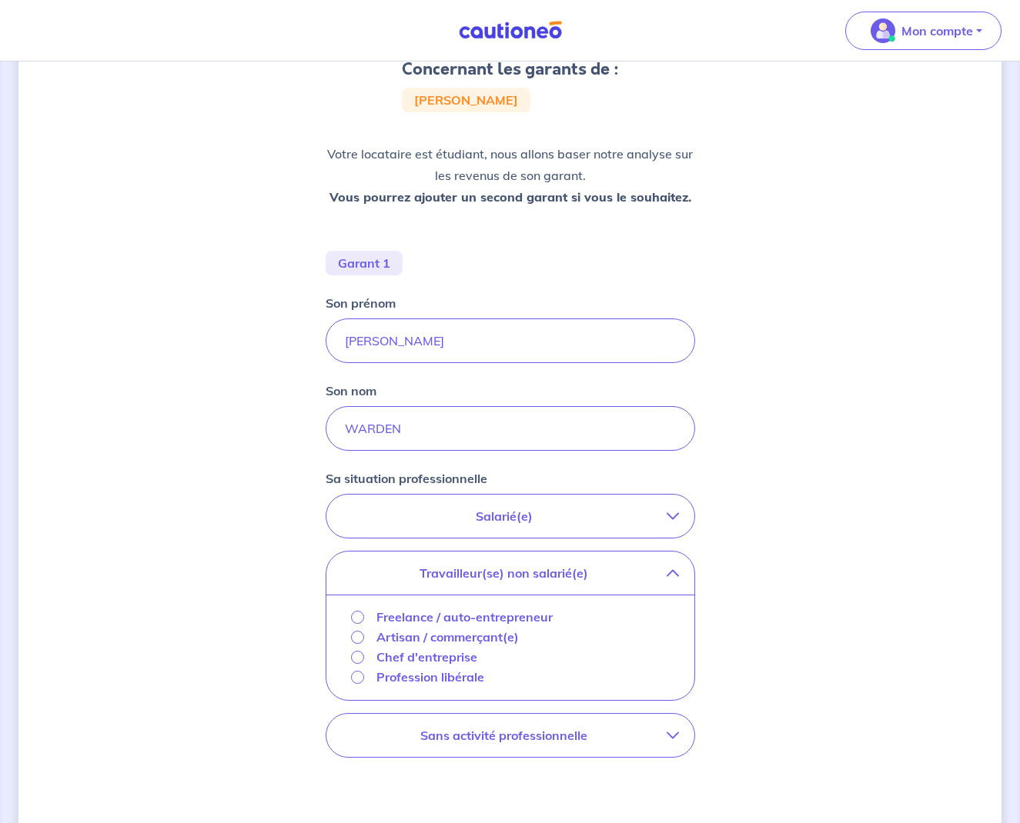
scroll to position [188, 0]
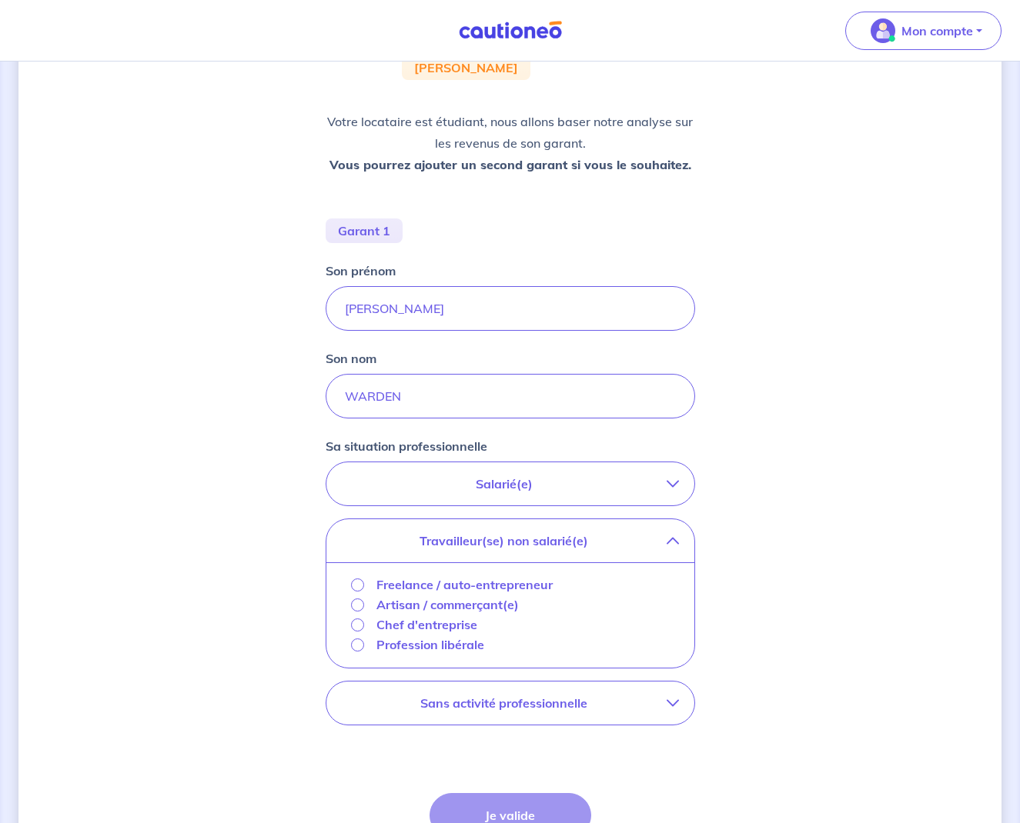
click at [354, 581] on input "Freelance / auto-entrepreneur" at bounding box center [357, 585] width 13 height 13
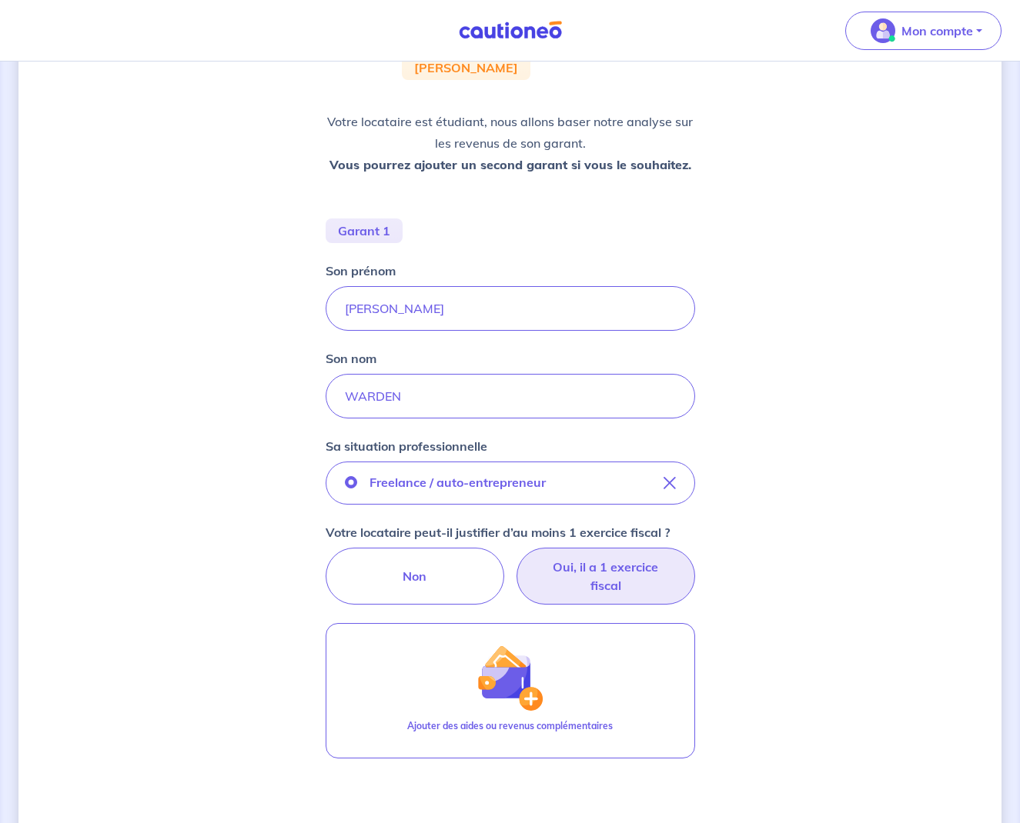
click at [589, 582] on label "Oui, il a 1 exercice fiscal" at bounding box center [605, 576] width 179 height 57
click at [515, 558] on input "Oui, il a 1 exercice fiscal" at bounding box center [510, 553] width 10 height 10
radio input "true"
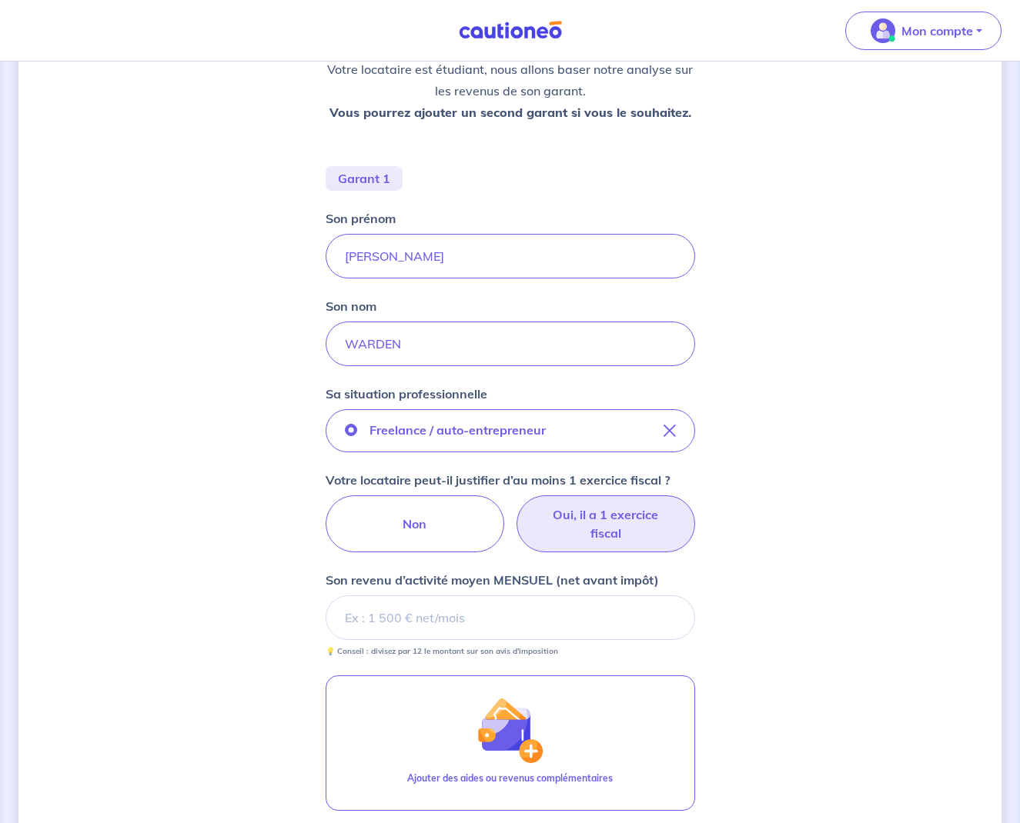
scroll to position [306, 0]
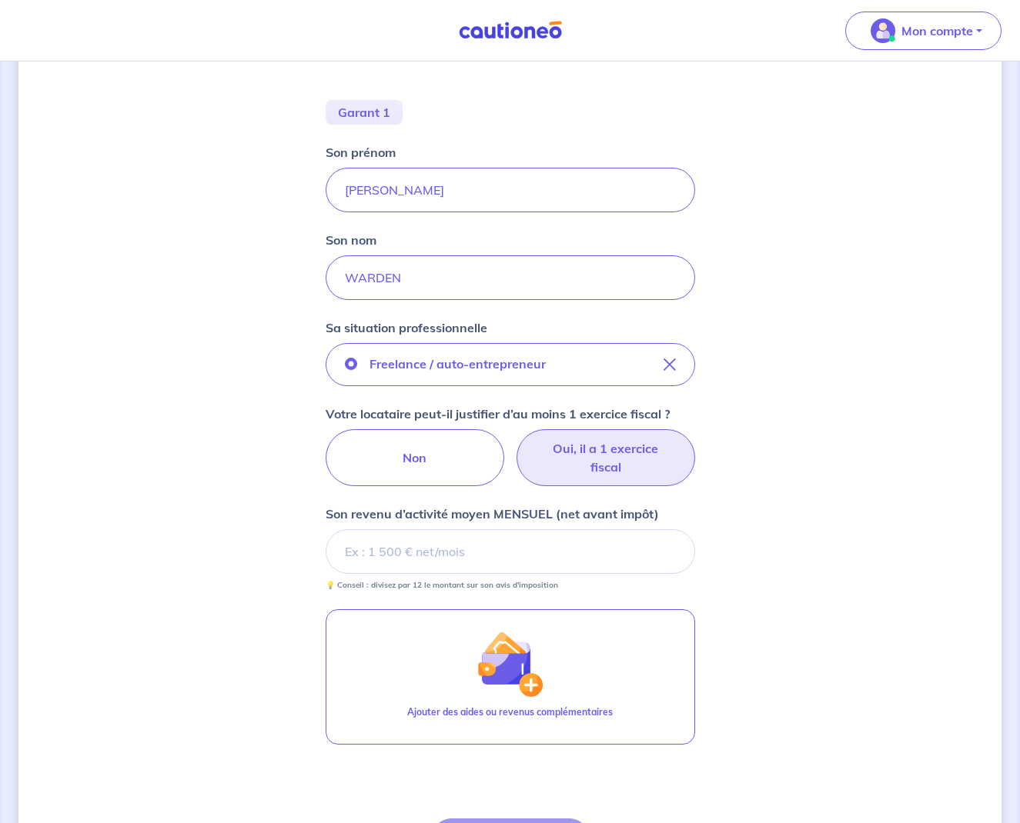
click at [557, 549] on input "Son revenu d’activité moyen MENSUEL (net avant impôt)" at bounding box center [509, 551] width 369 height 45
click at [558, 549] on input "Son revenu d’activité moyen MENSUEL (net avant impôt)" at bounding box center [509, 551] width 369 height 45
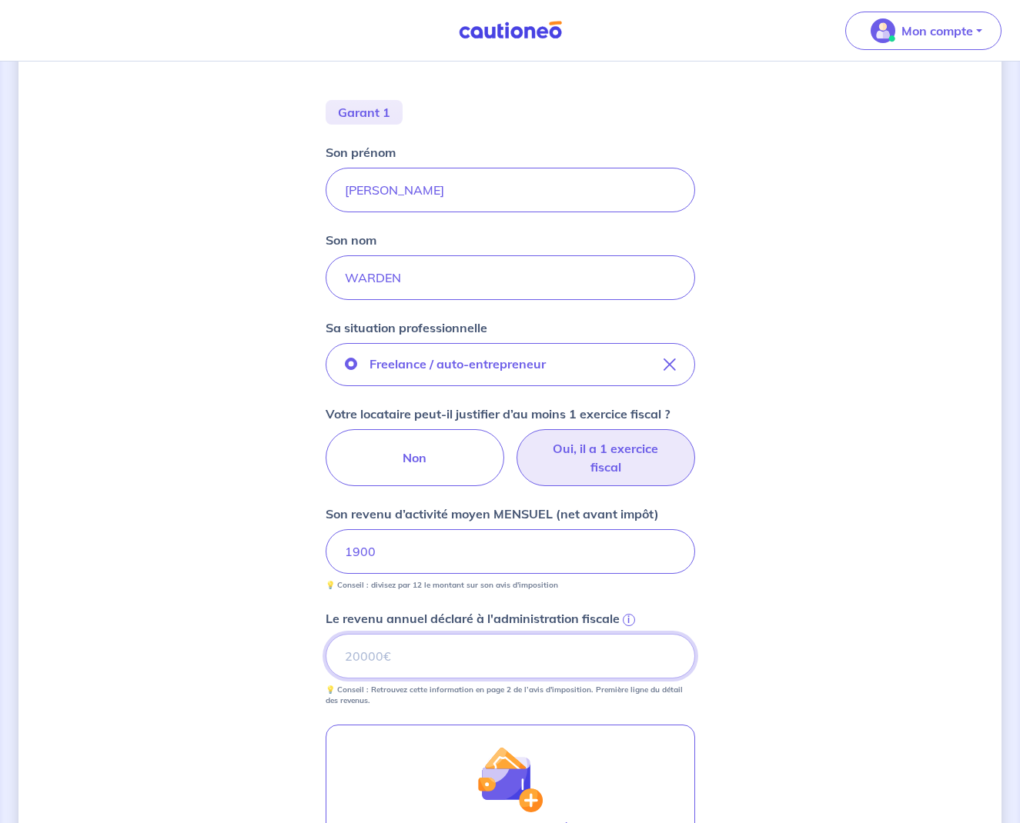
click at [549, 663] on input "Le revenu annuel déclaré à l'administration fiscale i" at bounding box center [509, 656] width 369 height 45
type input "23855"
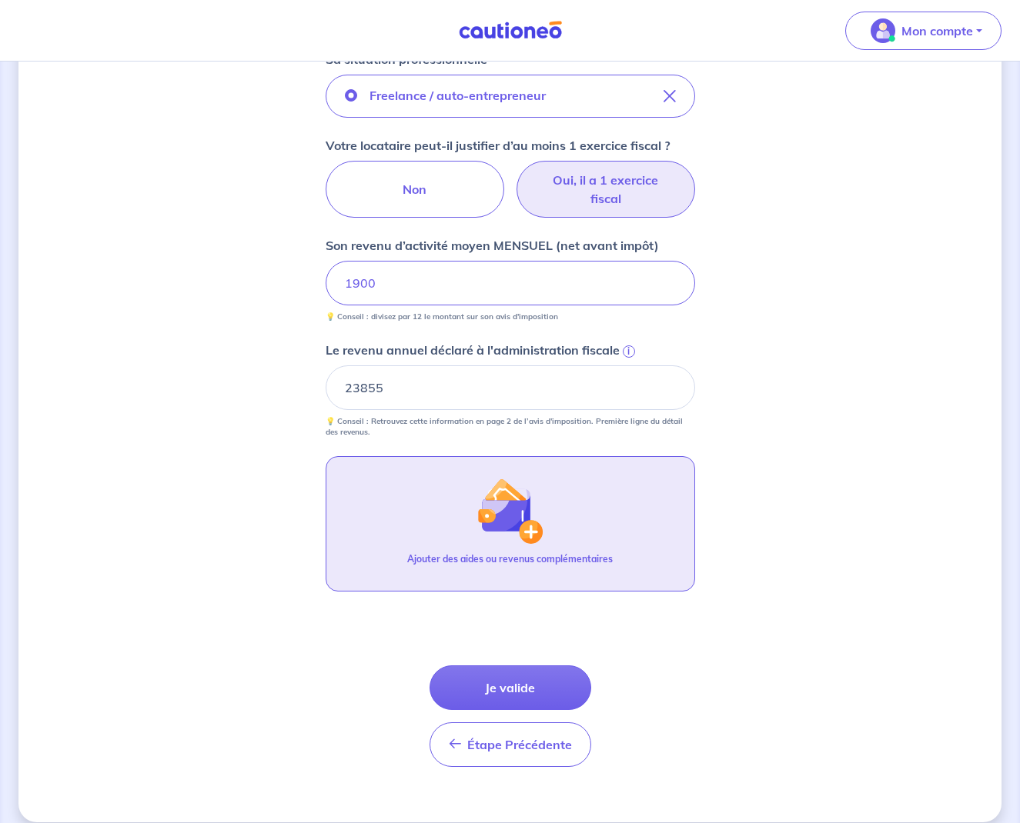
scroll to position [578, 0]
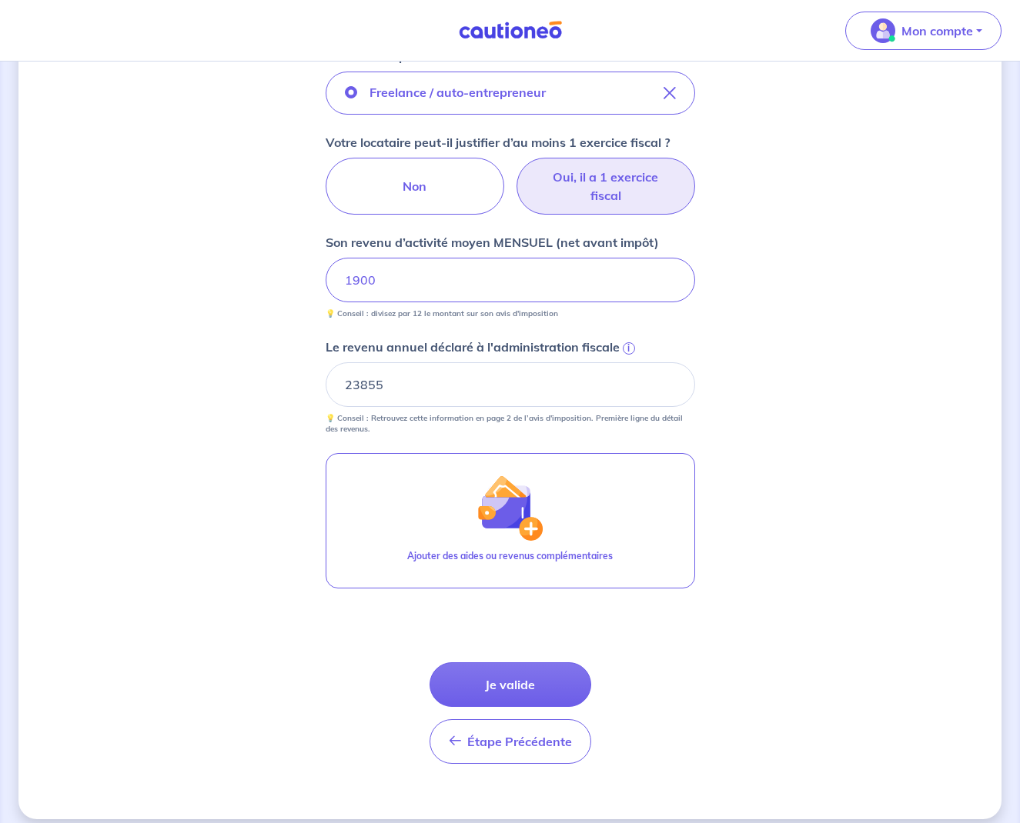
click at [532, 683] on button "Je valide" at bounding box center [510, 685] width 162 height 45
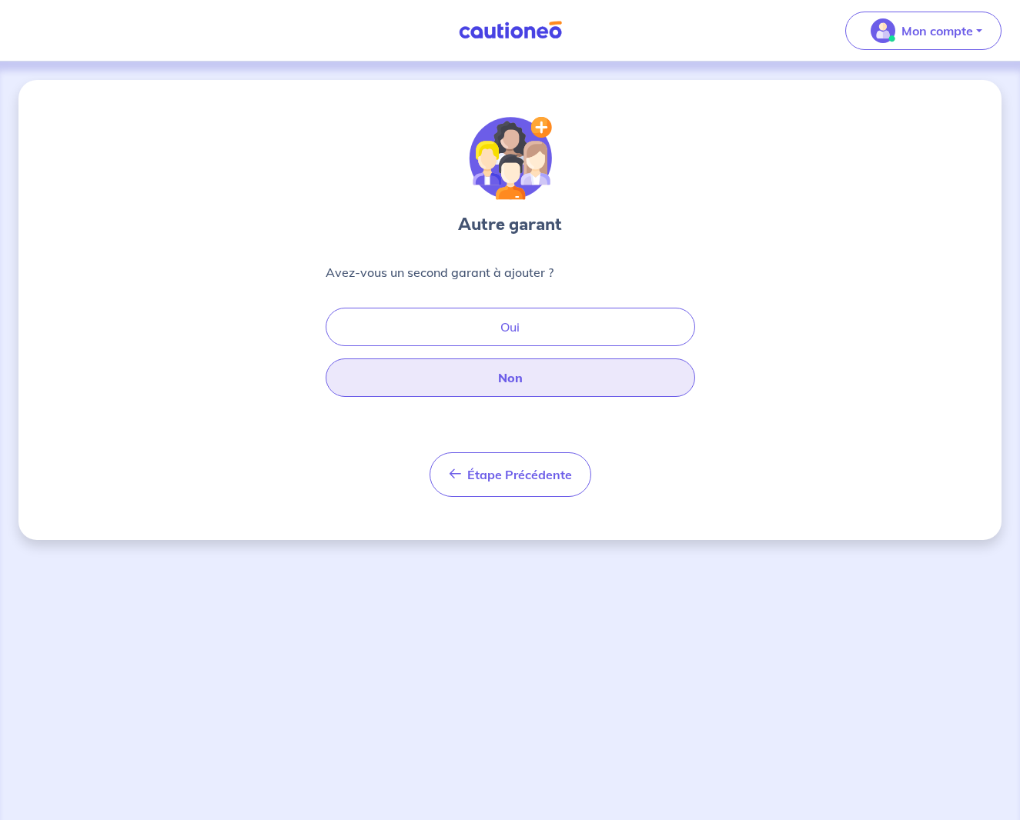
click at [515, 371] on button "Non" at bounding box center [509, 378] width 369 height 38
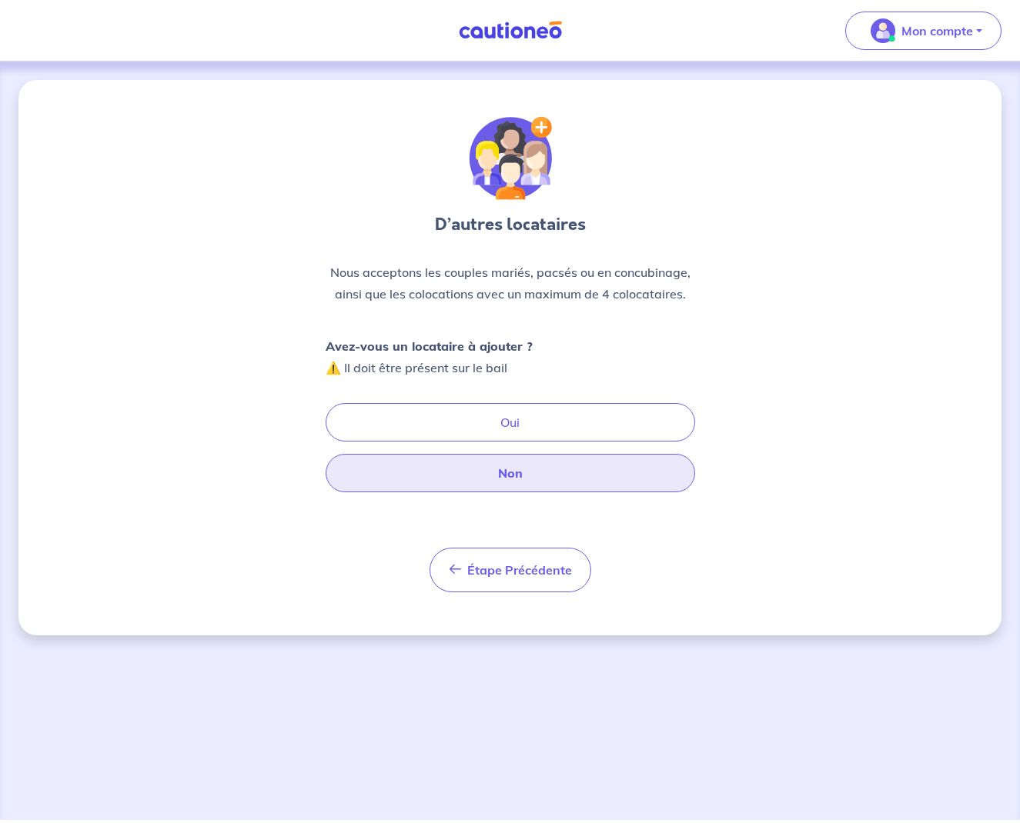
click at [537, 473] on button "Non" at bounding box center [509, 473] width 369 height 38
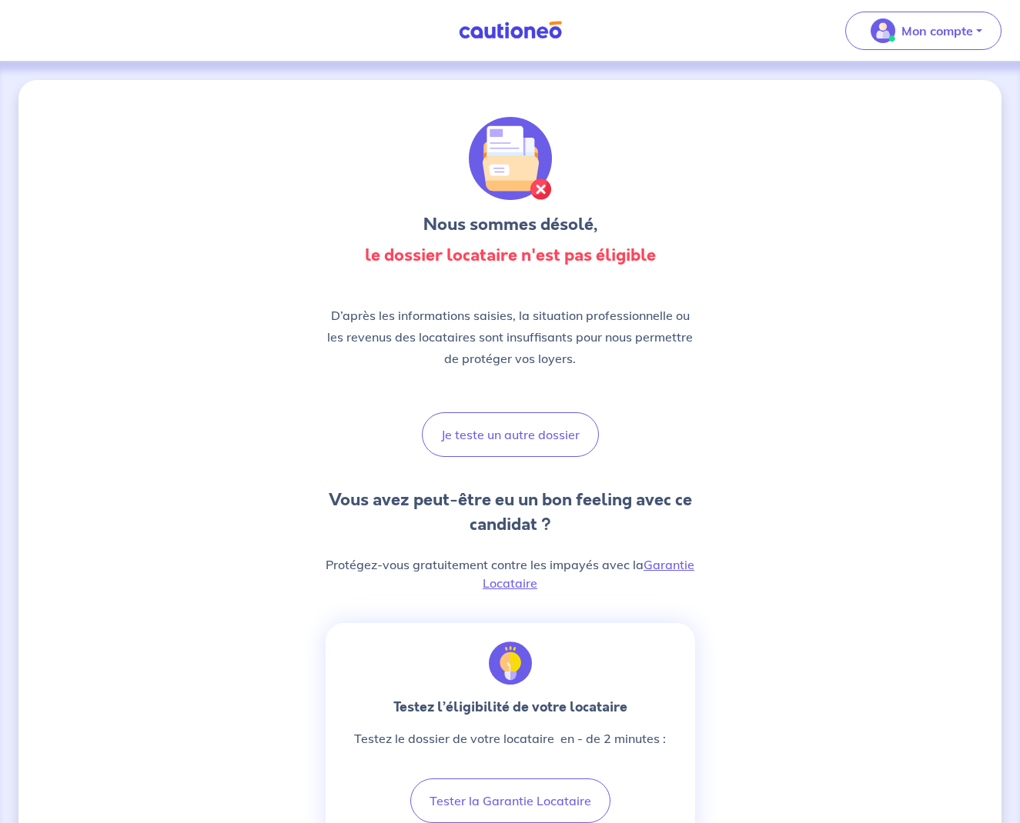
click at [456, 2] on nav "Mon compte Me déconnecter" at bounding box center [510, 31] width 1020 height 62
